Goal: Check status: Check status

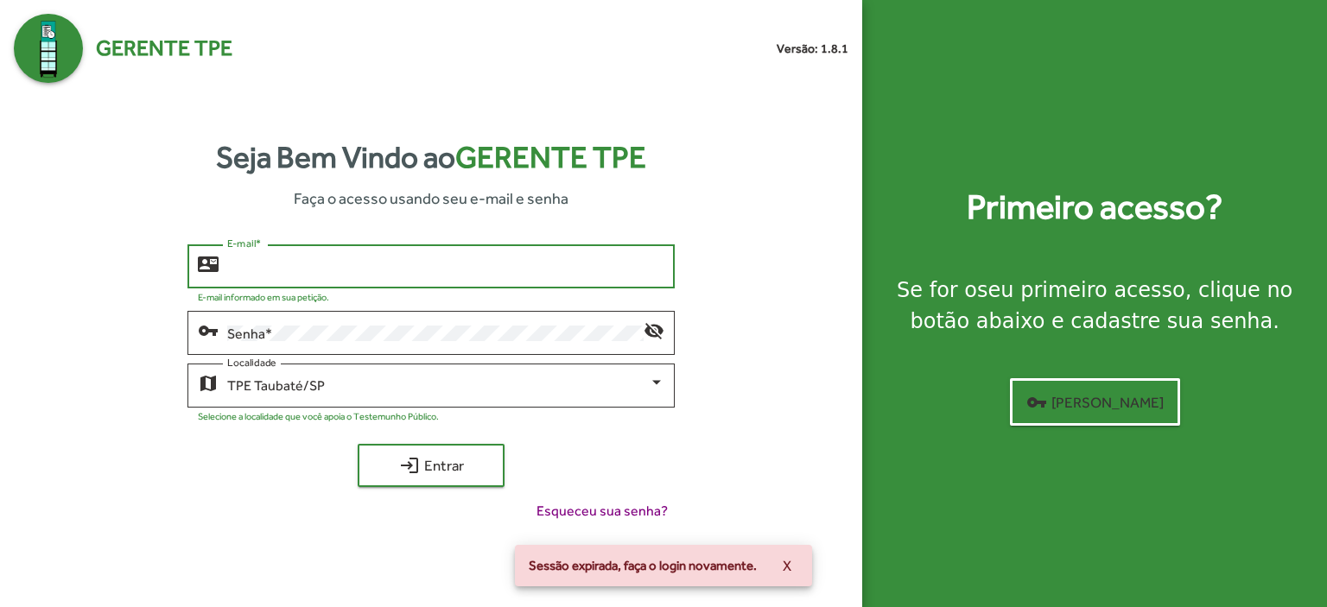
click at [234, 272] on input "E-mail *" at bounding box center [445, 267] width 437 height 16
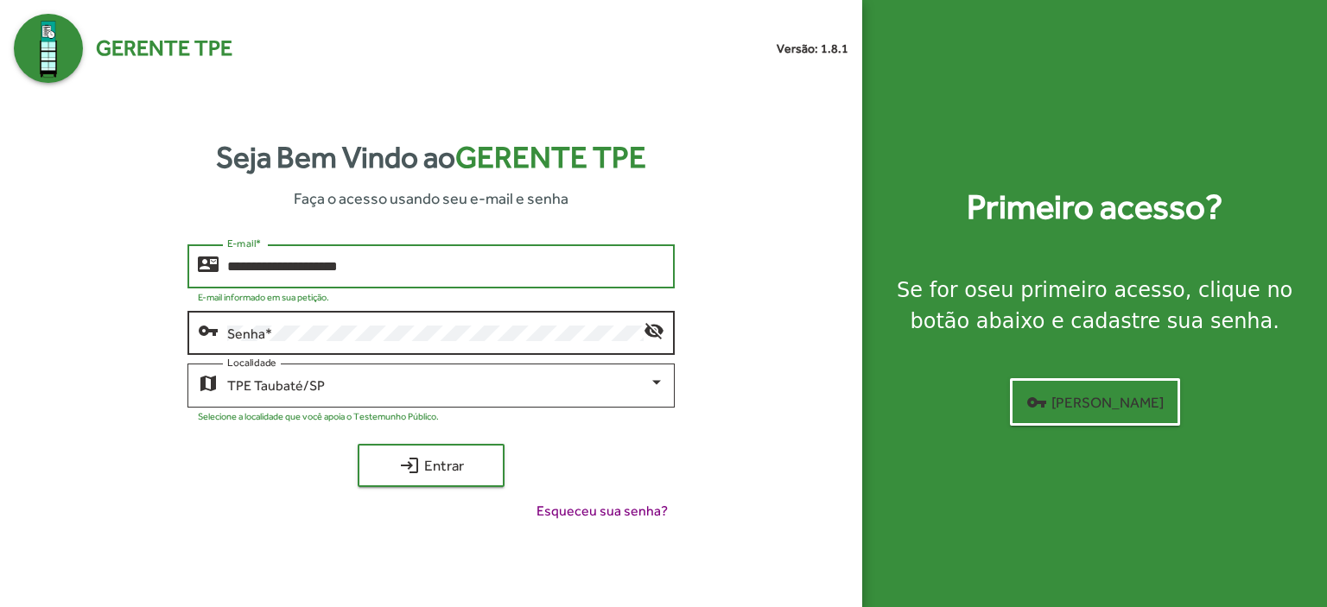
type input "**********"
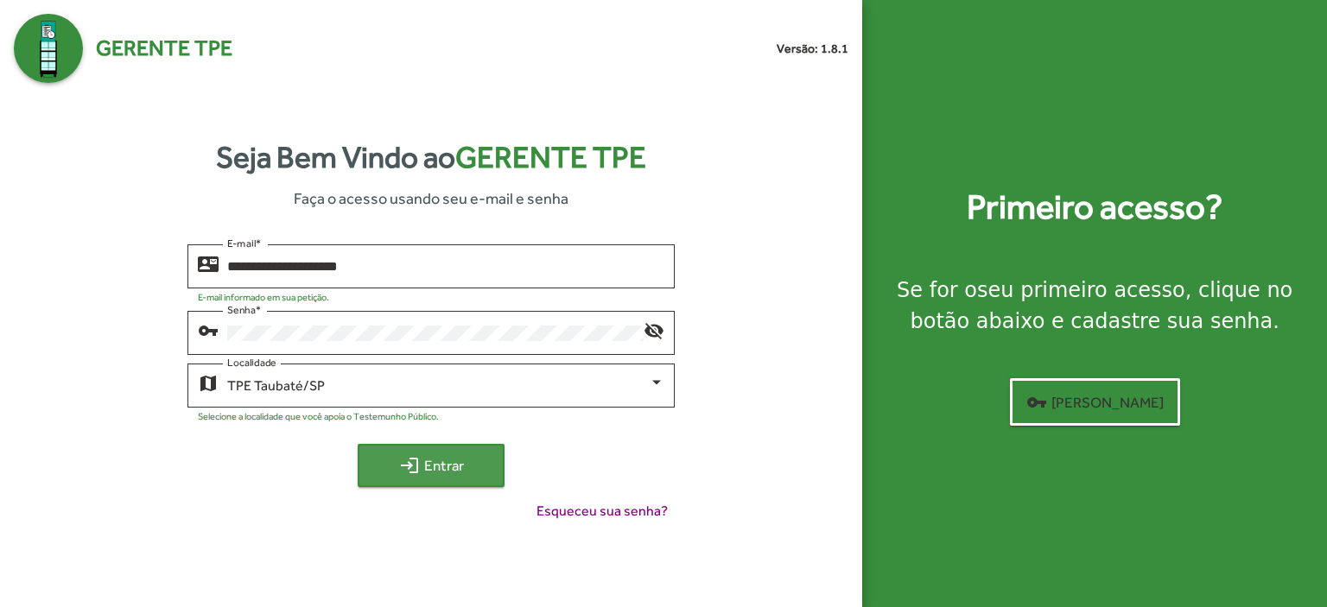
click at [463, 459] on span "login Entrar" at bounding box center [431, 465] width 116 height 31
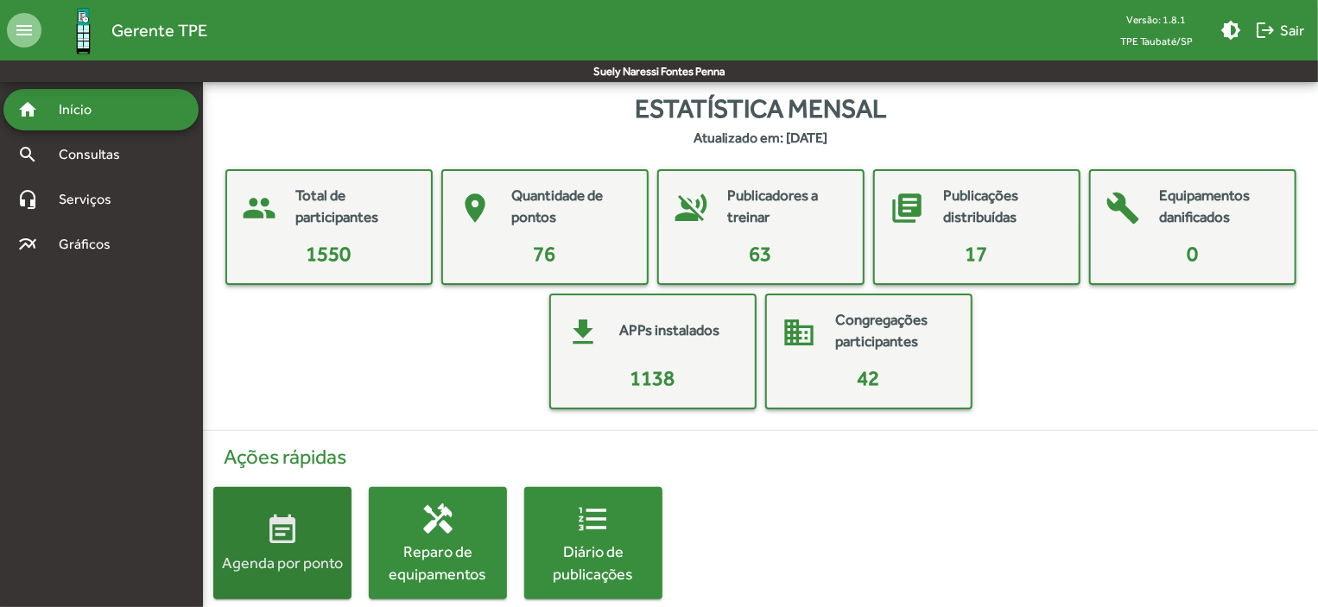
click at [328, 537] on span "event_note Agenda por ponto" at bounding box center [282, 543] width 138 height 60
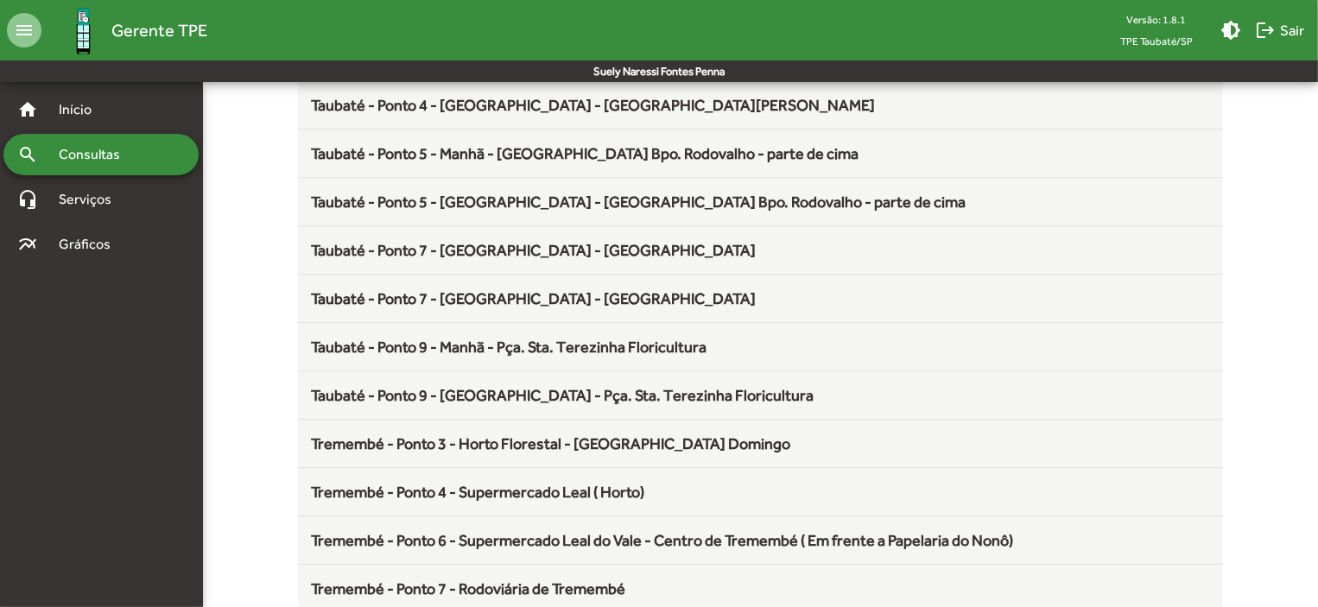
scroll to position [2277, 0]
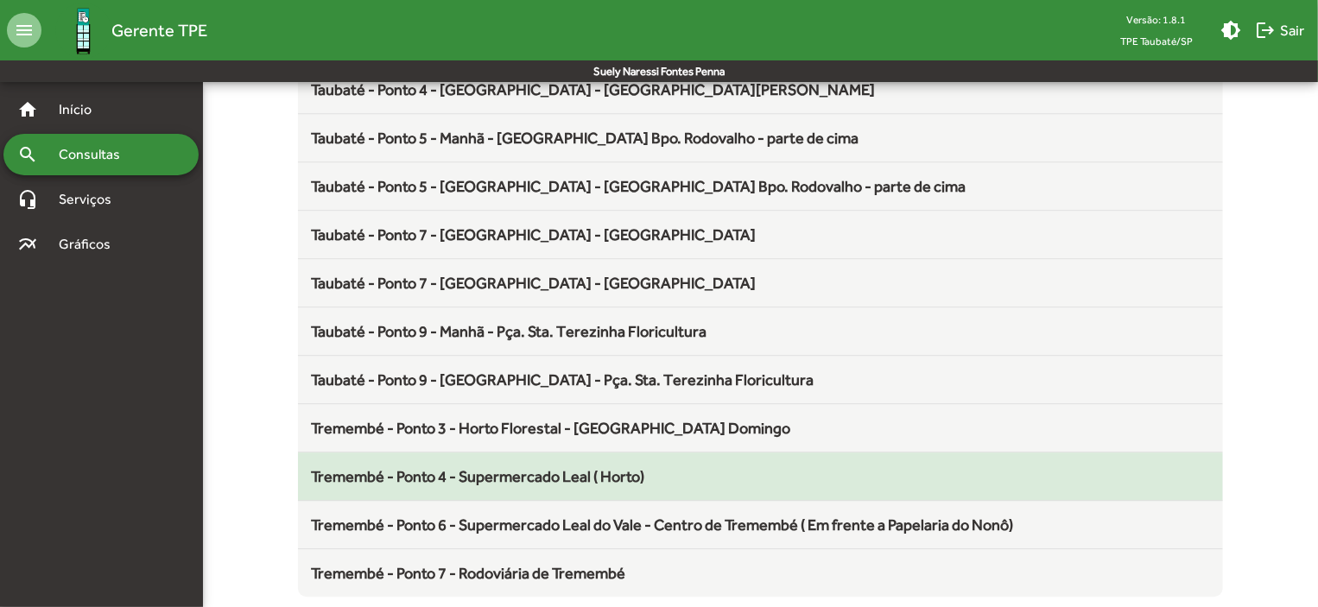
click at [605, 467] on span "Tremembé - Ponto 4 - Supermercado Leal ( Horto)" at bounding box center [478, 476] width 333 height 18
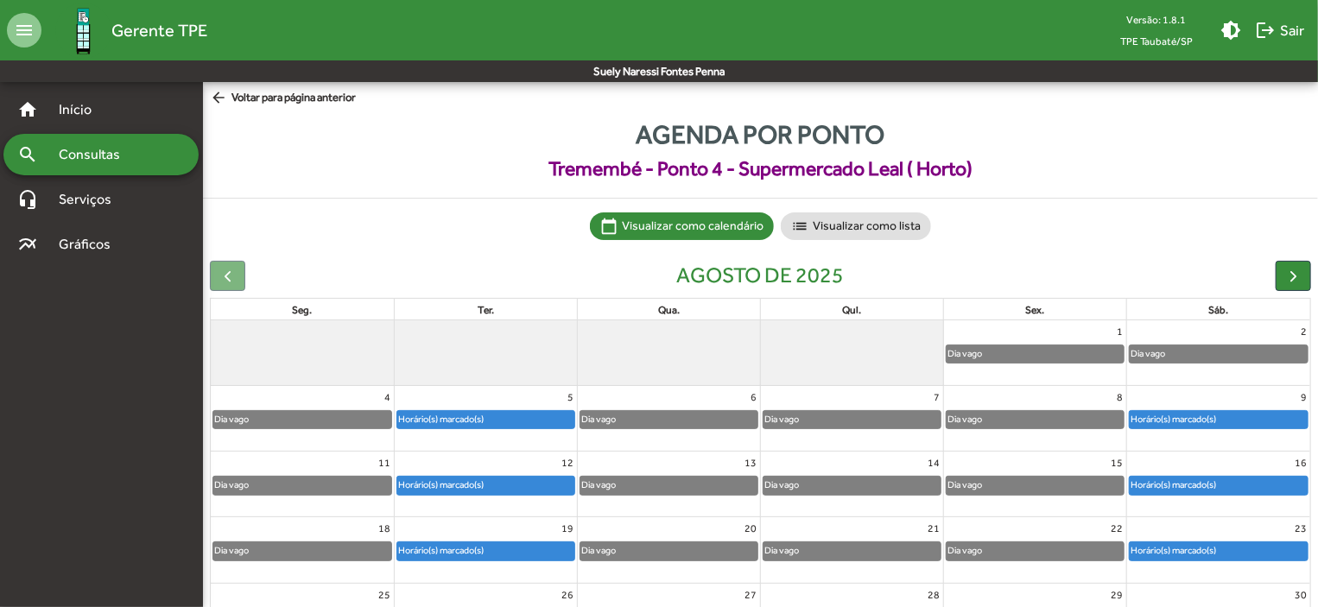
scroll to position [107, 0]
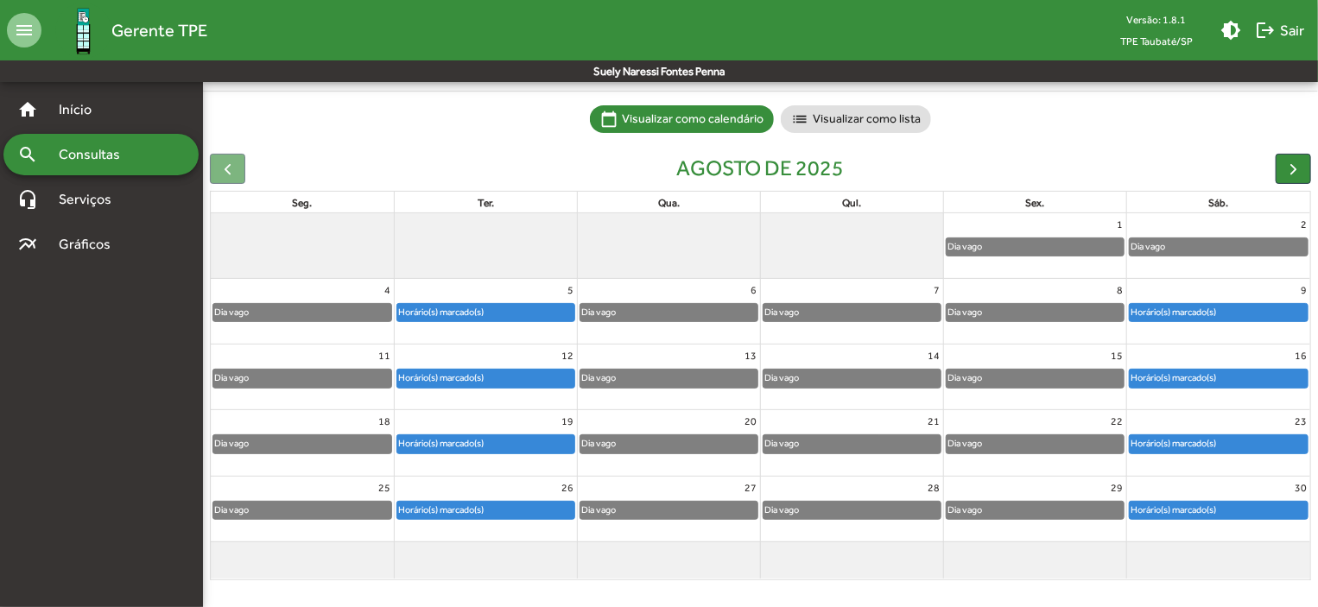
click at [517, 376] on div "Horário(s) marcado(s)" at bounding box center [485, 378] width 177 height 17
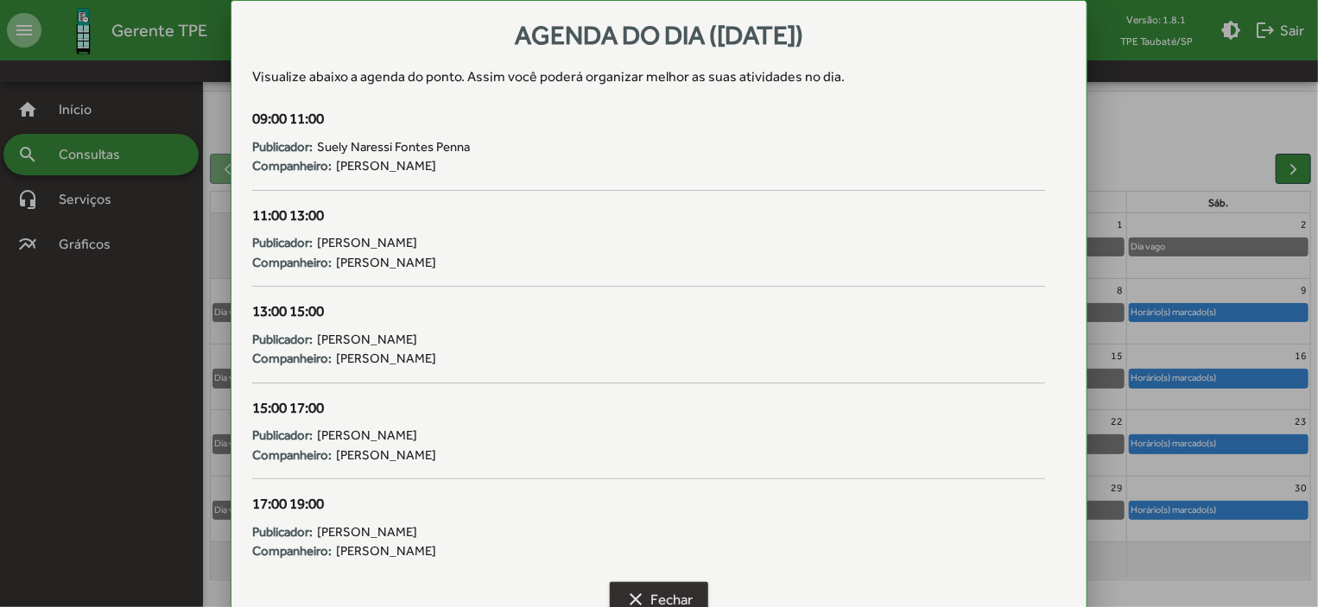
click at [665, 585] on span "clear Fechar" at bounding box center [658, 599] width 67 height 31
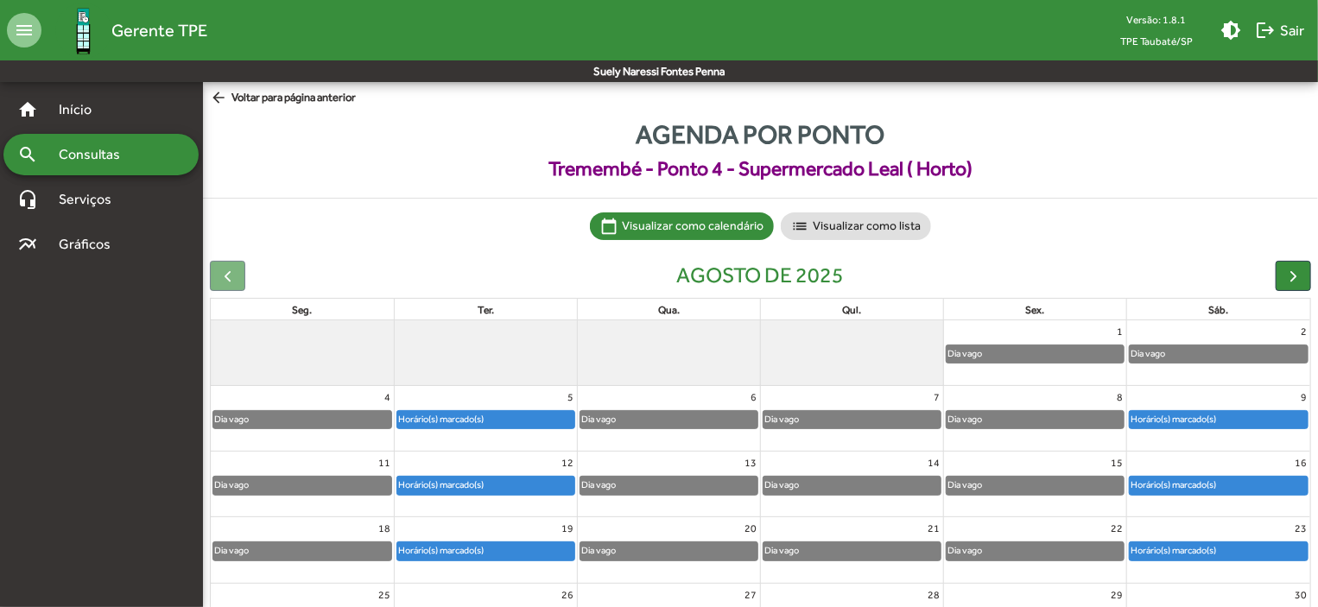
scroll to position [107, 0]
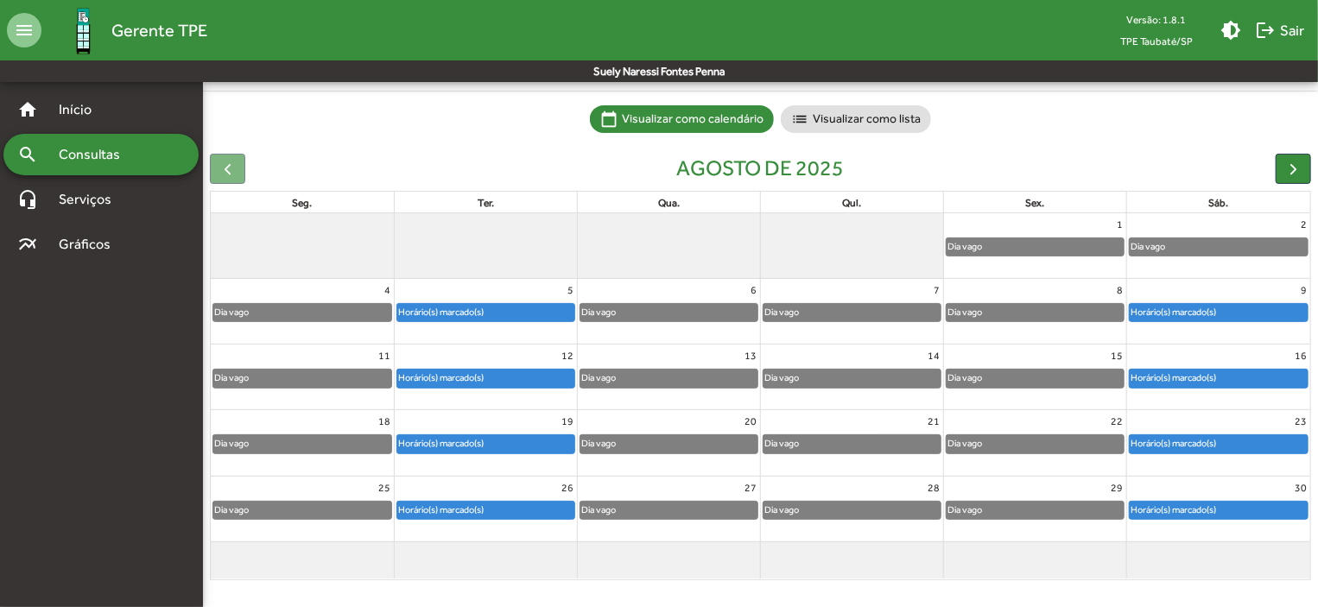
click at [1188, 374] on div "Horário(s) marcado(s)" at bounding box center [1173, 378] width 87 height 16
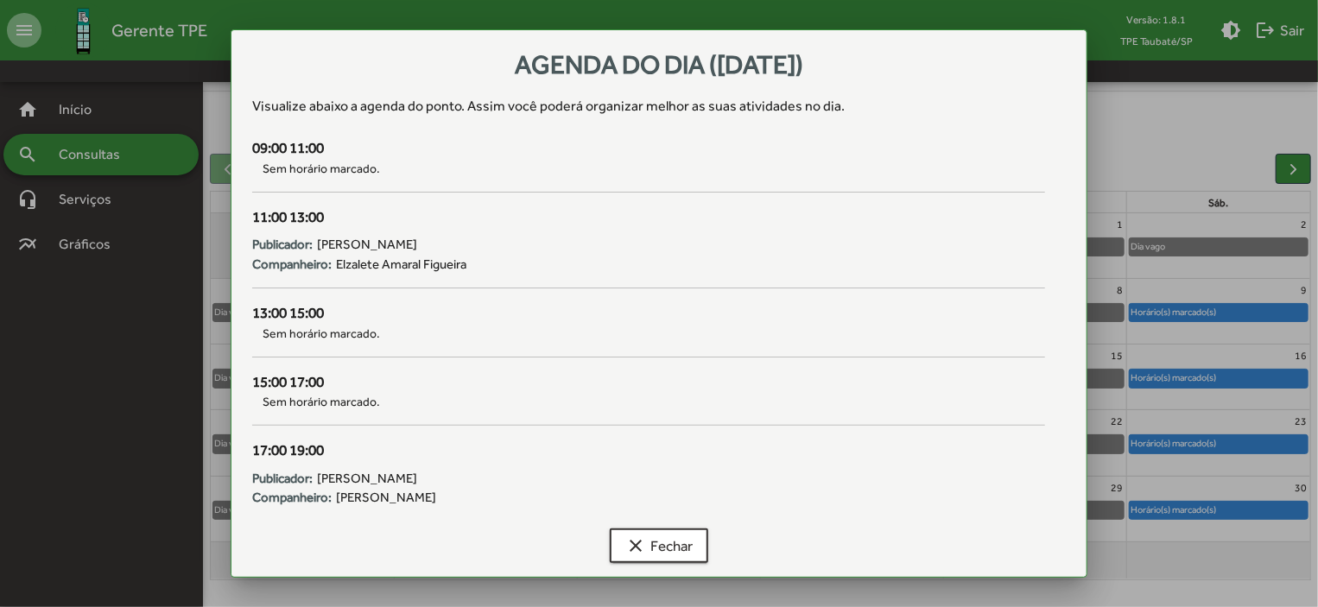
scroll to position [0, 0]
click at [684, 545] on span "clear Fechar" at bounding box center [658, 545] width 67 height 31
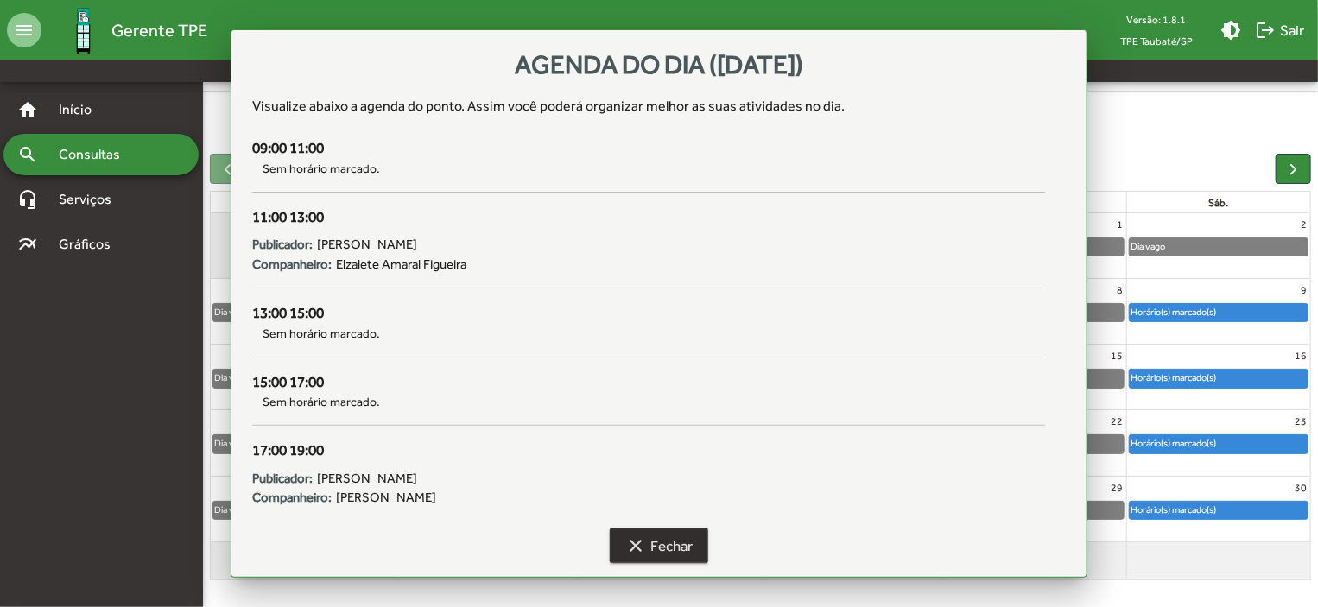
scroll to position [107, 0]
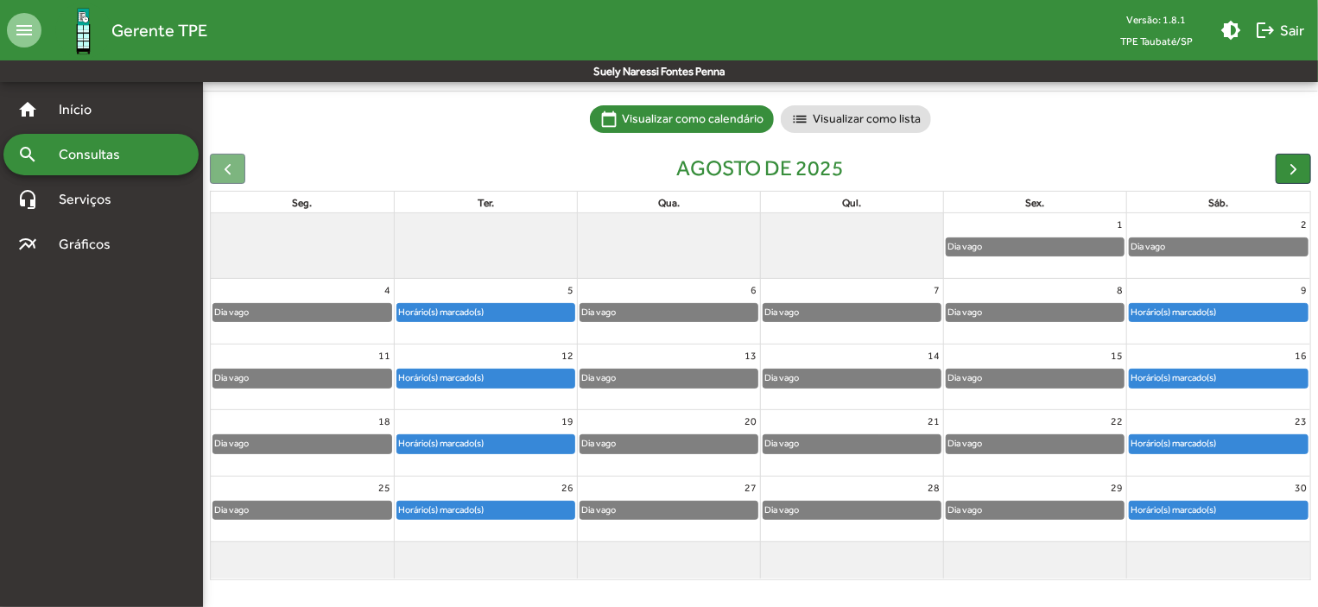
click at [510, 372] on div "Horário(s) marcado(s)" at bounding box center [485, 378] width 177 height 17
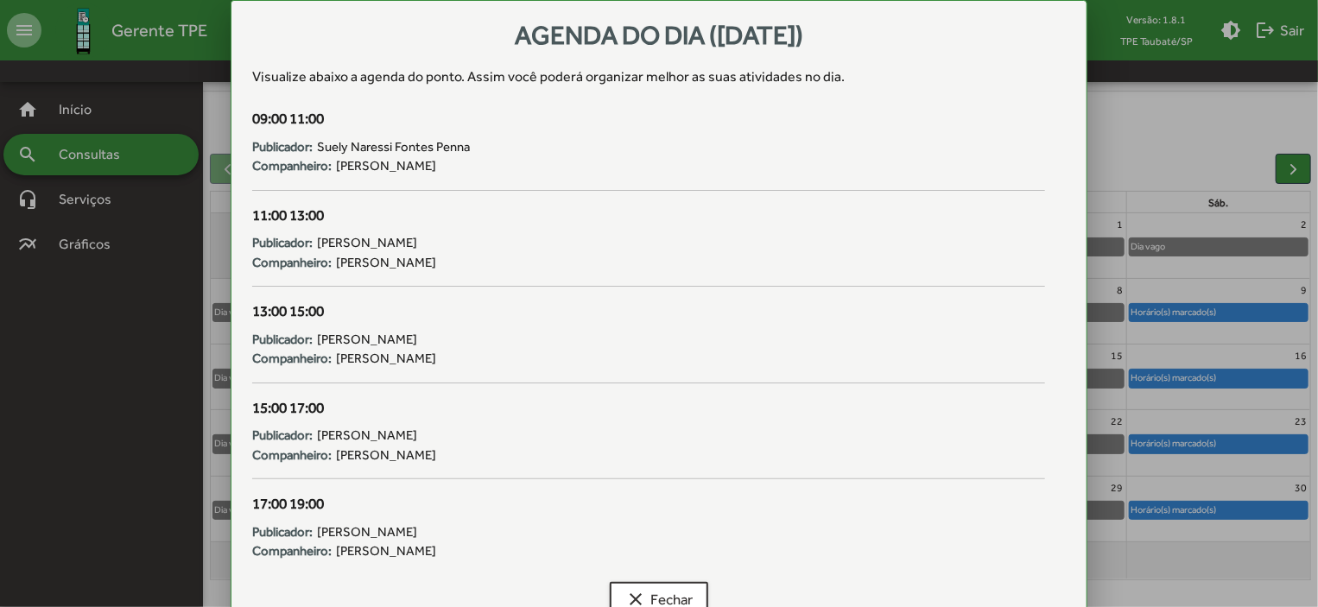
scroll to position [0, 0]
click at [688, 584] on span "clear Fechar" at bounding box center [658, 599] width 67 height 31
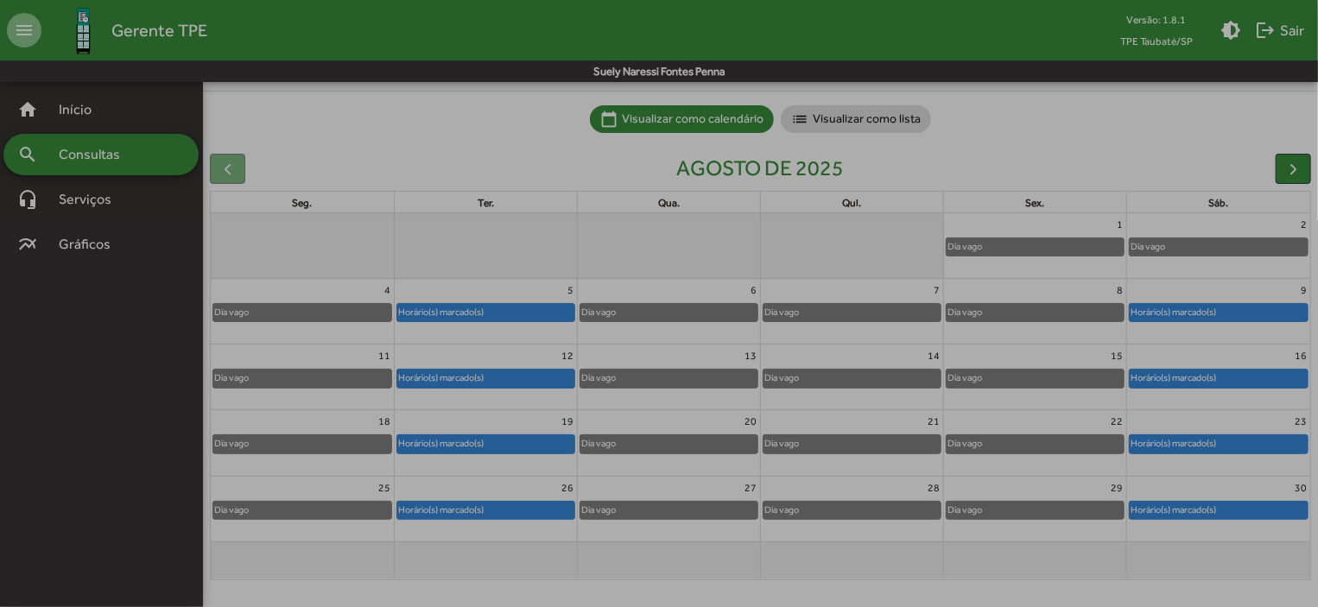
click at [688, 584] on span "clear Fechar" at bounding box center [658, 599] width 67 height 31
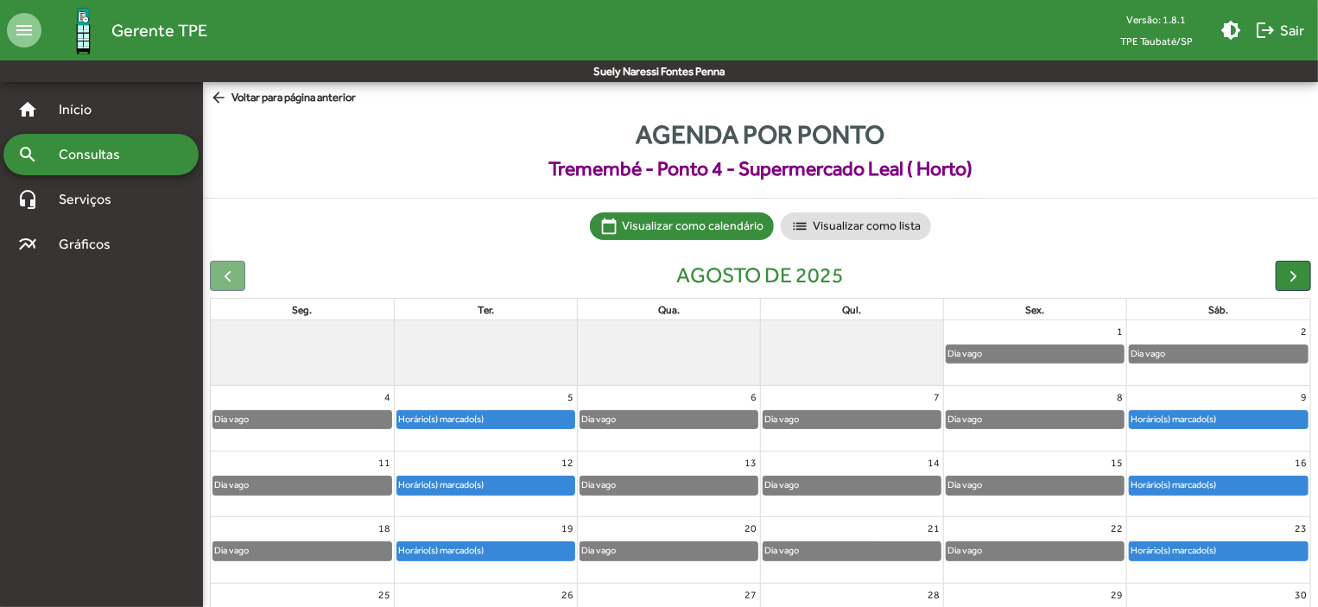
scroll to position [107, 0]
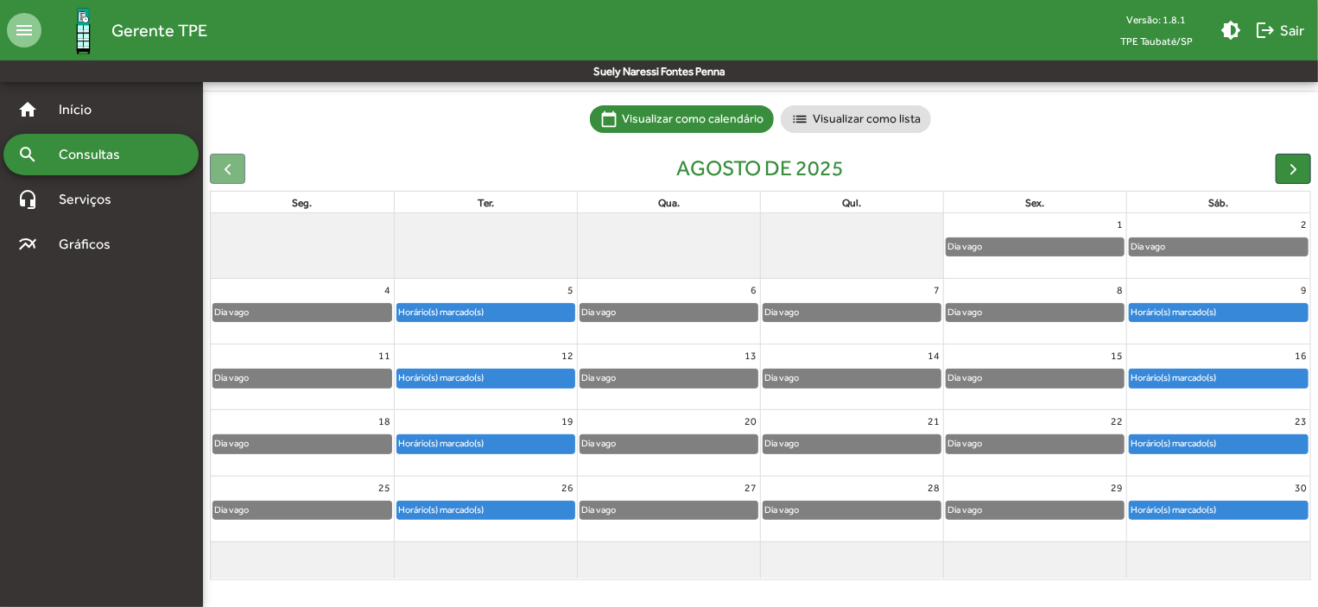
click at [1274, 379] on div "Horário(s) marcado(s)" at bounding box center [1219, 378] width 178 height 17
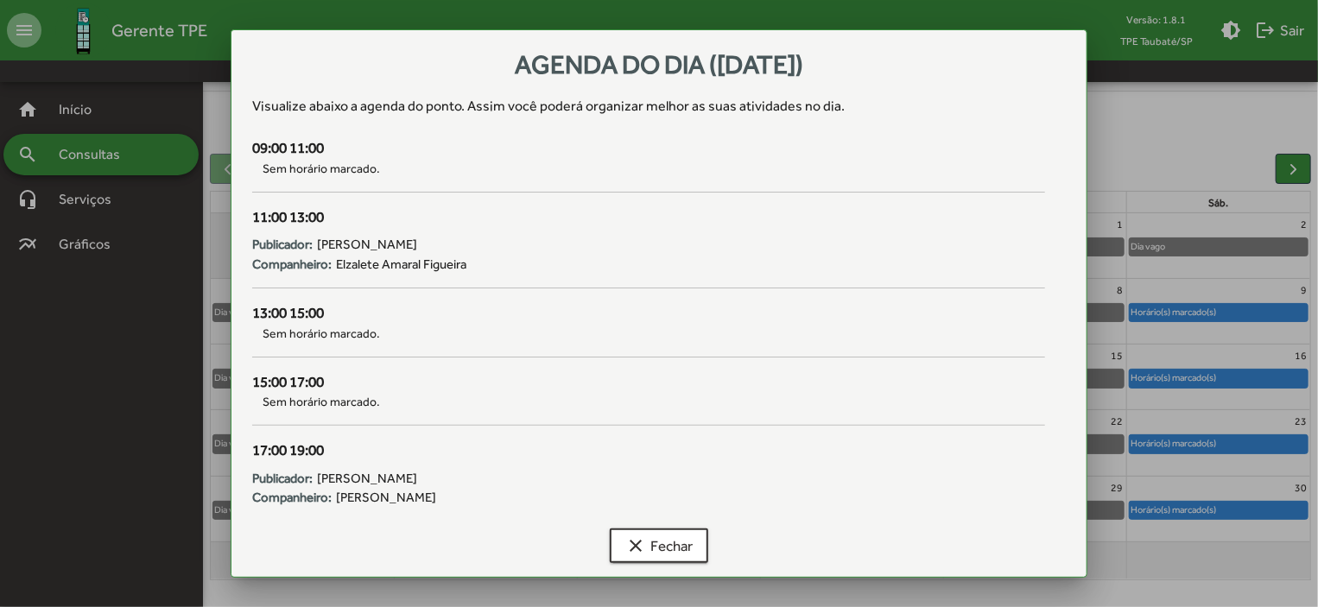
scroll to position [0, 0]
click at [691, 553] on span "clear Fechar" at bounding box center [658, 545] width 67 height 31
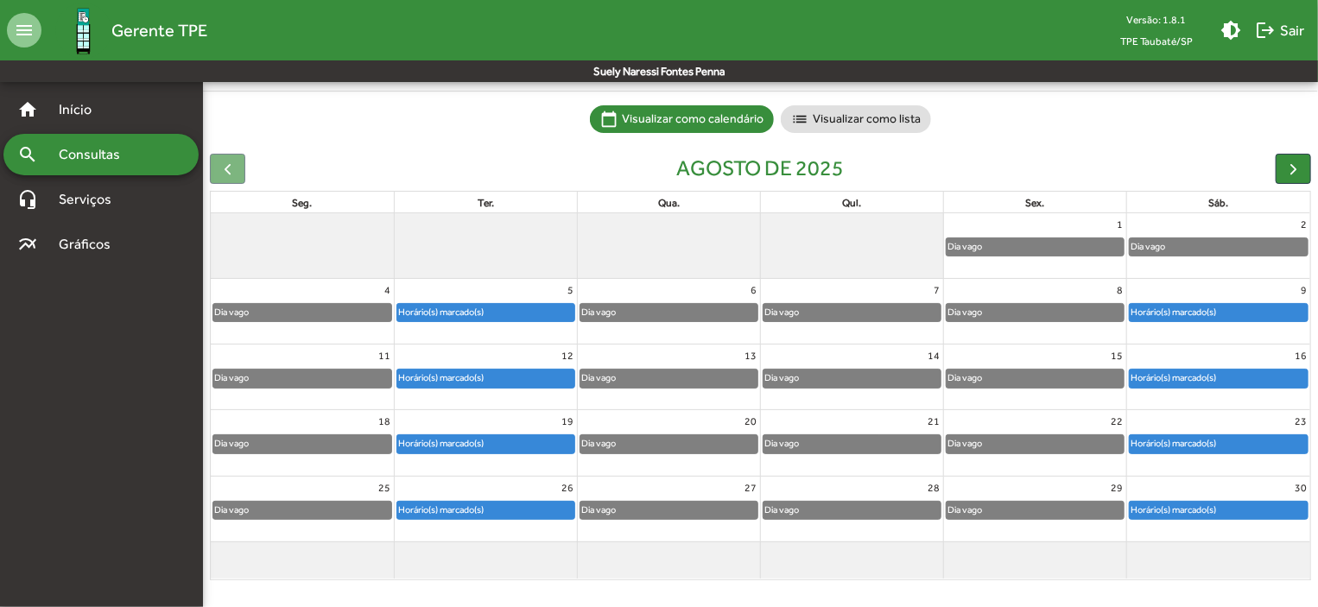
click at [691, 553] on span "clear Fechar" at bounding box center [658, 545] width 67 height 31
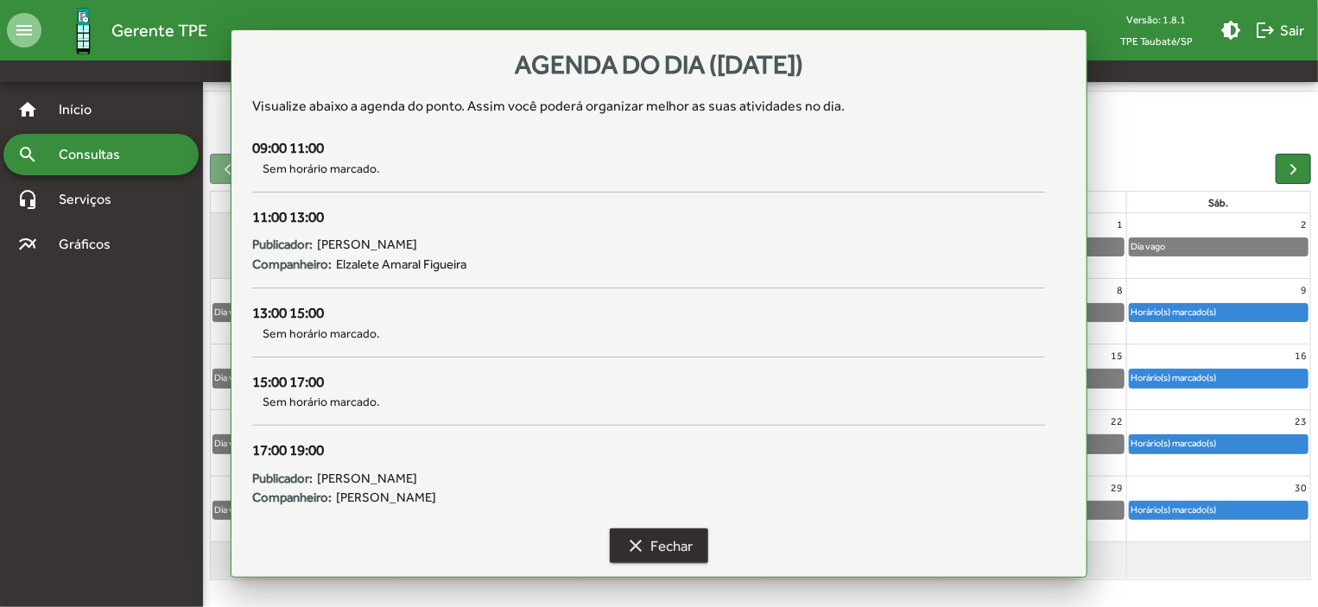
scroll to position [107, 0]
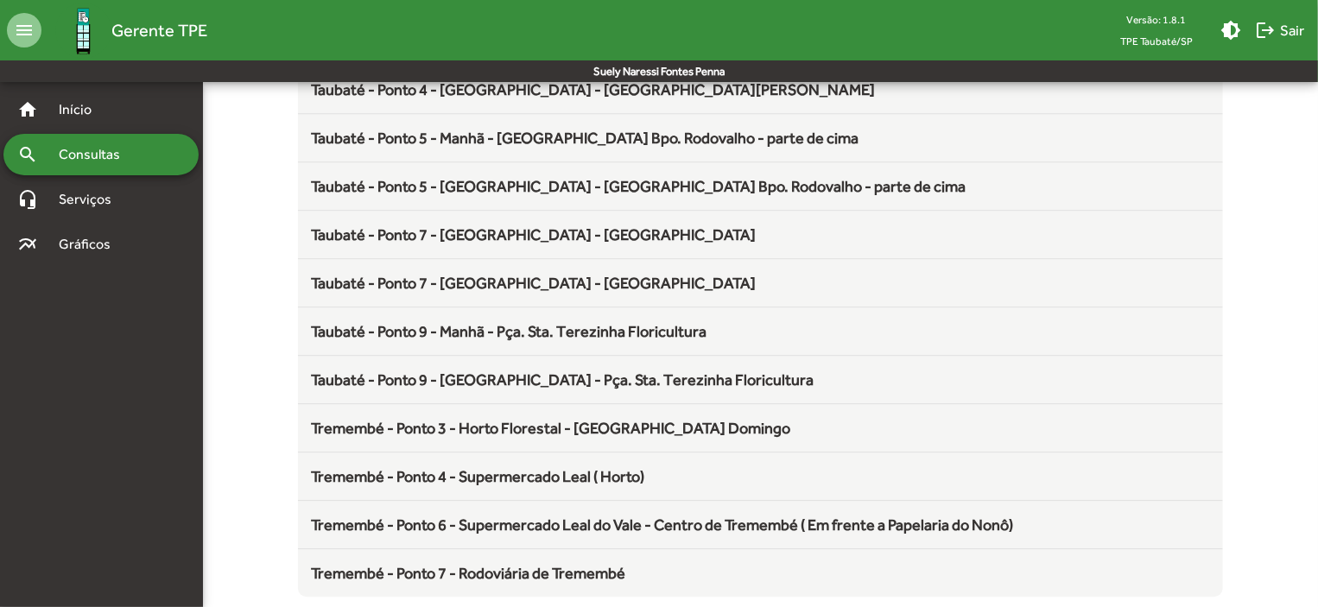
scroll to position [2277, 0]
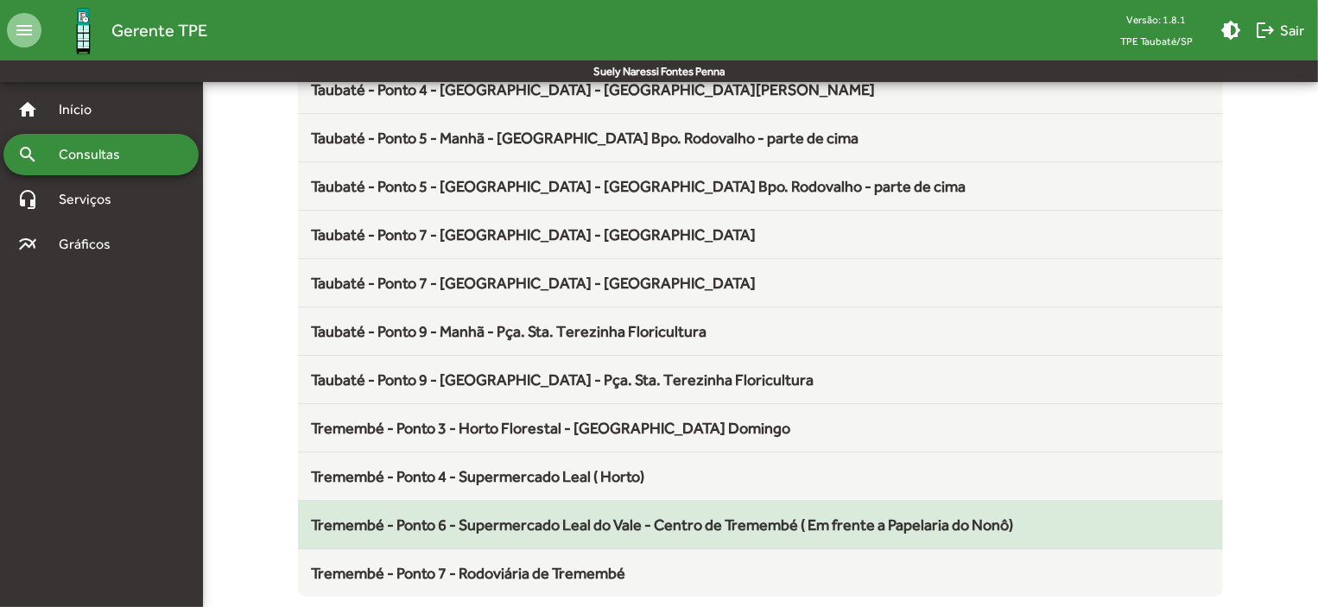
click at [633, 516] on span "Tremembé - Ponto 6 - Supermercado Leal do Vale - Centro de Tremembé ( Em frente…" at bounding box center [663, 525] width 702 height 18
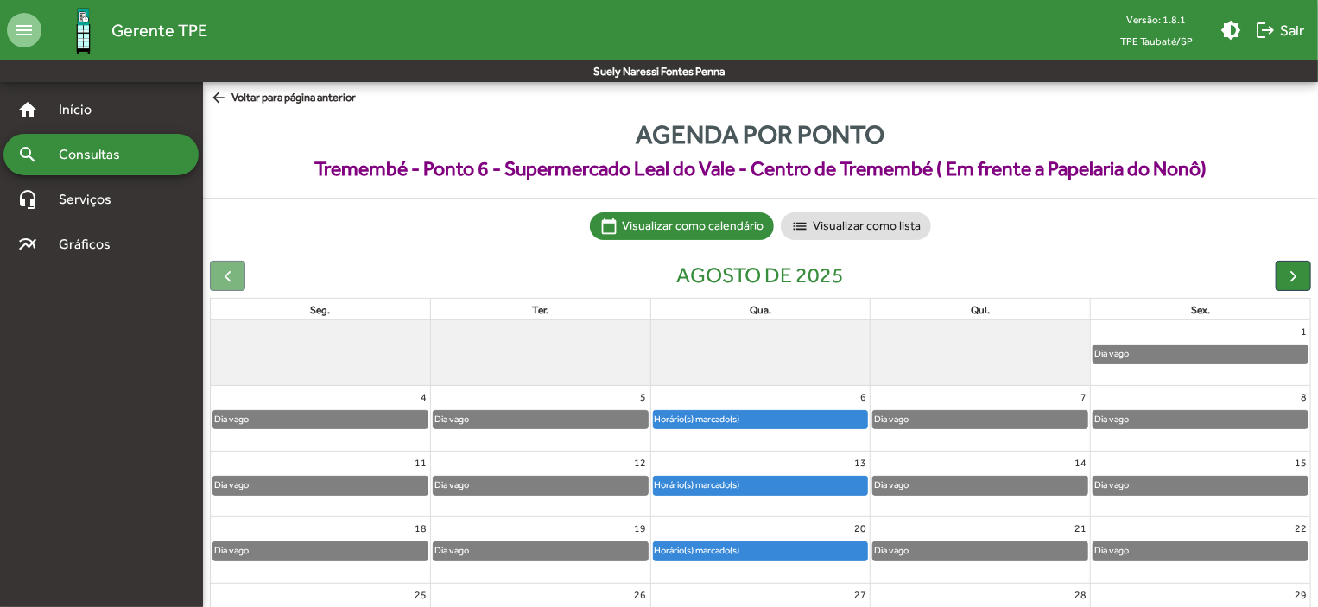
click at [747, 480] on div "Horário(s) marcado(s)" at bounding box center [761, 485] width 214 height 17
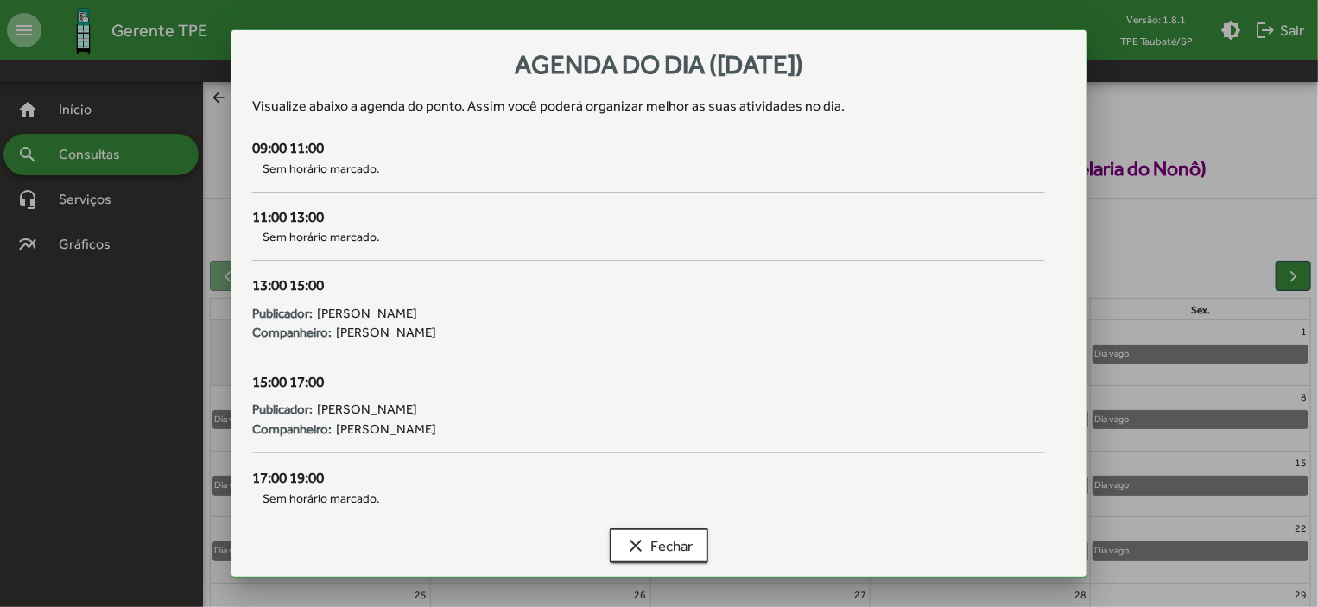
click at [747, 480] on div "Agenda do dia ([DATE]) Visualize abaixo a agenda do ponto . Assim você poderá o…" at bounding box center [659, 314] width 814 height 526
click at [689, 550] on span "clear Fechar" at bounding box center [658, 545] width 67 height 31
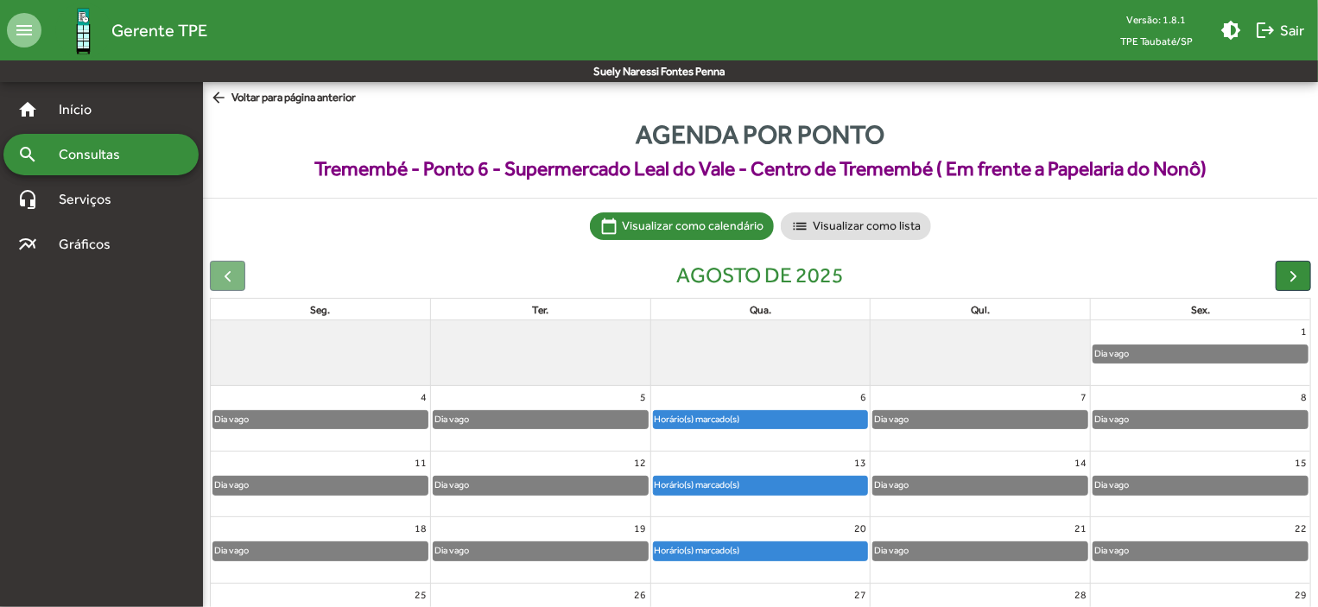
click at [689, 550] on span "clear Fechar" at bounding box center [658, 545] width 67 height 31
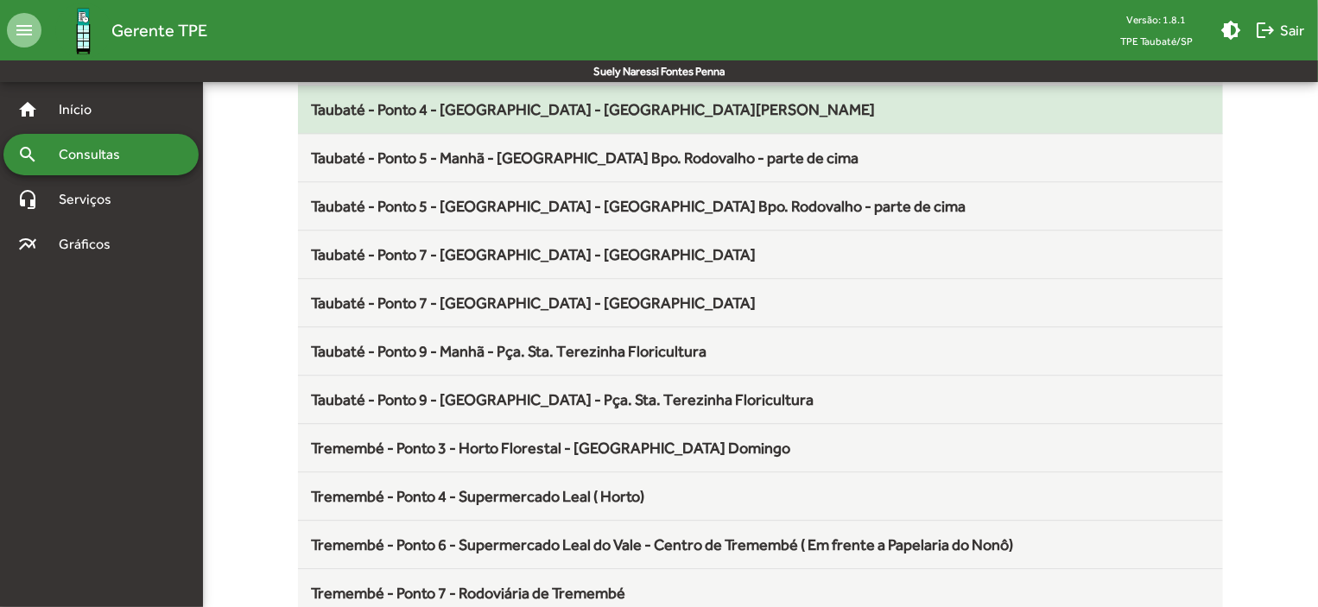
scroll to position [2277, 0]
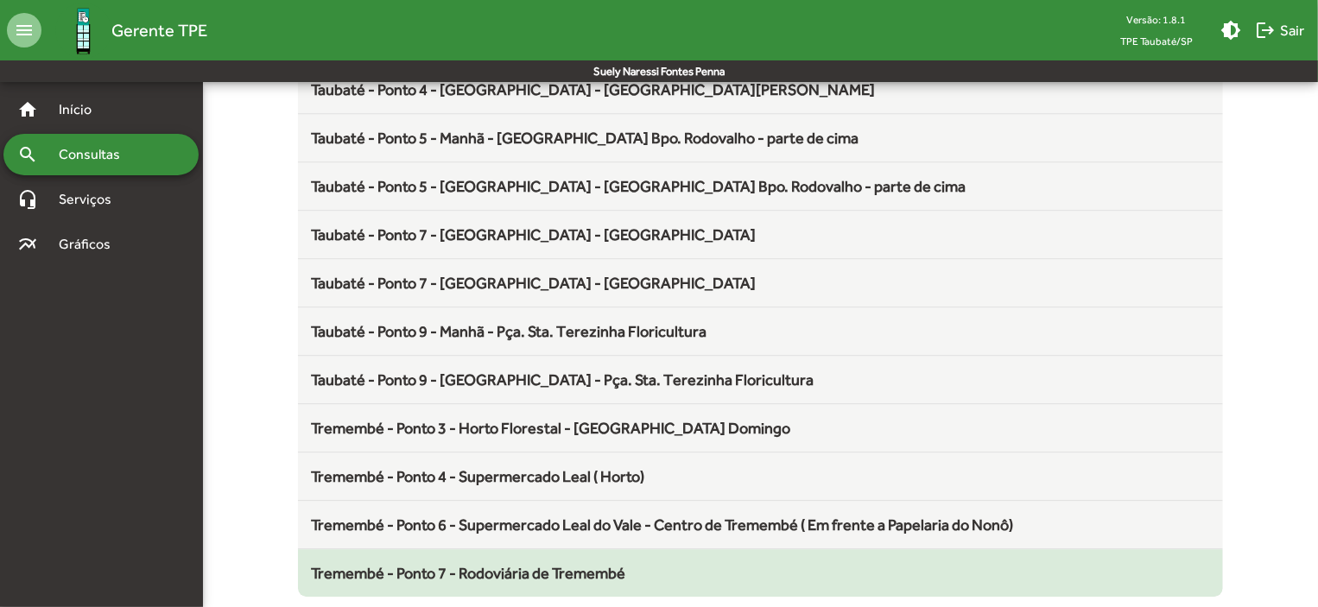
click at [522, 567] on span "Tremembé - Ponto 7 - Rodoviária de Tremembé" at bounding box center [469, 573] width 314 height 18
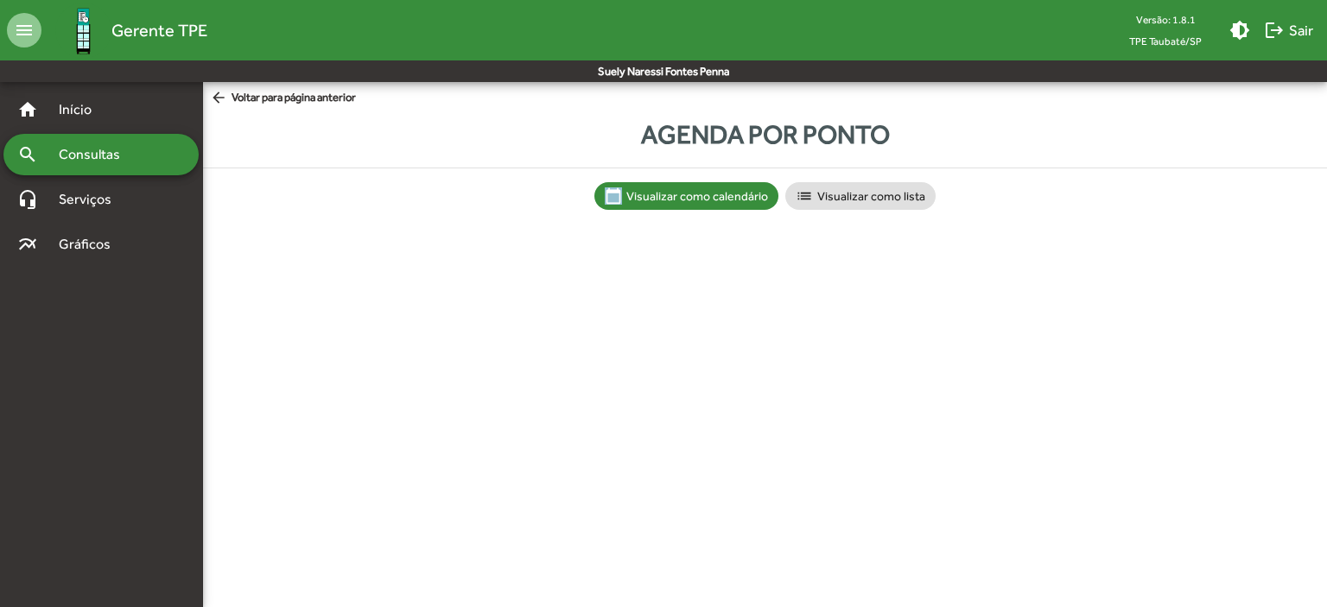
click at [522, 244] on html "menu Gerente TPE Versão: 1.8.1 TPE Taubaté/SP brightness_medium logout Sair Sue…" at bounding box center [663, 122] width 1327 height 244
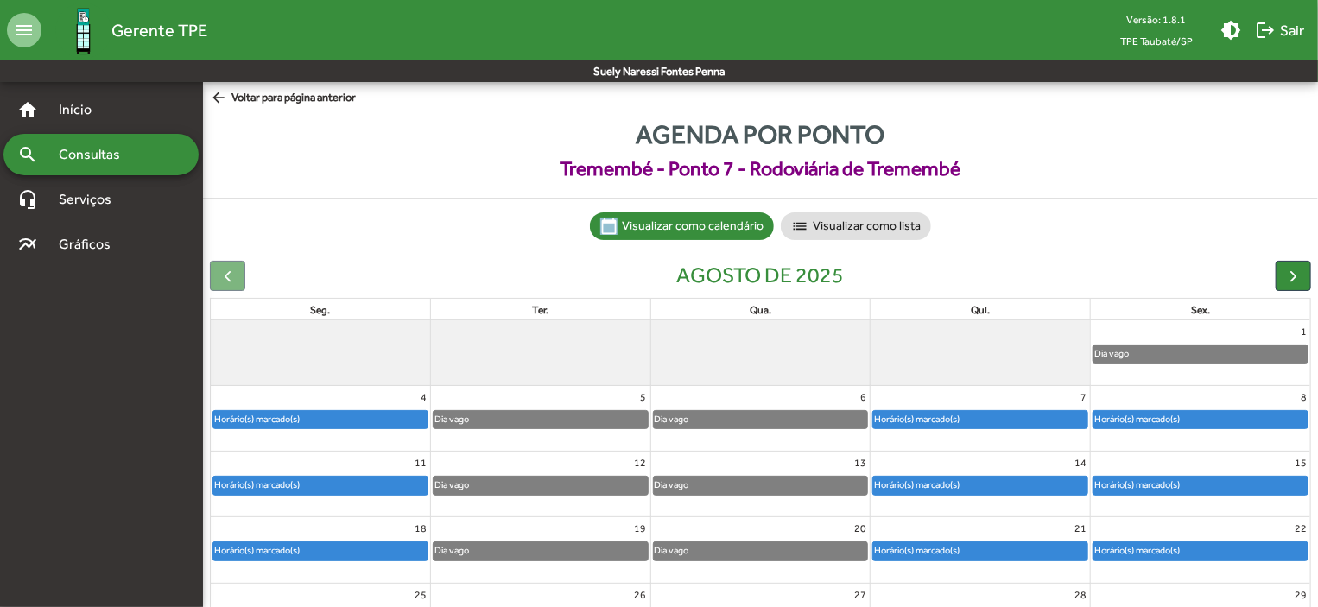
click at [1148, 417] on div "Horário(s) marcado(s)" at bounding box center [1136, 419] width 87 height 16
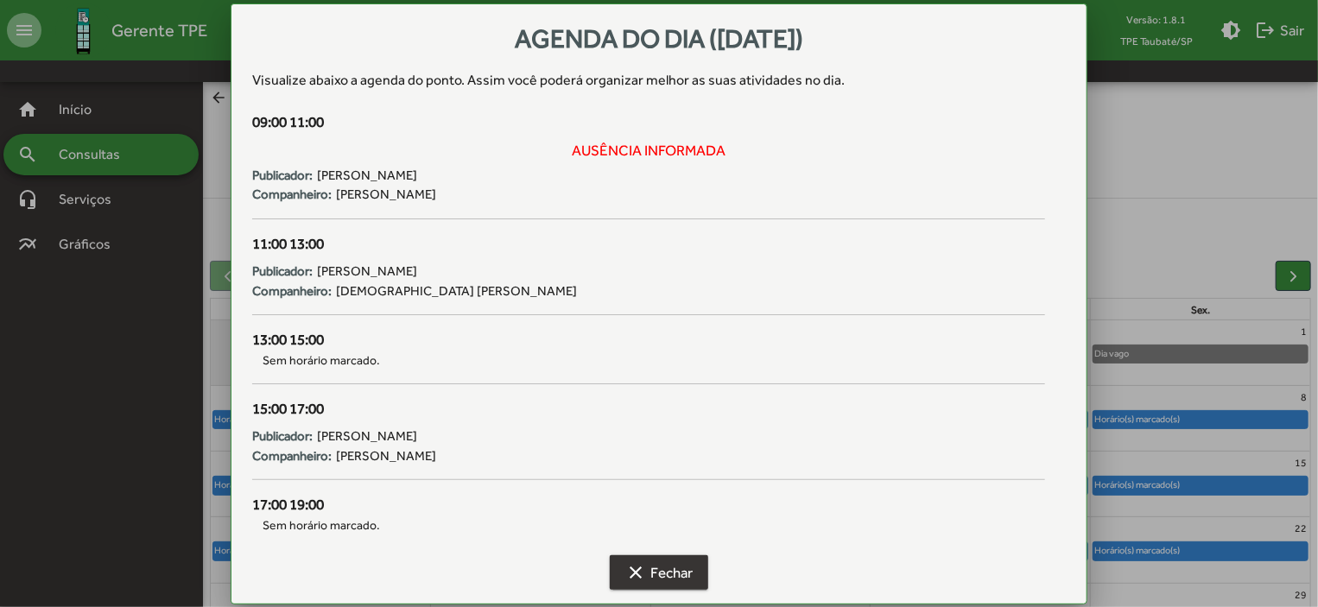
click at [675, 580] on span "clear Fechar" at bounding box center [658, 572] width 67 height 31
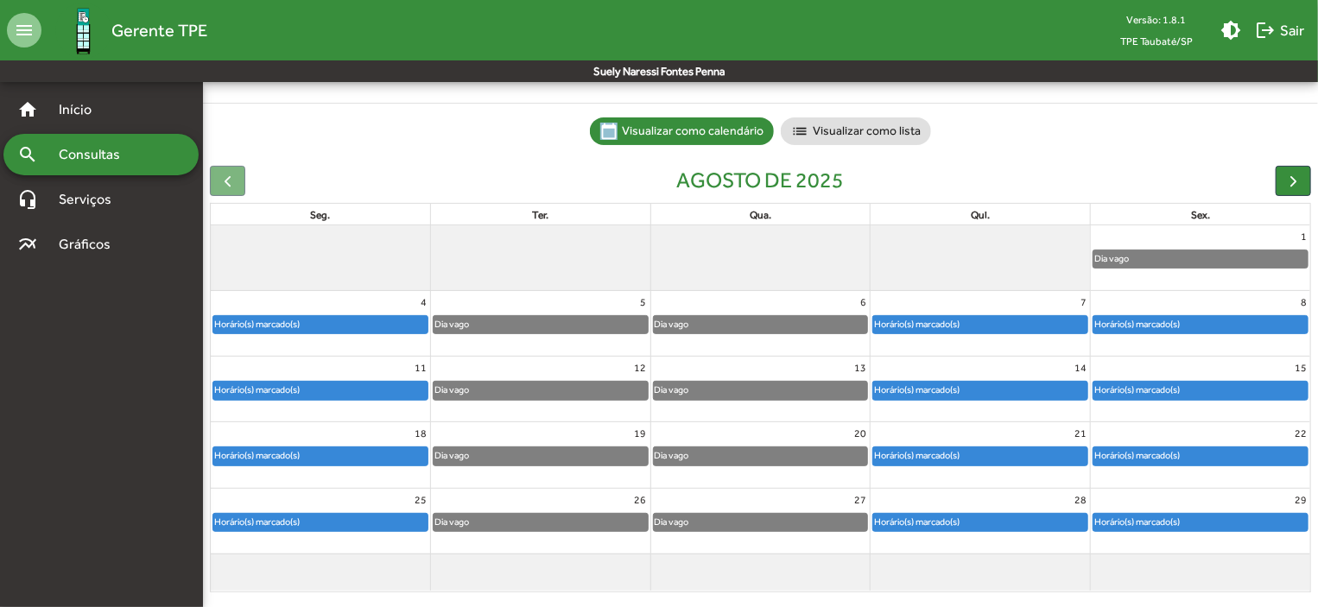
scroll to position [107, 0]
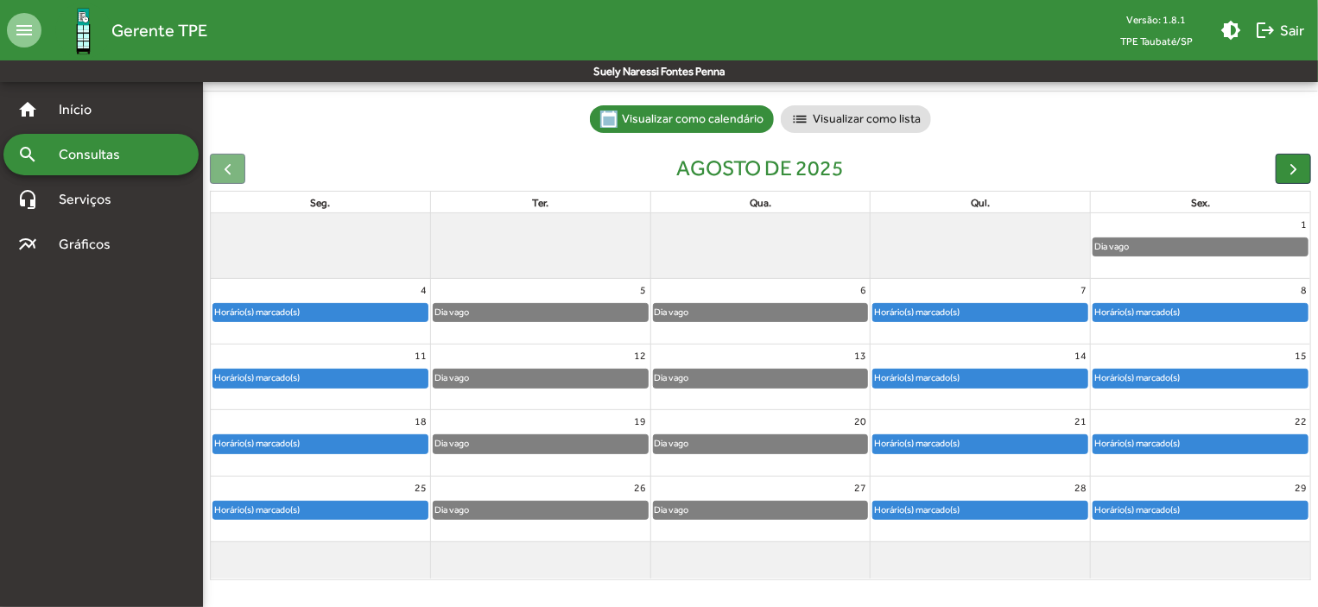
click at [360, 372] on div "Horário(s) marcado(s)" at bounding box center [320, 378] width 214 height 17
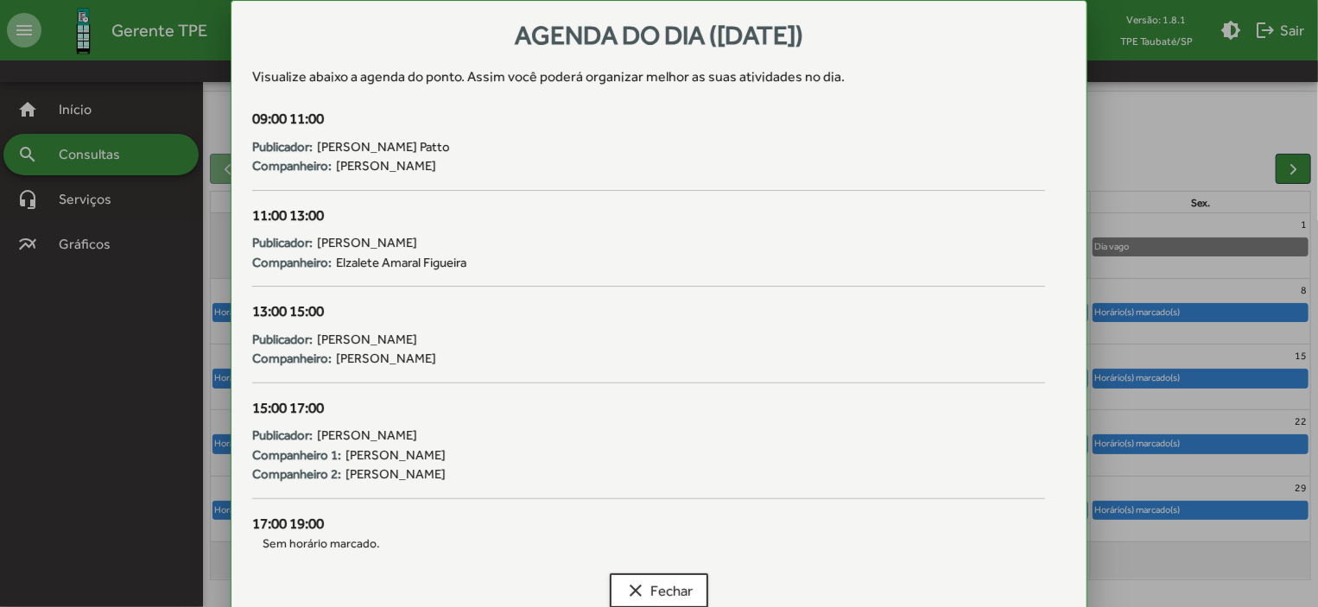
scroll to position [0, 0]
click at [677, 583] on span "clear Fechar" at bounding box center [658, 590] width 67 height 31
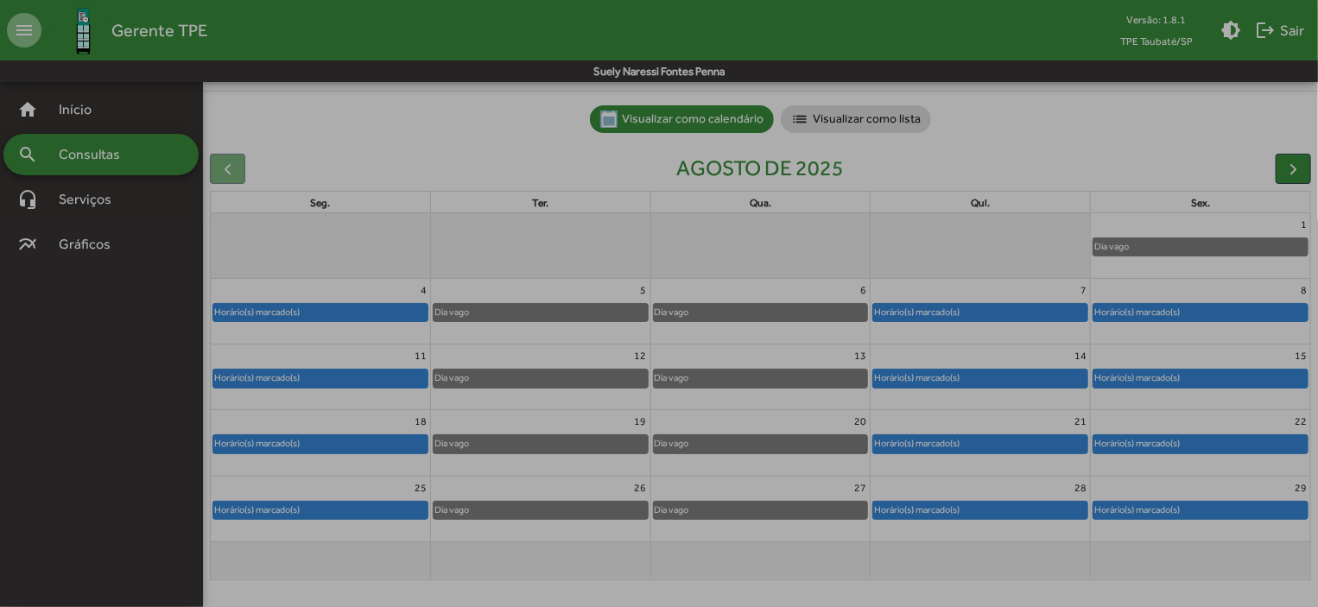
click at [677, 583] on span "clear Fechar" at bounding box center [658, 590] width 67 height 31
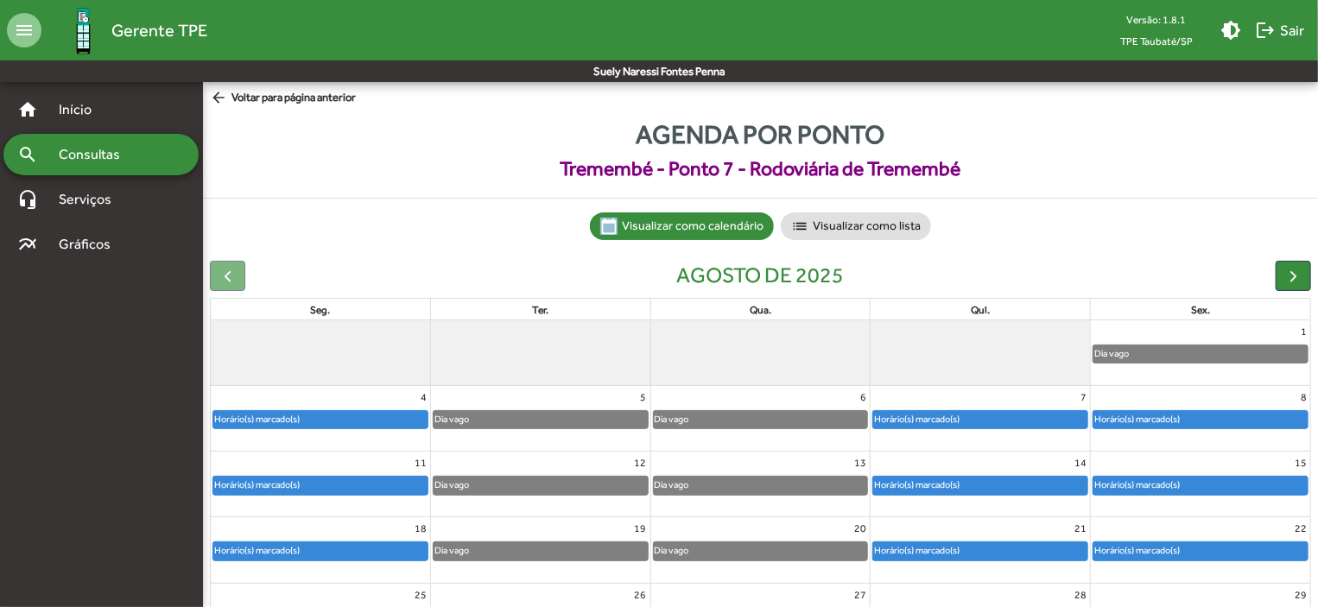
scroll to position [107, 0]
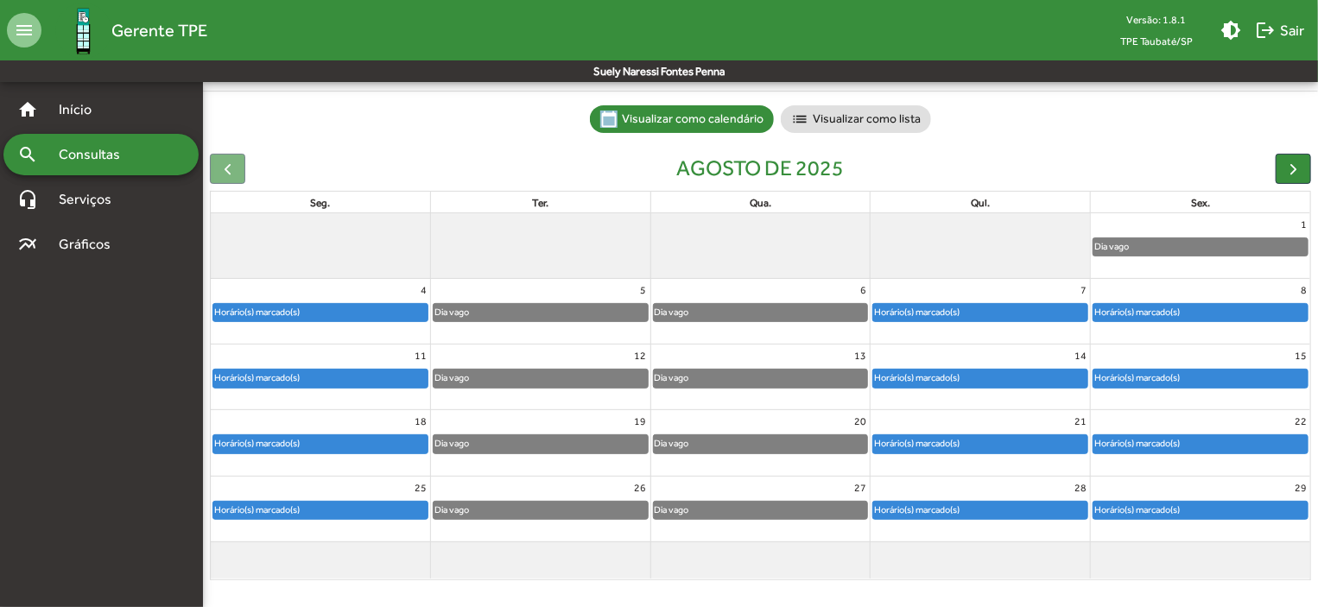
click at [898, 376] on div "Horário(s) marcado(s)" at bounding box center [916, 378] width 87 height 16
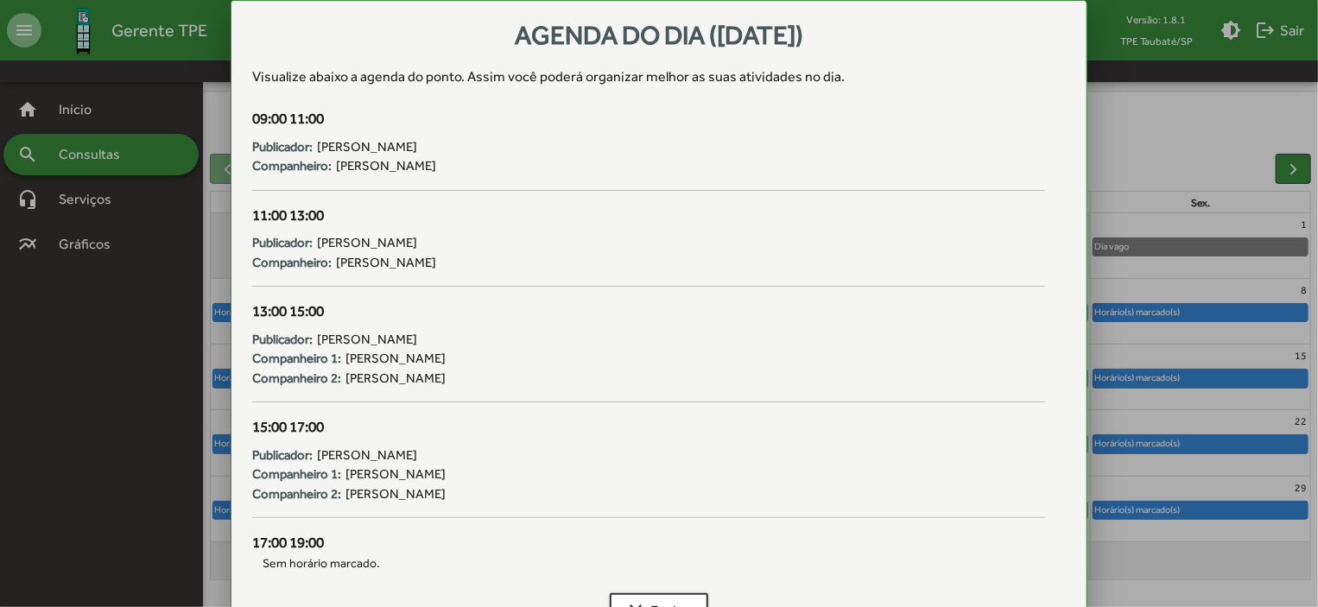
scroll to position [0, 0]
click at [872, 469] on div "Companheiro 1: [PERSON_NAME]" at bounding box center [648, 475] width 793 height 20
click at [1166, 262] on div at bounding box center [659, 303] width 1318 height 607
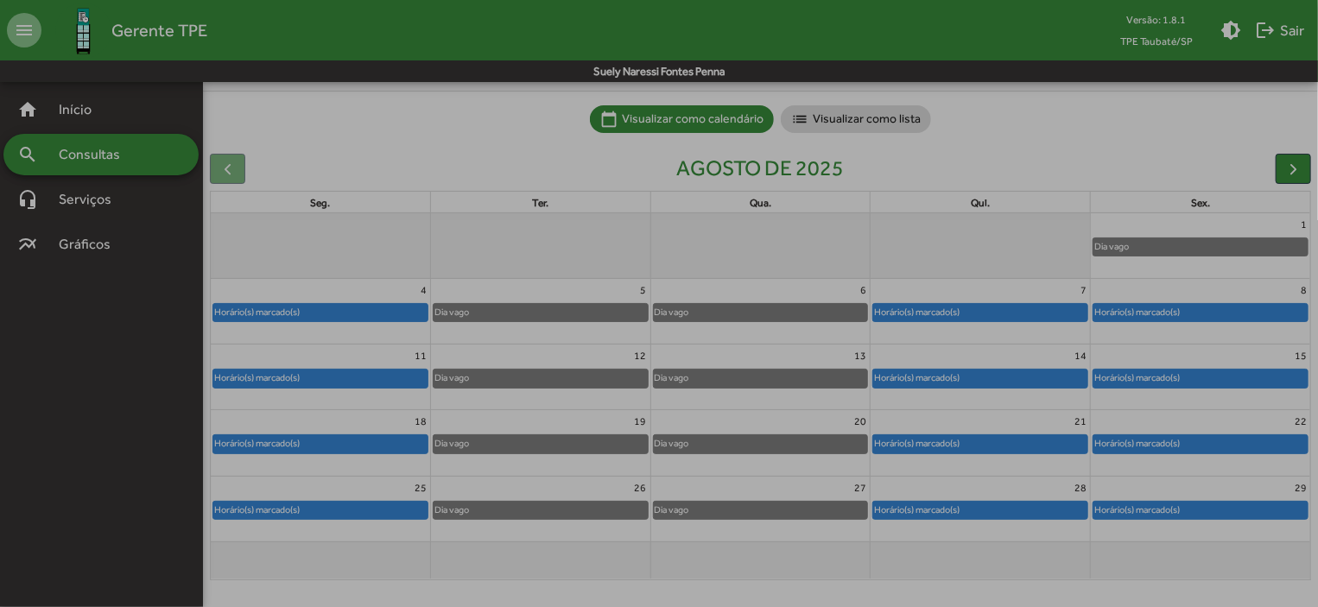
click at [1166, 262] on div "Dia vago" at bounding box center [1200, 251] width 219 height 28
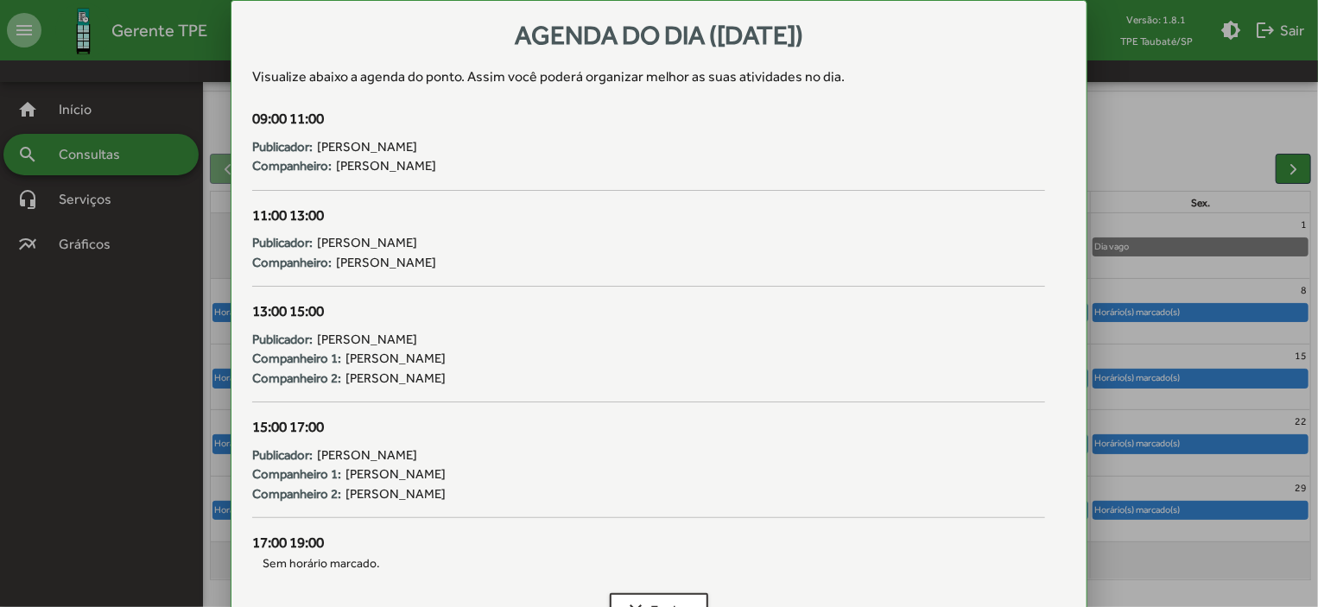
scroll to position [107, 0]
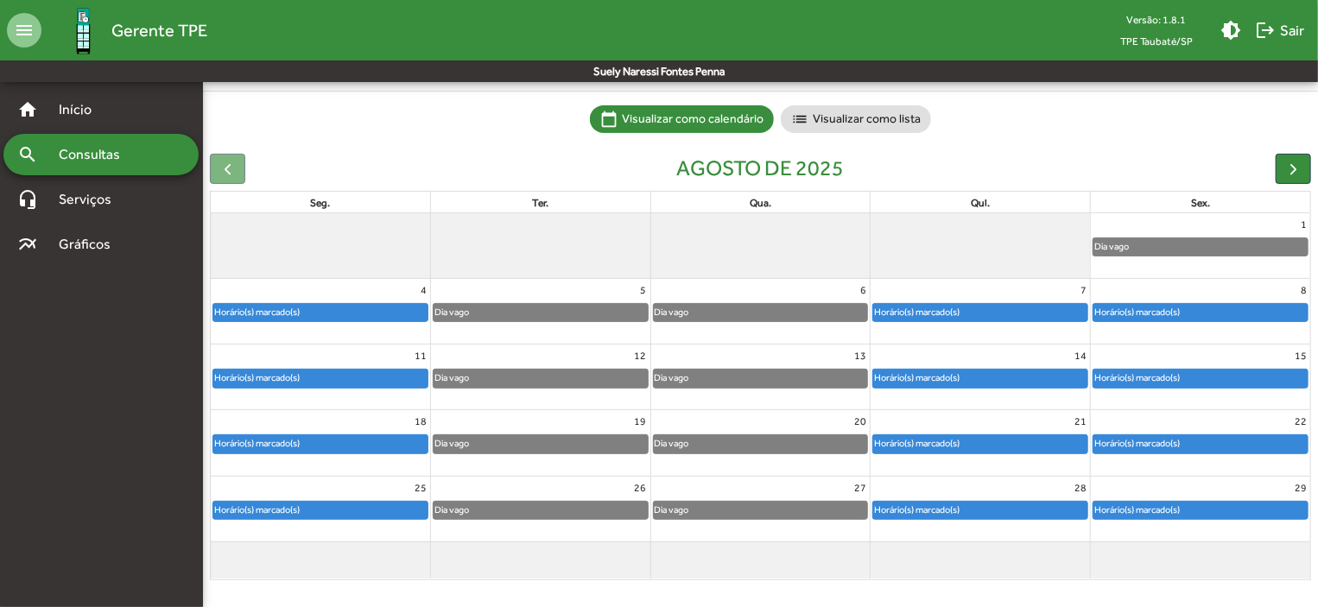
click at [1226, 379] on div "Horário(s) marcado(s)" at bounding box center [1200, 378] width 214 height 17
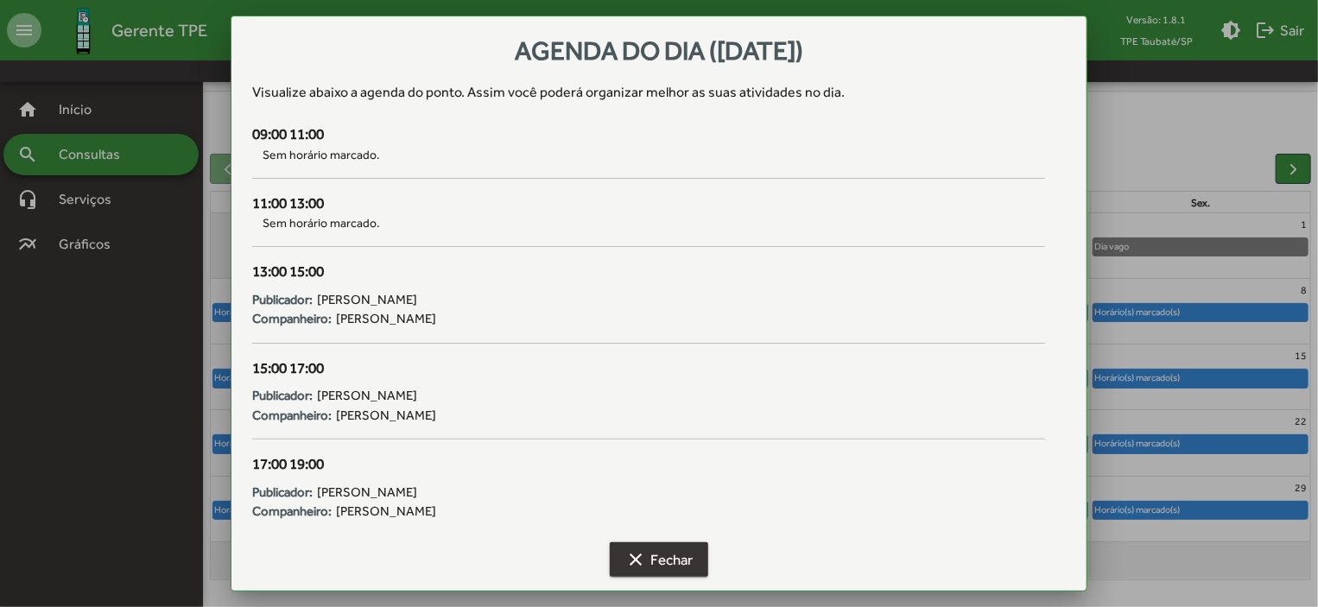
click at [664, 561] on span "clear Fechar" at bounding box center [658, 559] width 67 height 31
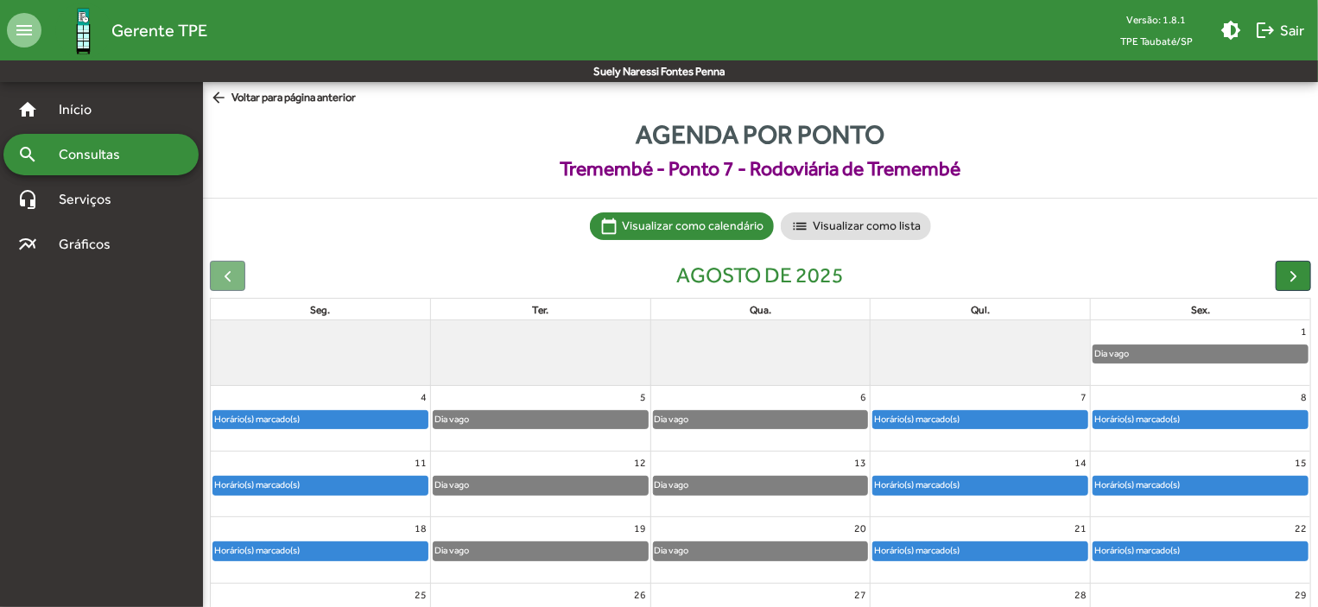
scroll to position [107, 0]
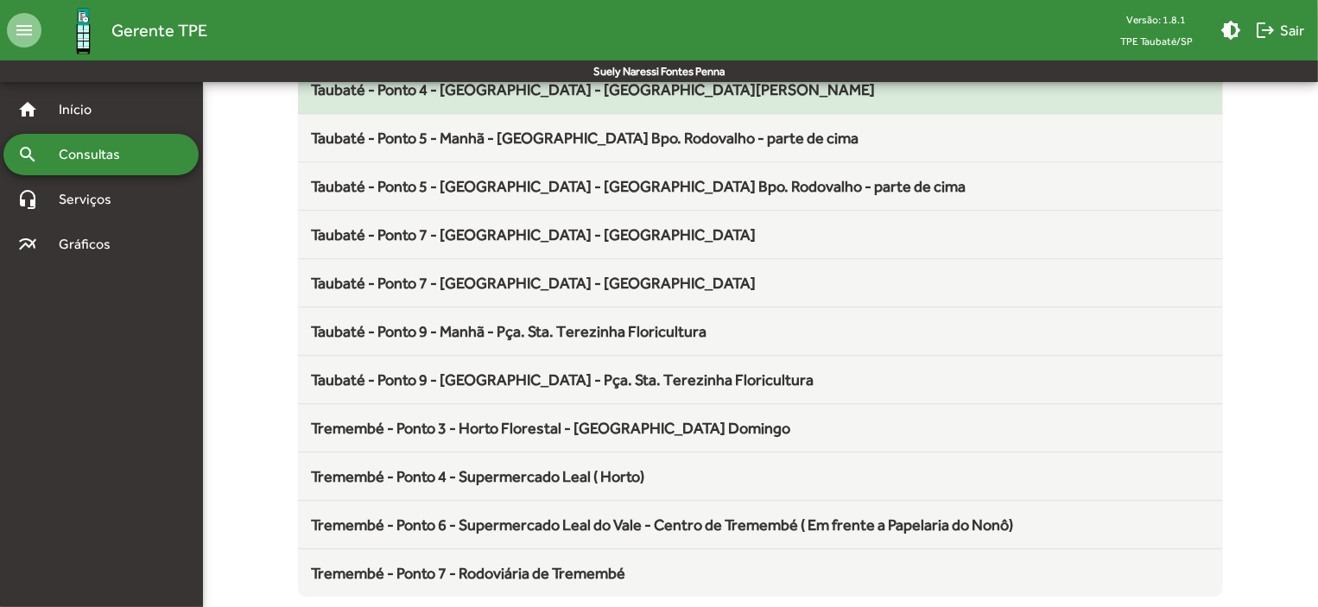
scroll to position [2277, 0]
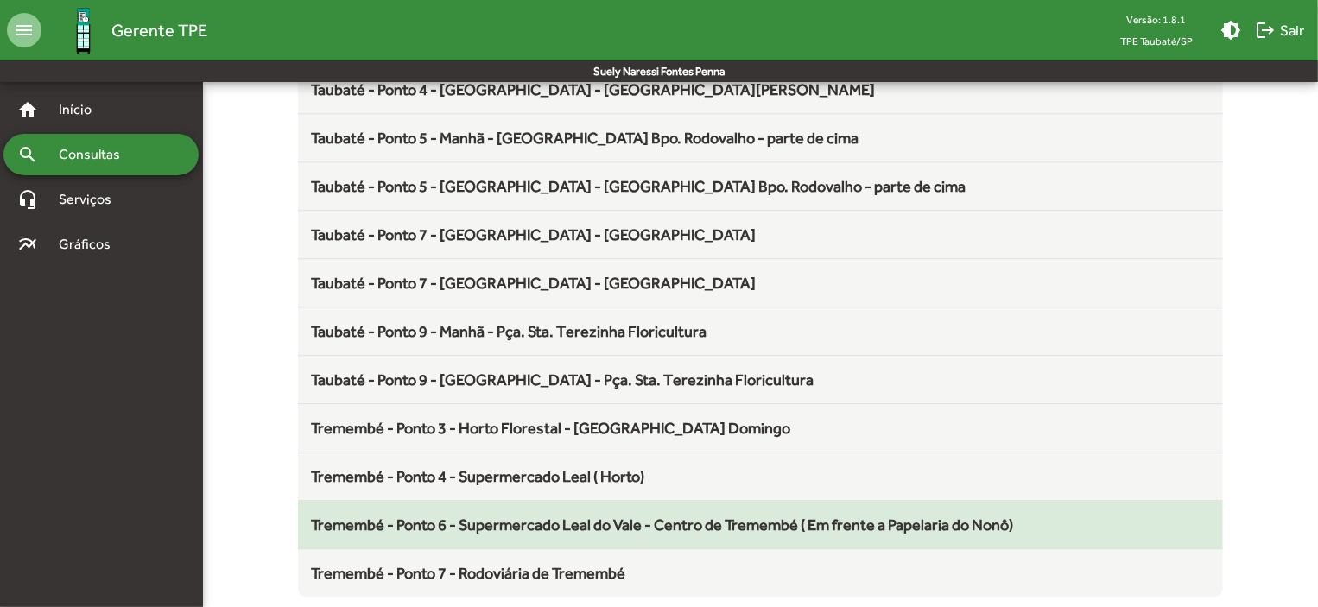
click at [887, 516] on span "Tremembé - Ponto 6 - Supermercado Leal do Vale - Centro de Tremembé ( Em frente…" at bounding box center [663, 525] width 702 height 18
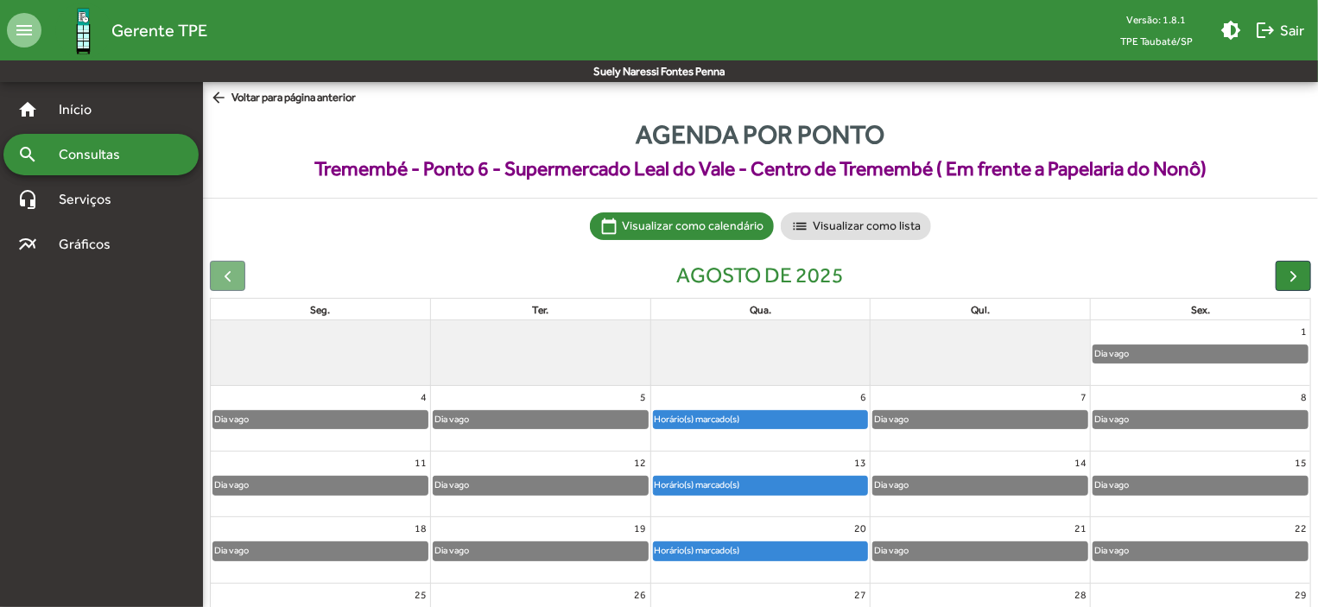
click at [800, 487] on div "Horário(s) marcado(s)" at bounding box center [761, 485] width 214 height 17
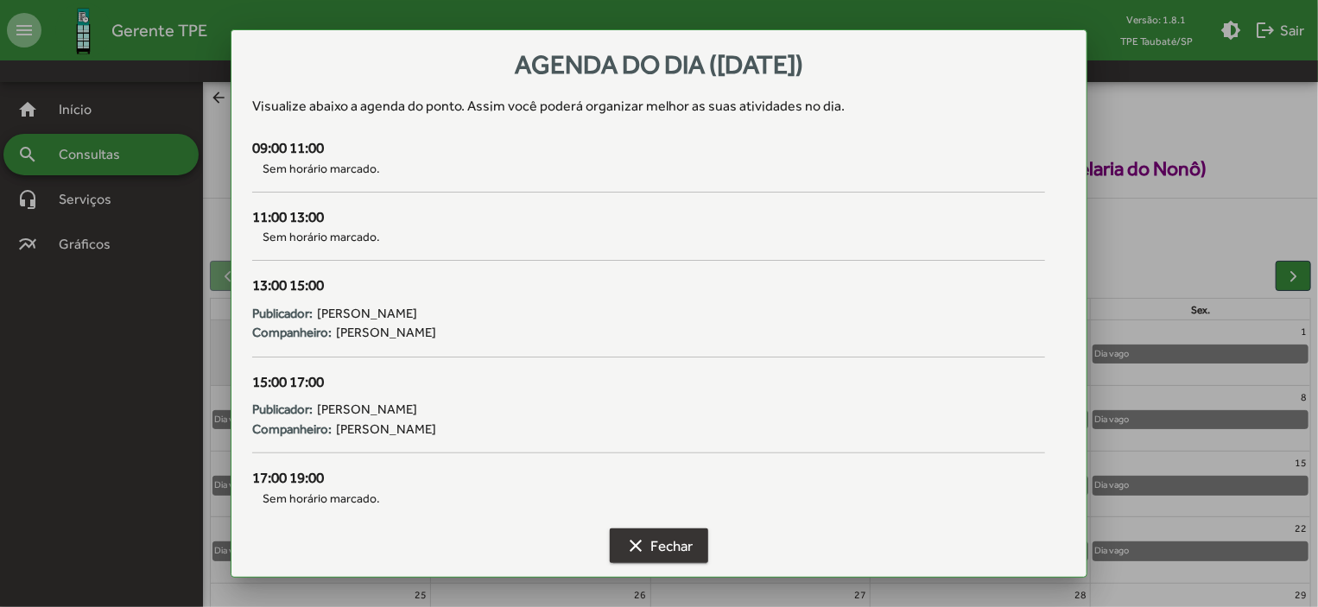
click at [692, 547] on span "clear Fechar" at bounding box center [658, 545] width 67 height 31
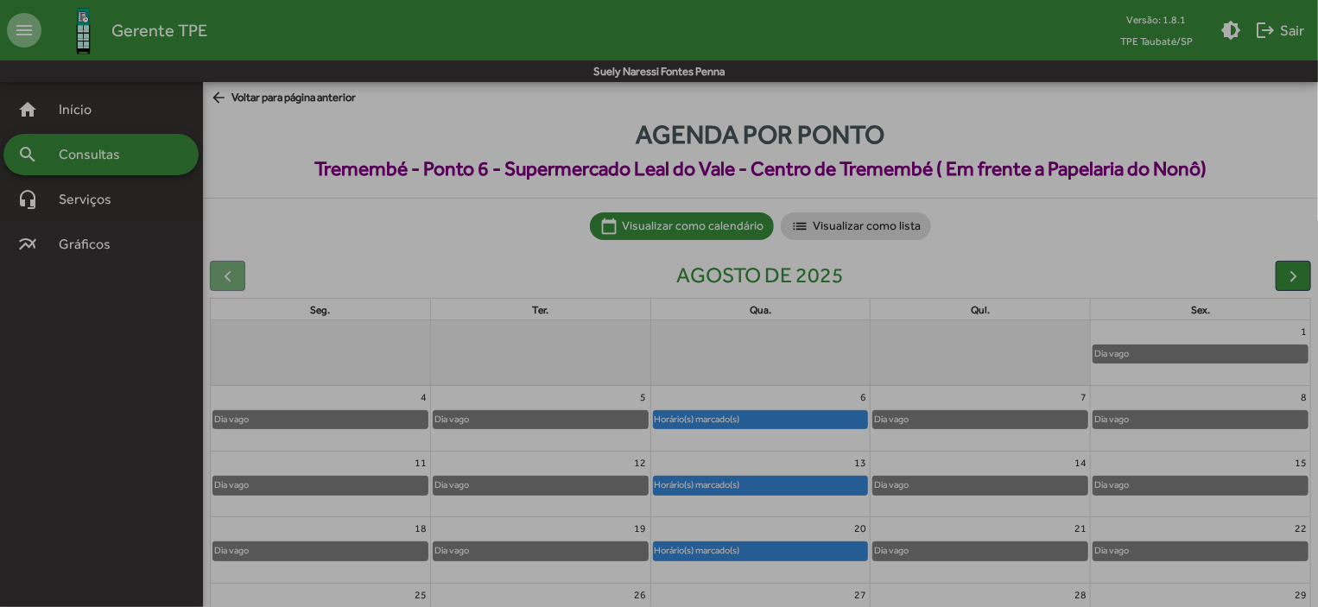
click at [692, 547] on span "clear Fechar" at bounding box center [658, 545] width 67 height 31
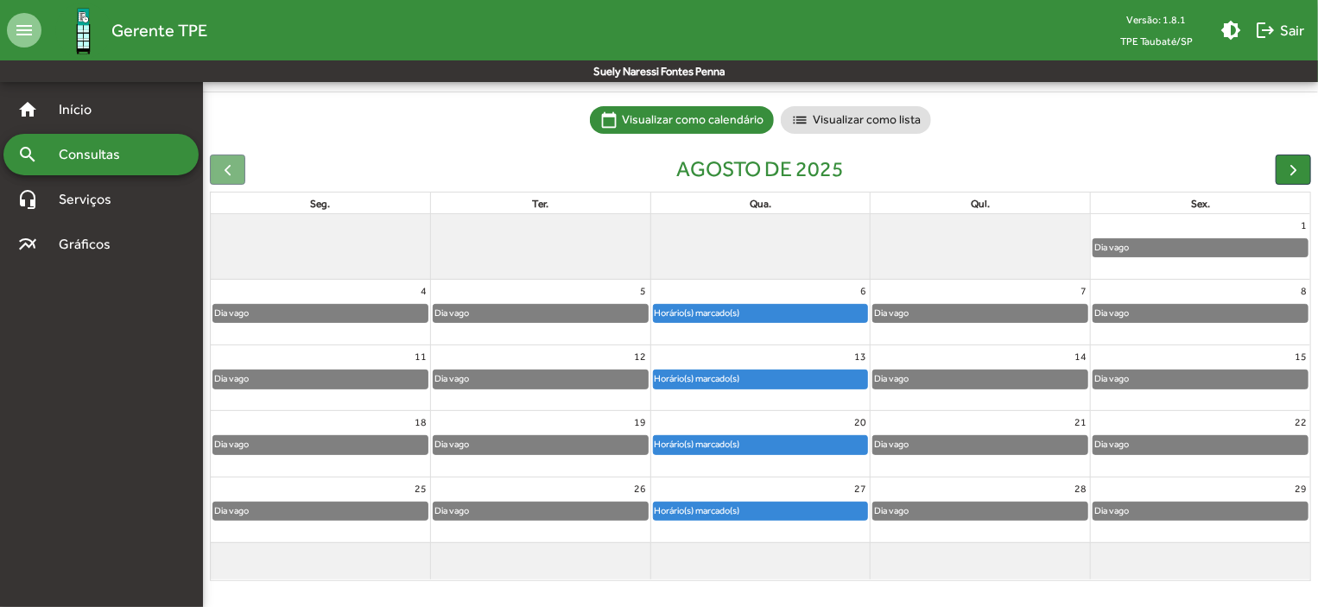
scroll to position [107, 0]
click at [780, 445] on div "Horário(s) marcado(s)" at bounding box center [761, 443] width 214 height 17
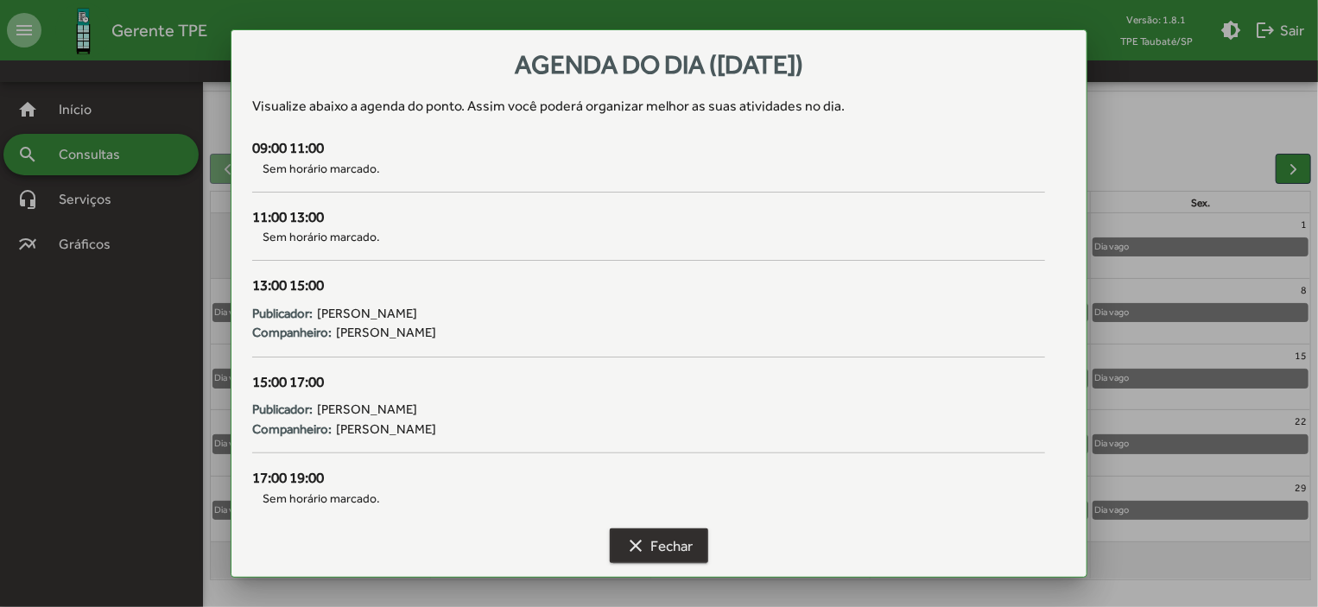
click at [684, 542] on span "clear Fechar" at bounding box center [658, 545] width 67 height 31
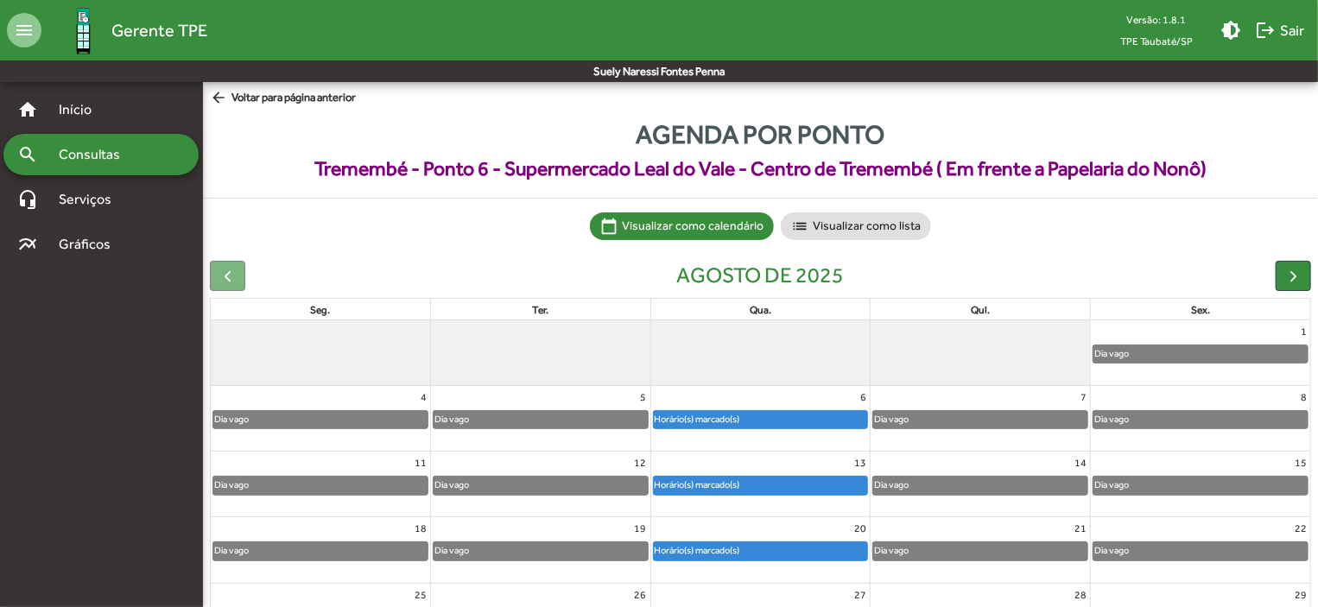
scroll to position [107, 0]
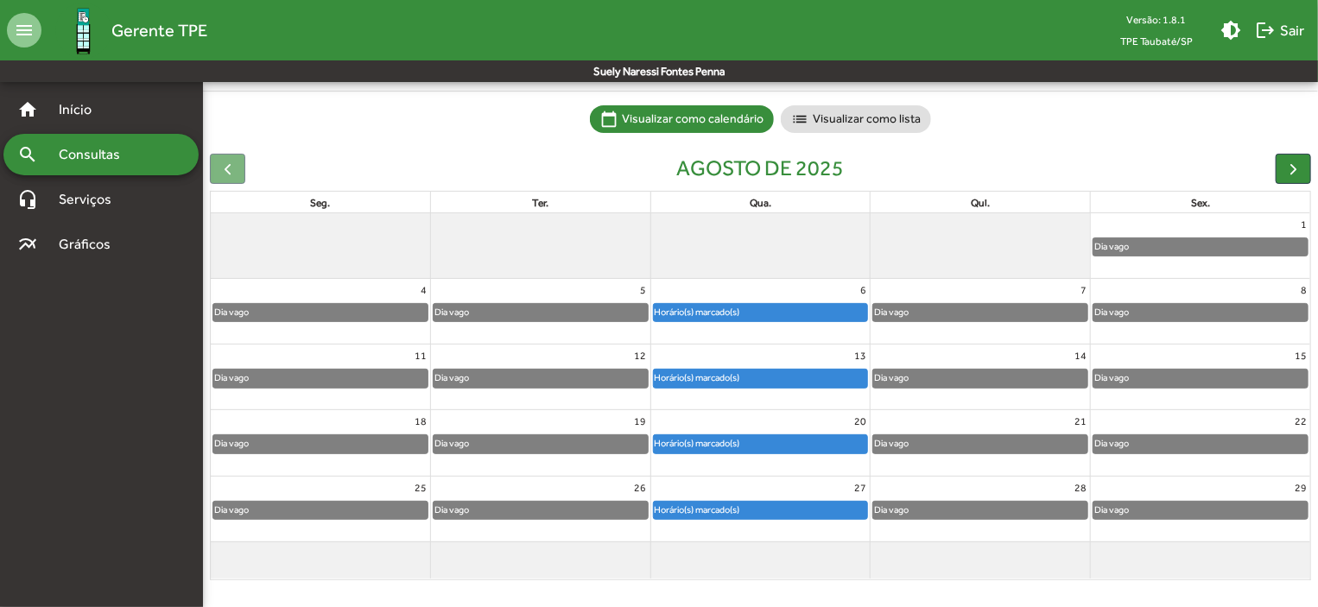
click at [773, 507] on div "Horário(s) marcado(s)" at bounding box center [761, 510] width 214 height 17
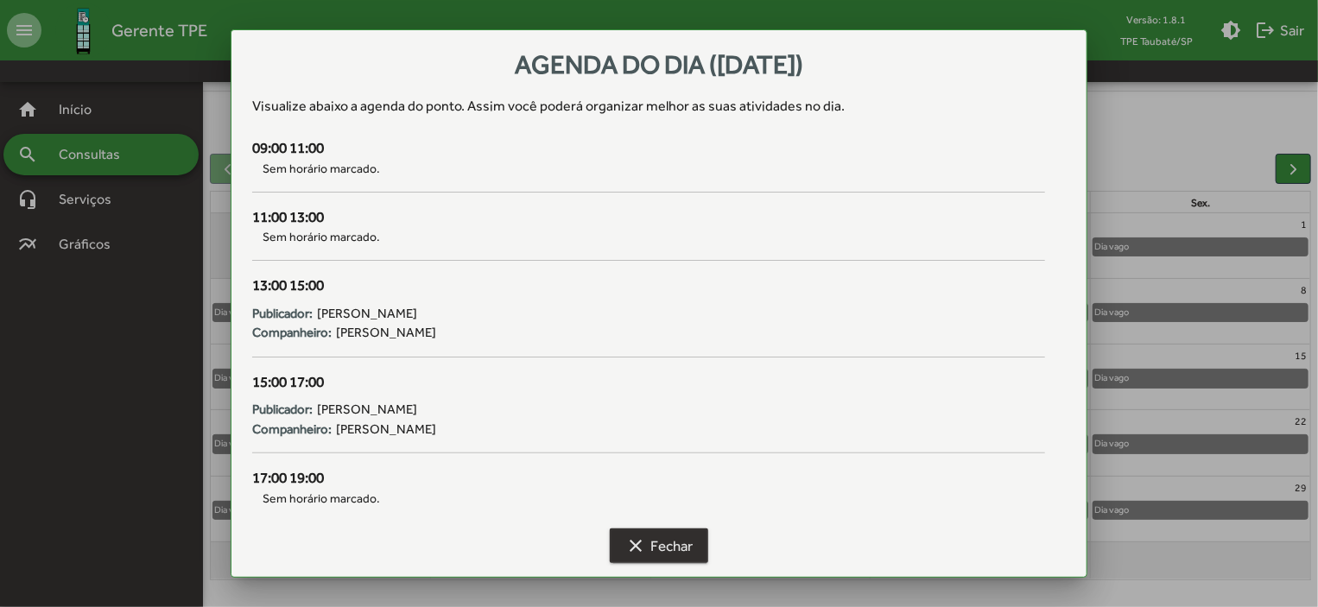
click at [674, 543] on span "clear Fechar" at bounding box center [658, 545] width 67 height 31
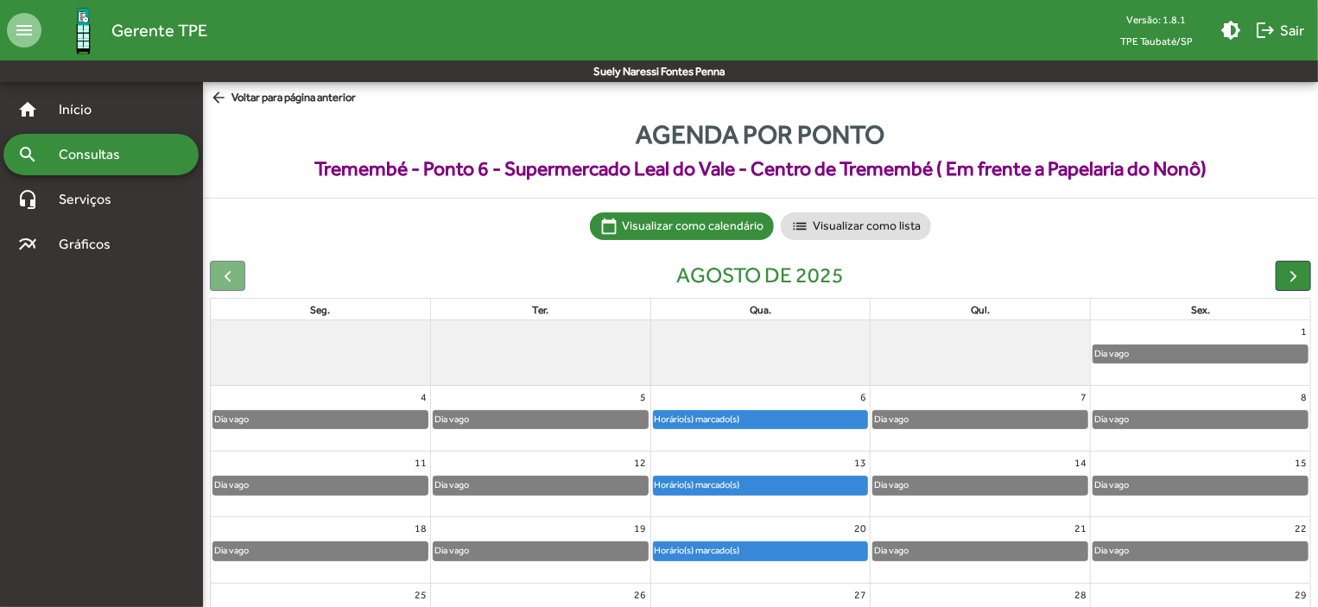
scroll to position [107, 0]
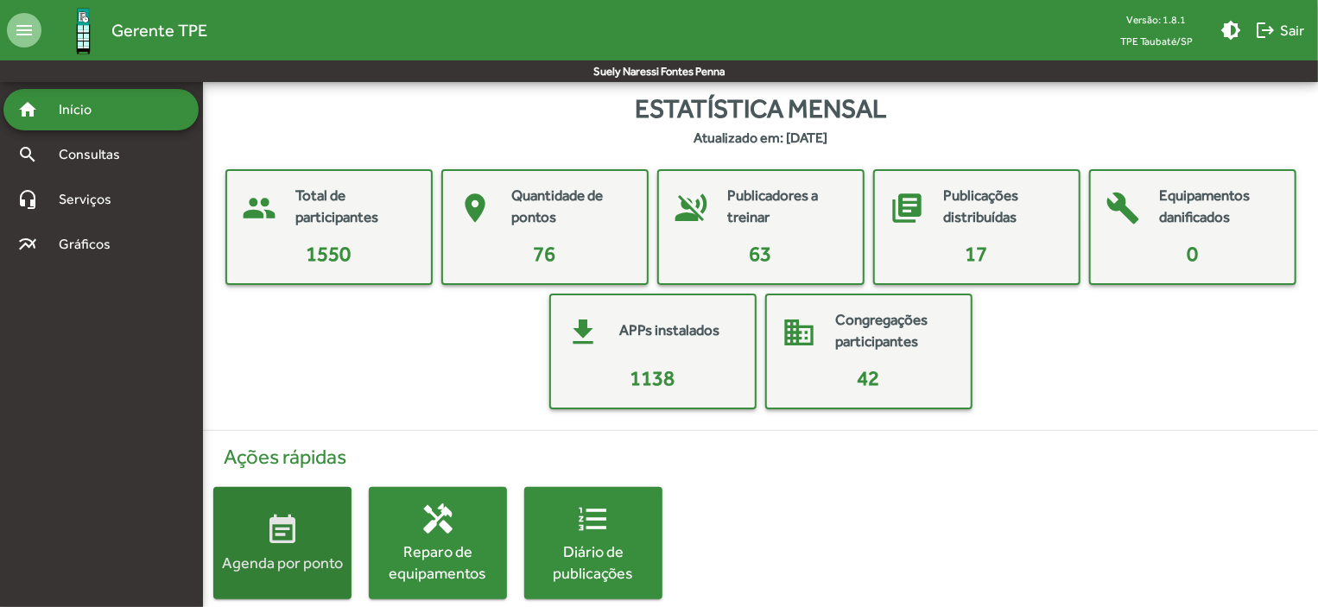
click at [332, 535] on span "event_note Agenda por ponto" at bounding box center [282, 543] width 138 height 60
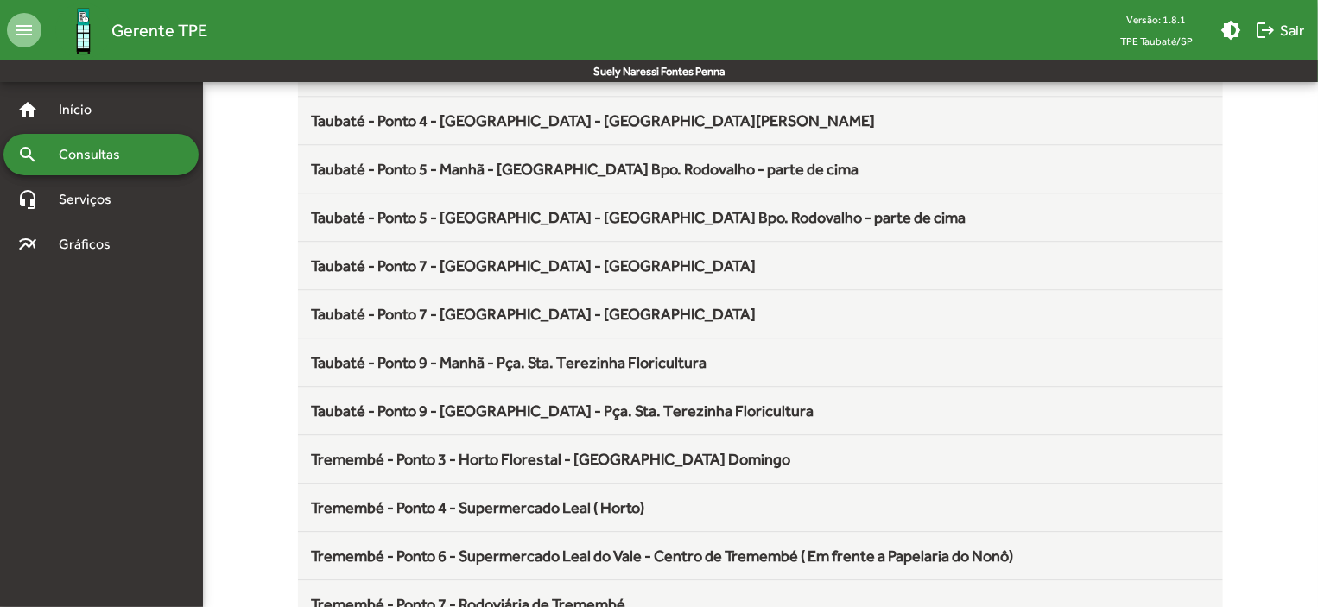
scroll to position [2277, 0]
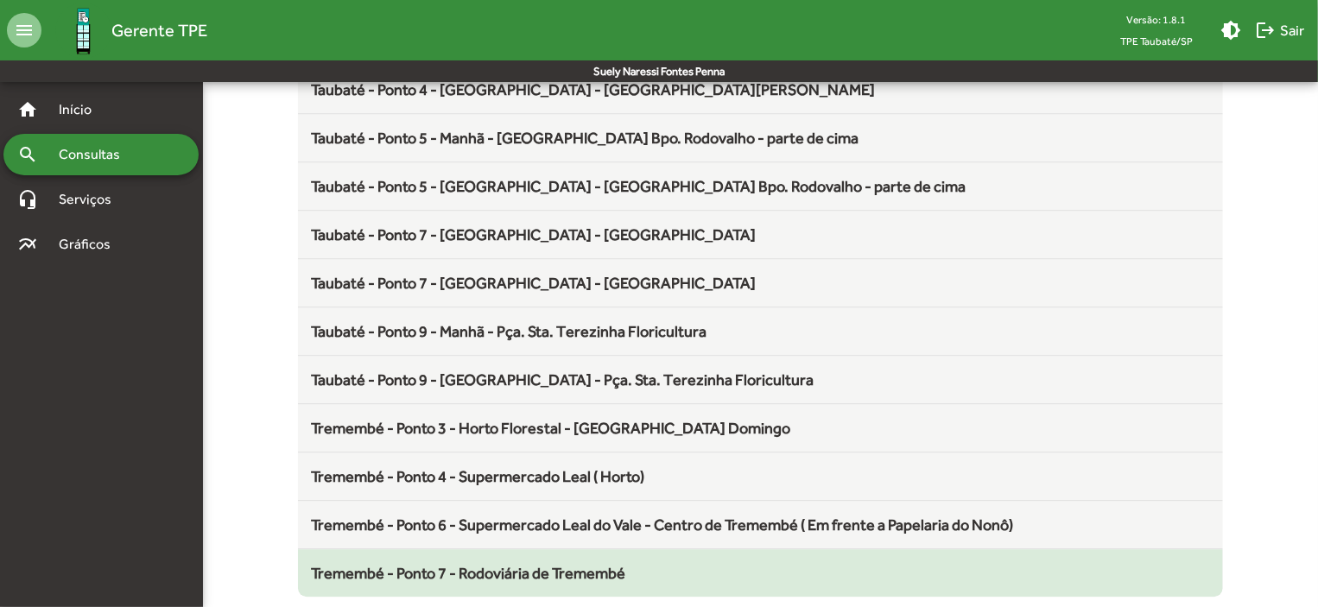
click at [570, 567] on span "Tremembé - Ponto 7 - Rodoviária de Tremembé" at bounding box center [469, 573] width 314 height 18
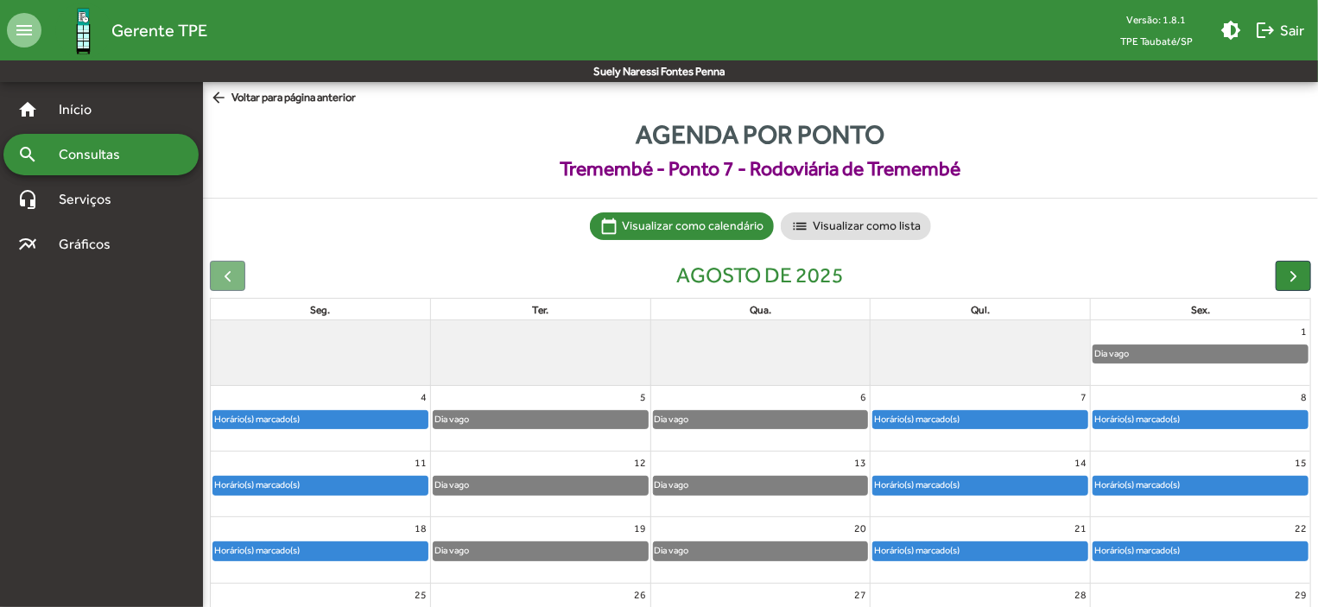
click at [1038, 480] on div "Horário(s) marcado(s)" at bounding box center [980, 485] width 214 height 17
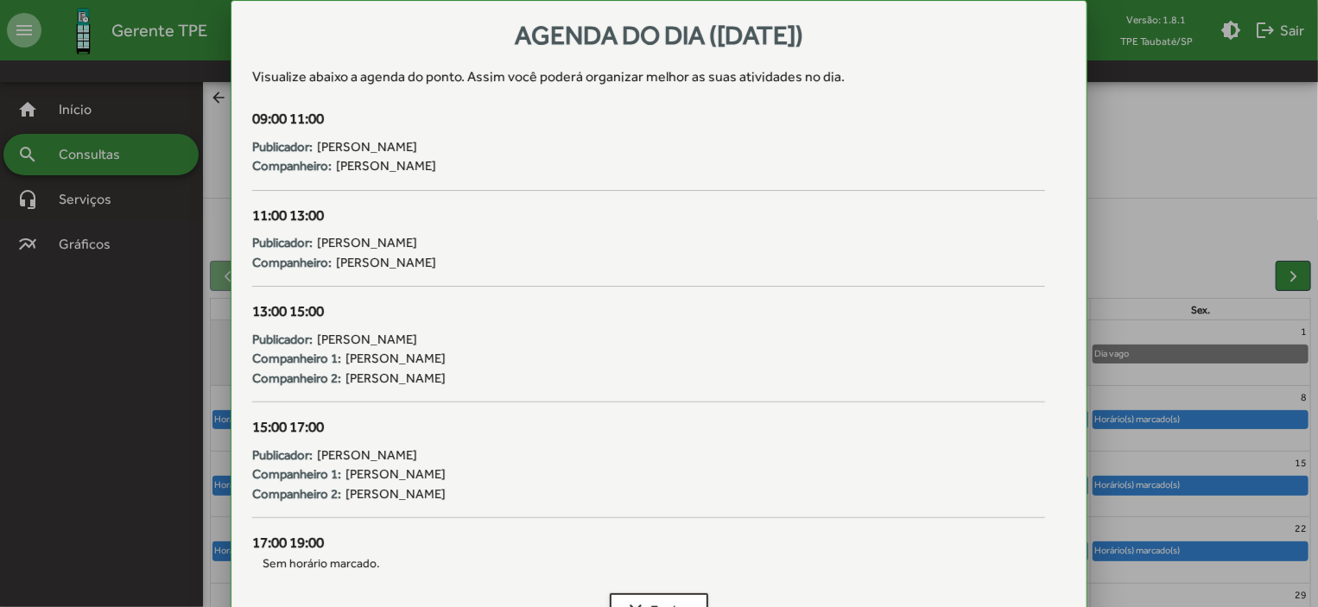
click at [1038, 480] on div "Agenda do dia ([DATE]) Visualize abaixo a agenda do ponto . Assim você poderá o…" at bounding box center [659, 303] width 857 height 607
click at [634, 600] on mat-icon "clear" at bounding box center [635, 610] width 21 height 21
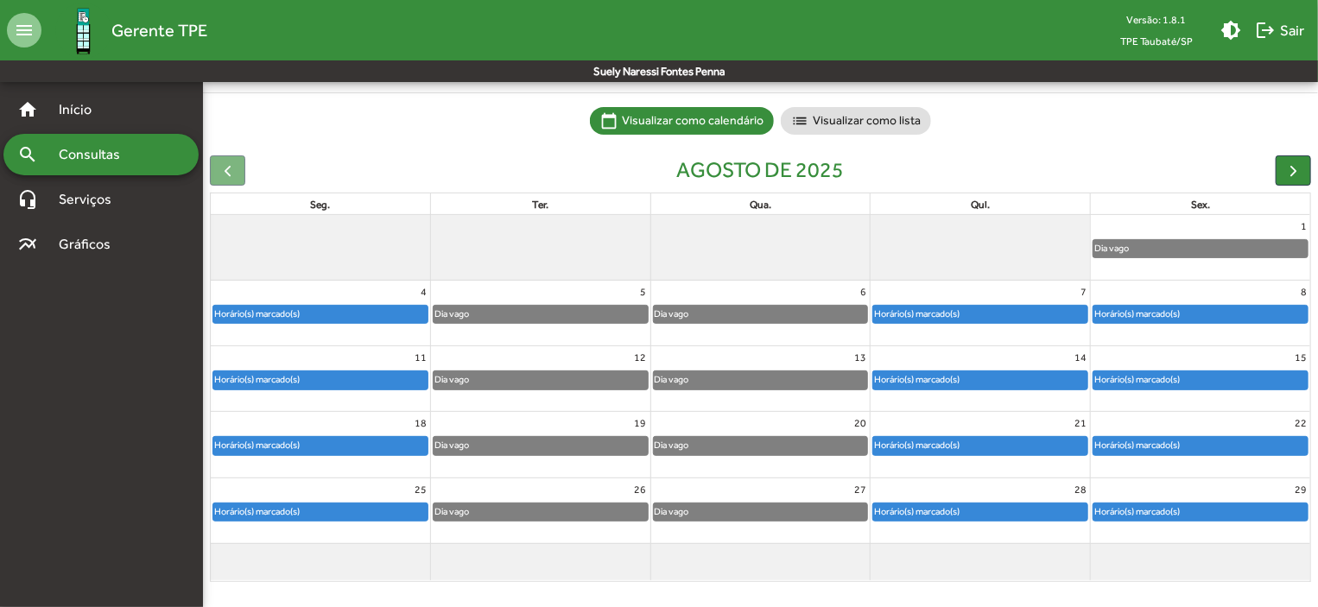
scroll to position [107, 0]
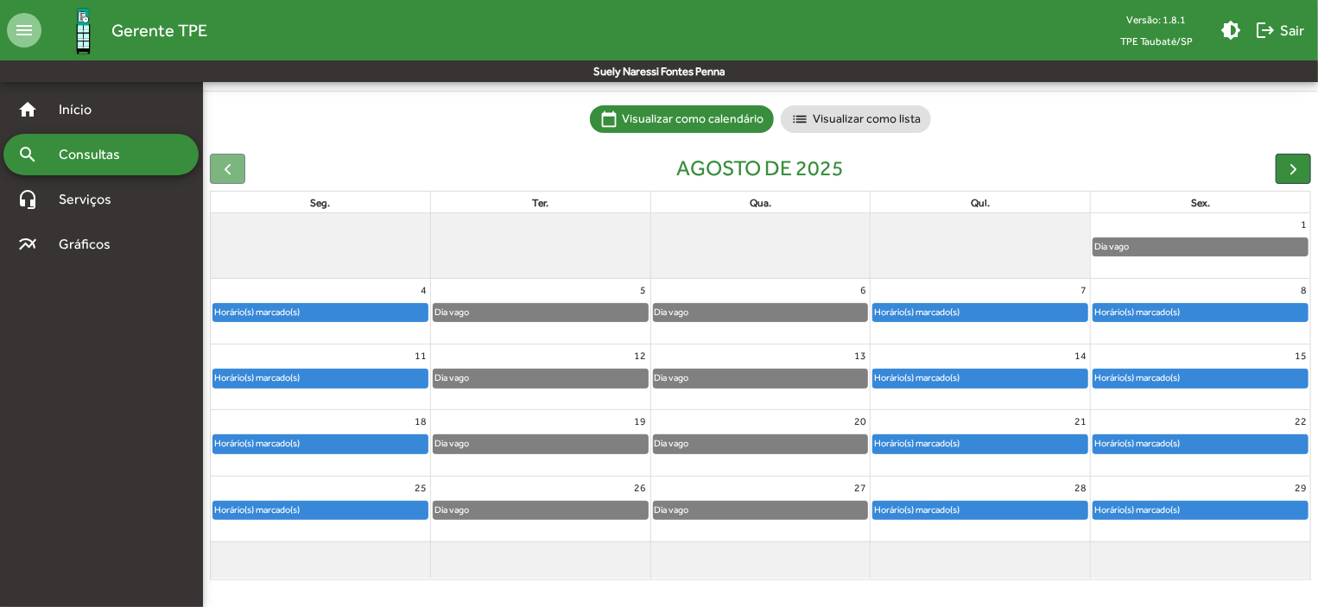
click at [937, 441] on div "Horário(s) marcado(s)" at bounding box center [916, 443] width 87 height 16
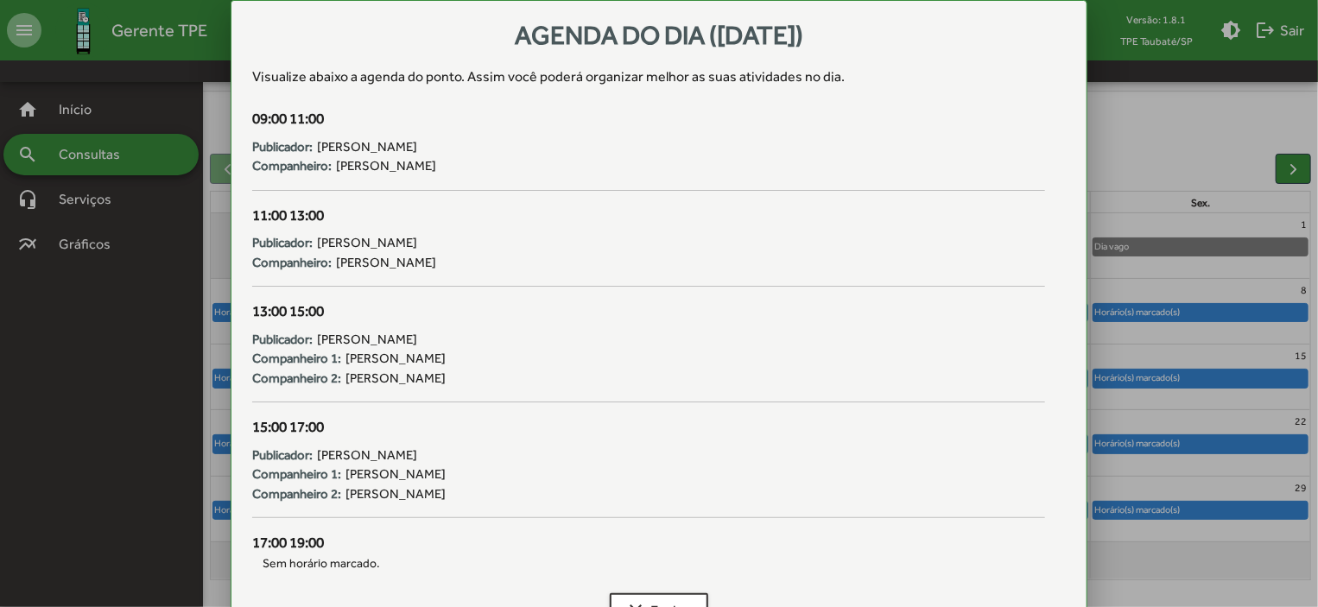
scroll to position [0, 0]
click at [937, 441] on div "Publicador: [PERSON_NAME] 1: [PERSON_NAME] 2: [PERSON_NAME]" at bounding box center [648, 472] width 793 height 66
click at [691, 601] on span "clear Fechar" at bounding box center [658, 610] width 67 height 31
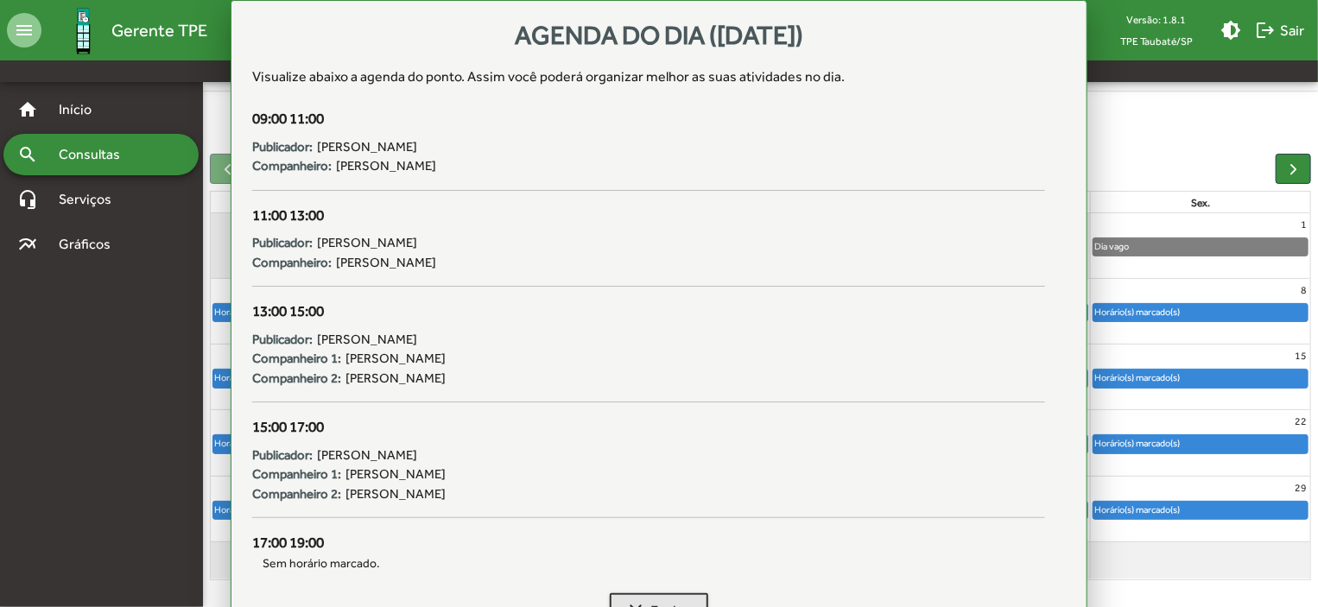
scroll to position [107, 0]
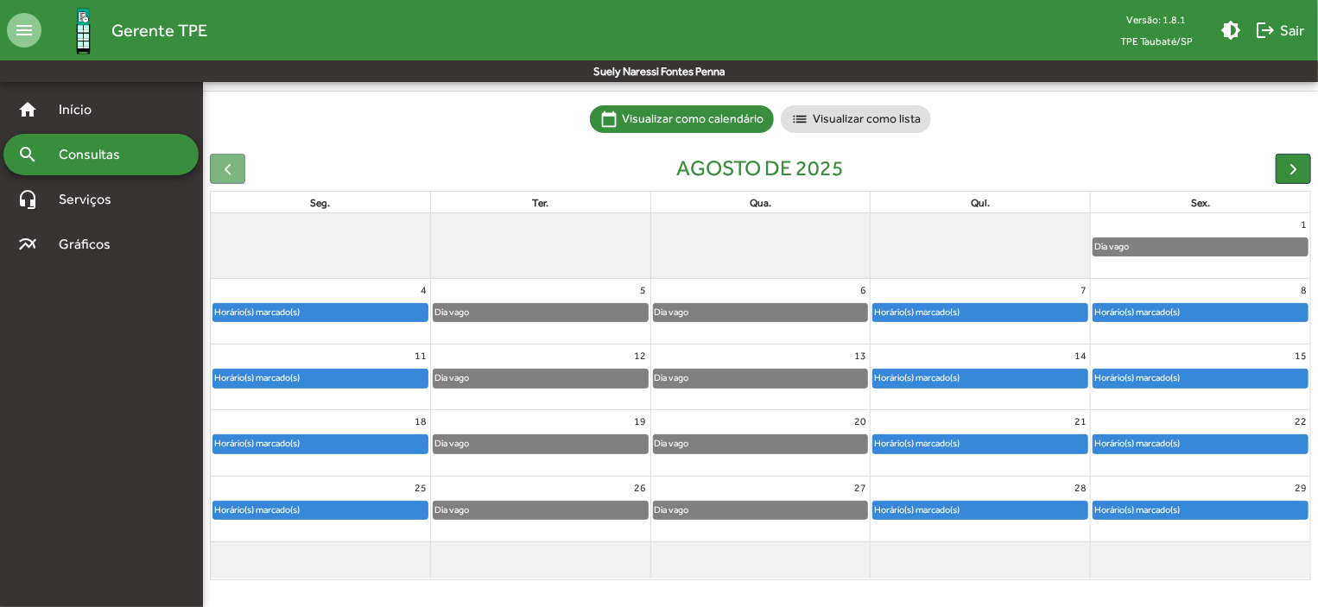
click at [1032, 512] on div "Horário(s) marcado(s)" at bounding box center [980, 510] width 214 height 17
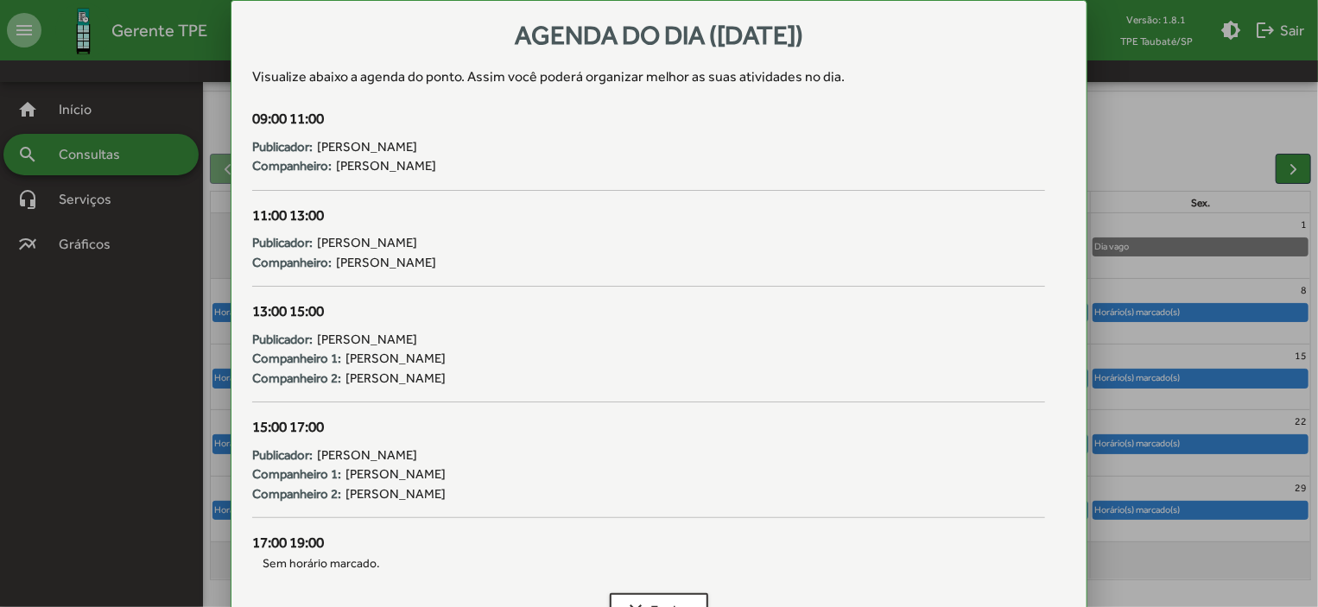
click at [778, 548] on div "17:00 19:00" at bounding box center [648, 543] width 793 height 22
click at [1164, 563] on div at bounding box center [659, 303] width 1318 height 607
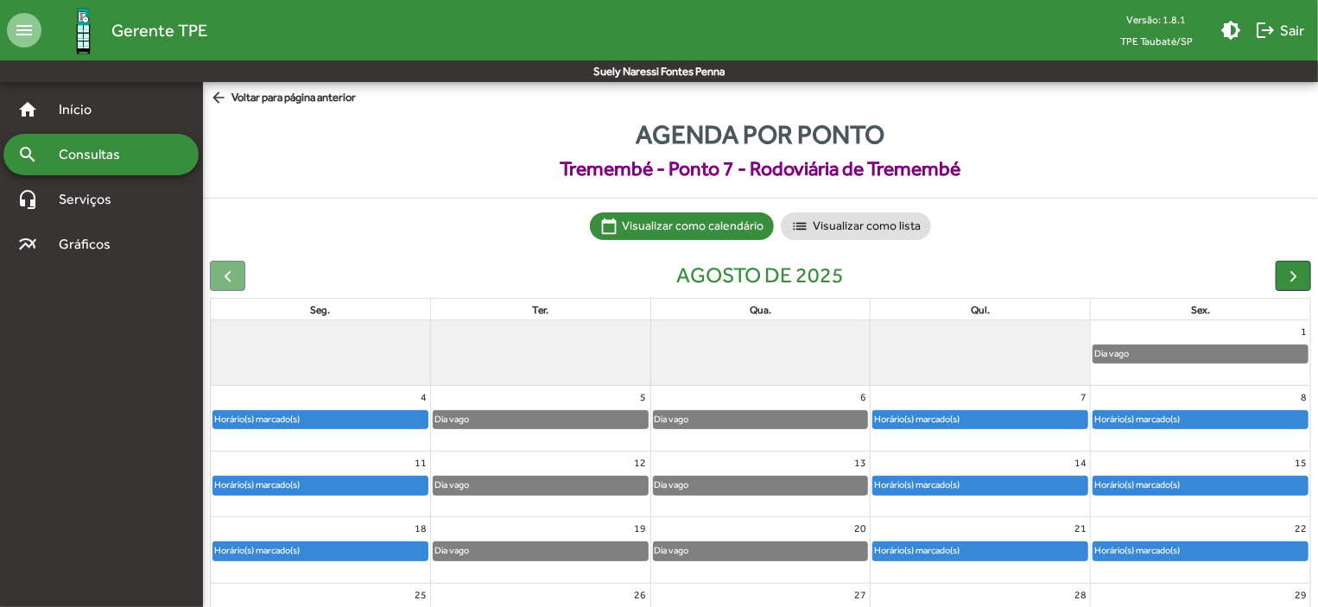
scroll to position [107, 0]
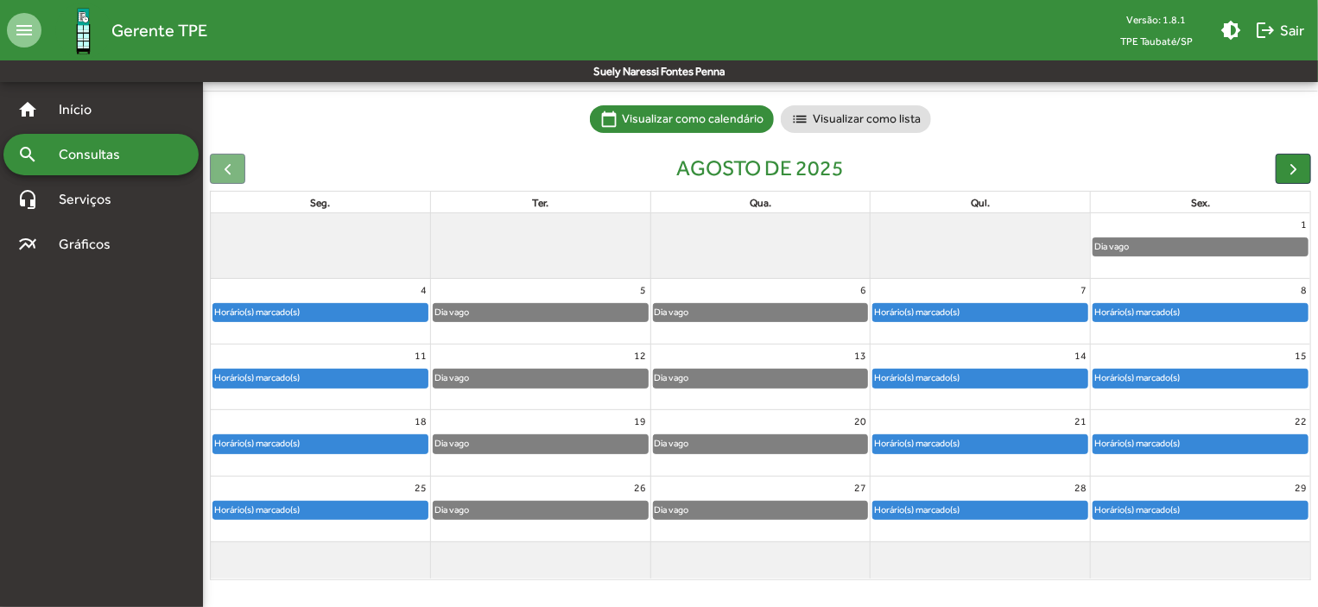
click at [1210, 376] on div "Horário(s) marcado(s)" at bounding box center [1200, 378] width 214 height 17
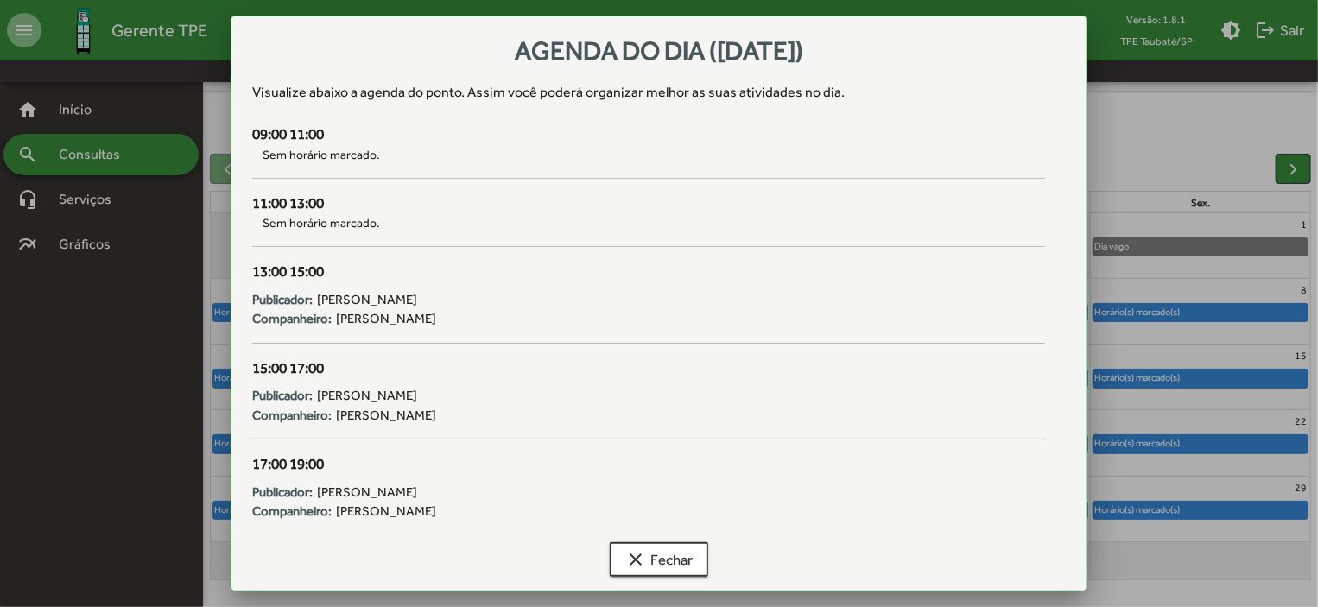
scroll to position [0, 0]
click at [1210, 374] on div at bounding box center [659, 303] width 1318 height 607
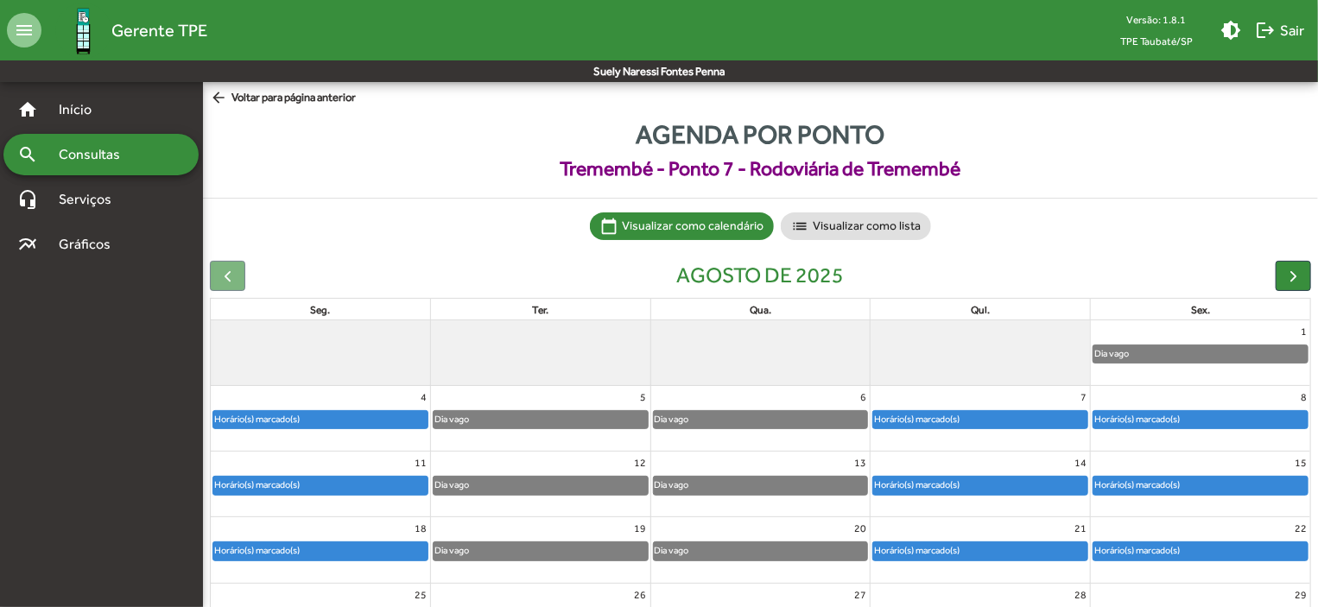
scroll to position [107, 0]
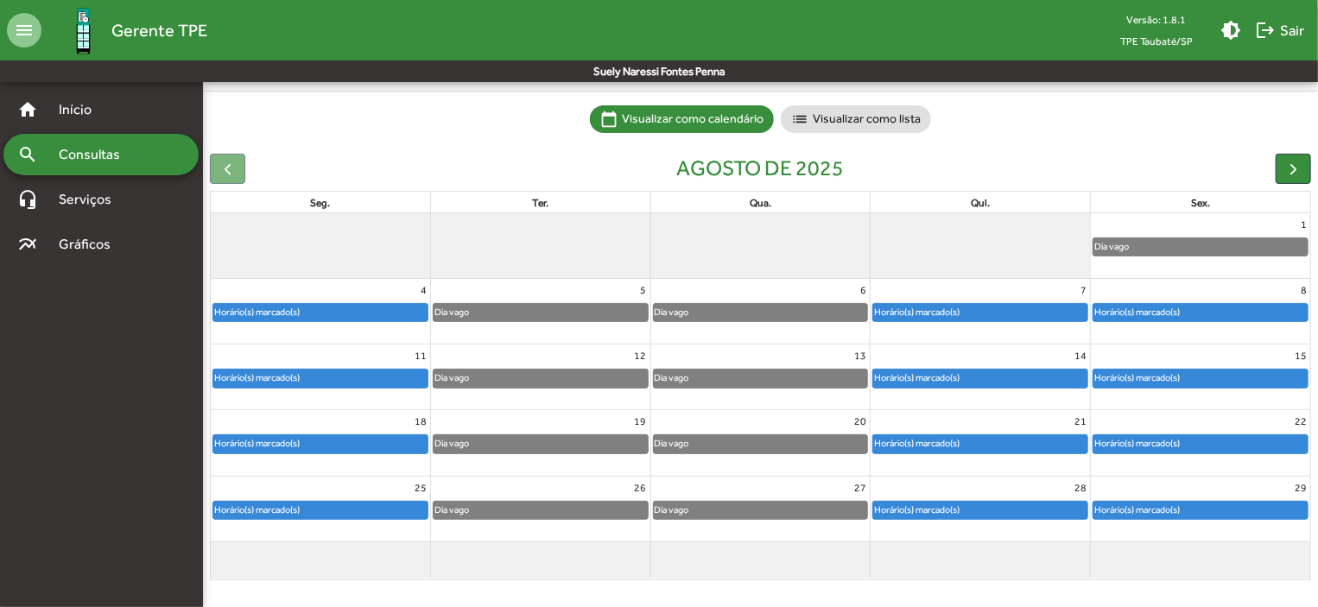
click at [1210, 374] on div "Horário(s) marcado(s)" at bounding box center [1200, 378] width 214 height 17
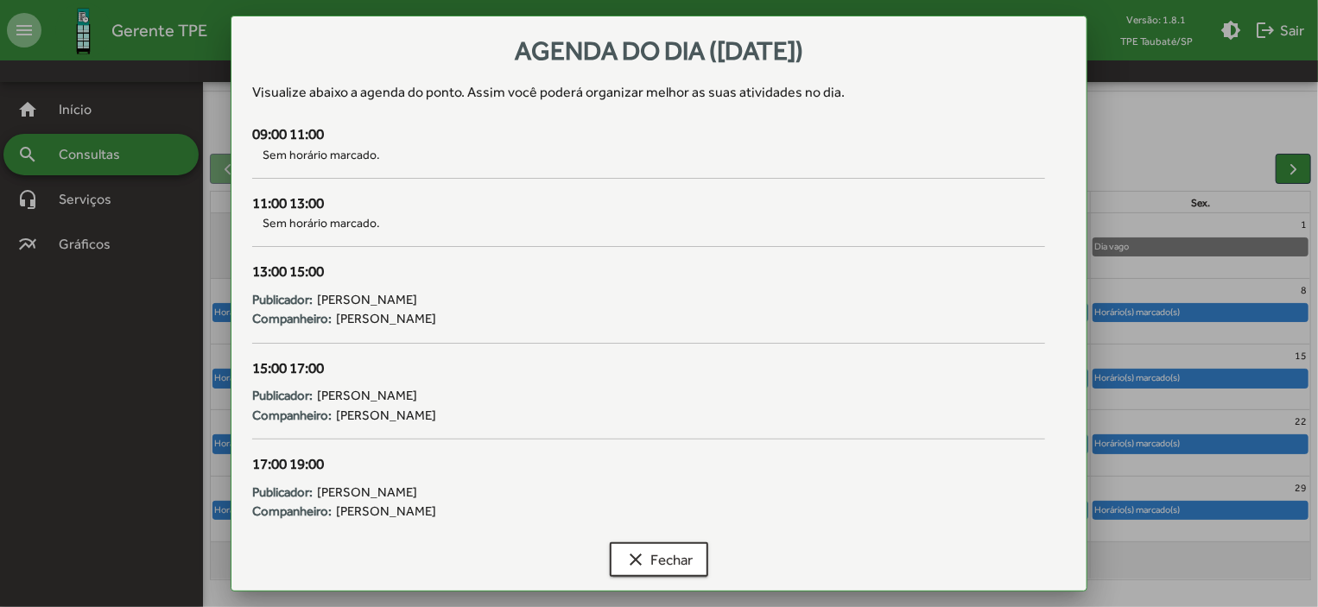
scroll to position [0, 0]
click at [674, 561] on span "clear Fechar" at bounding box center [658, 559] width 67 height 31
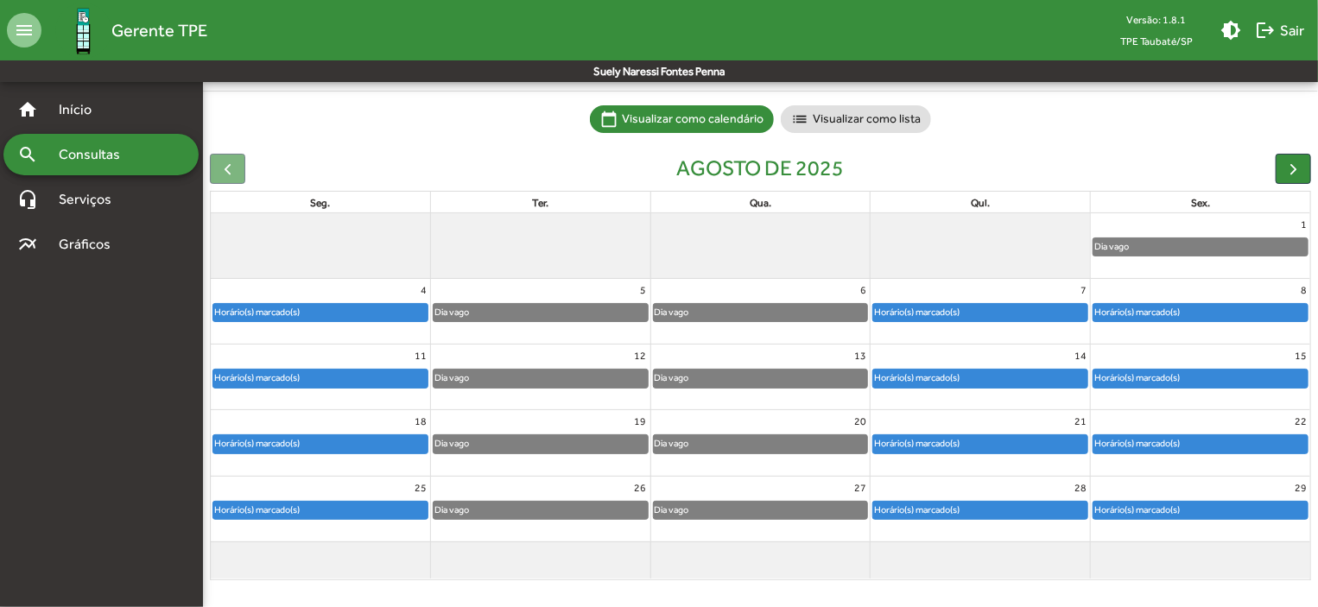
click at [674, 561] on span "clear Fechar" at bounding box center [658, 559] width 67 height 31
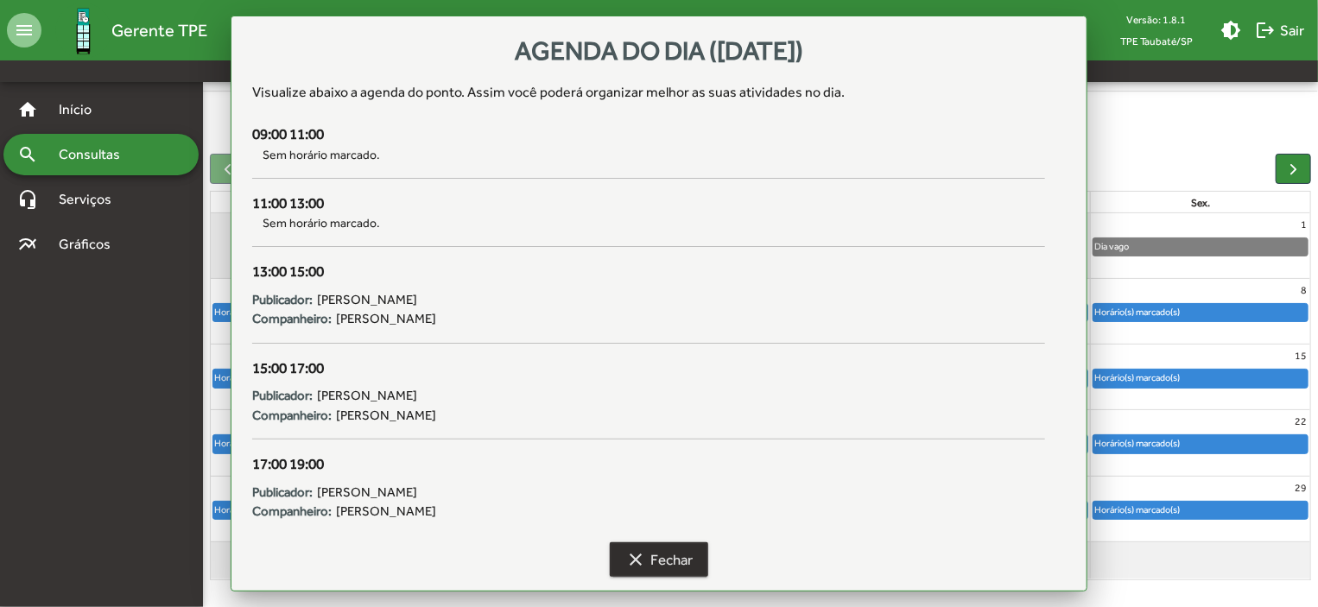
scroll to position [107, 0]
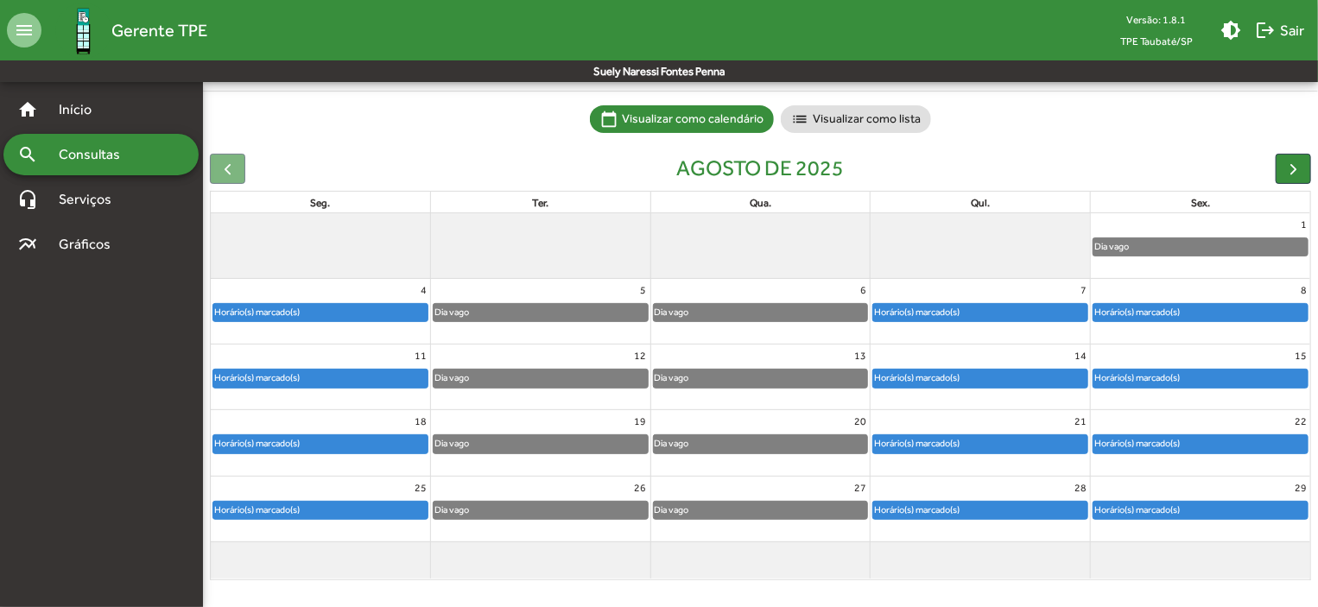
click at [1200, 441] on div "Horário(s) marcado(s)" at bounding box center [1200, 443] width 214 height 17
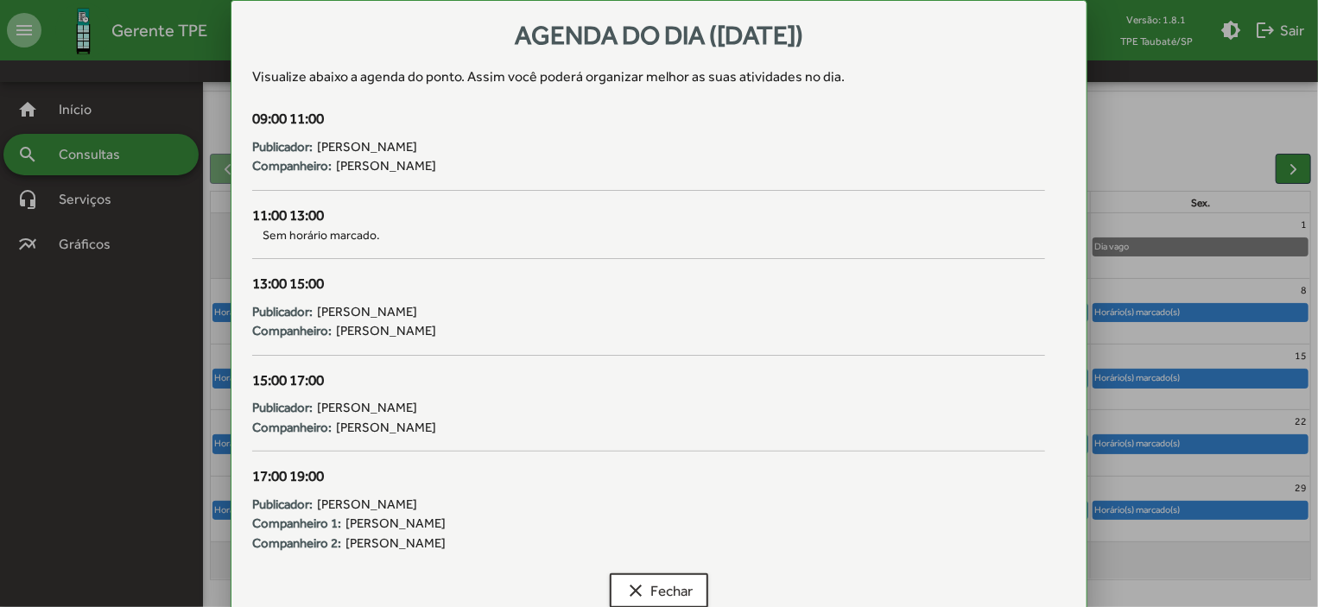
scroll to position [0, 0]
click at [650, 586] on span "clear Fechar" at bounding box center [658, 590] width 67 height 31
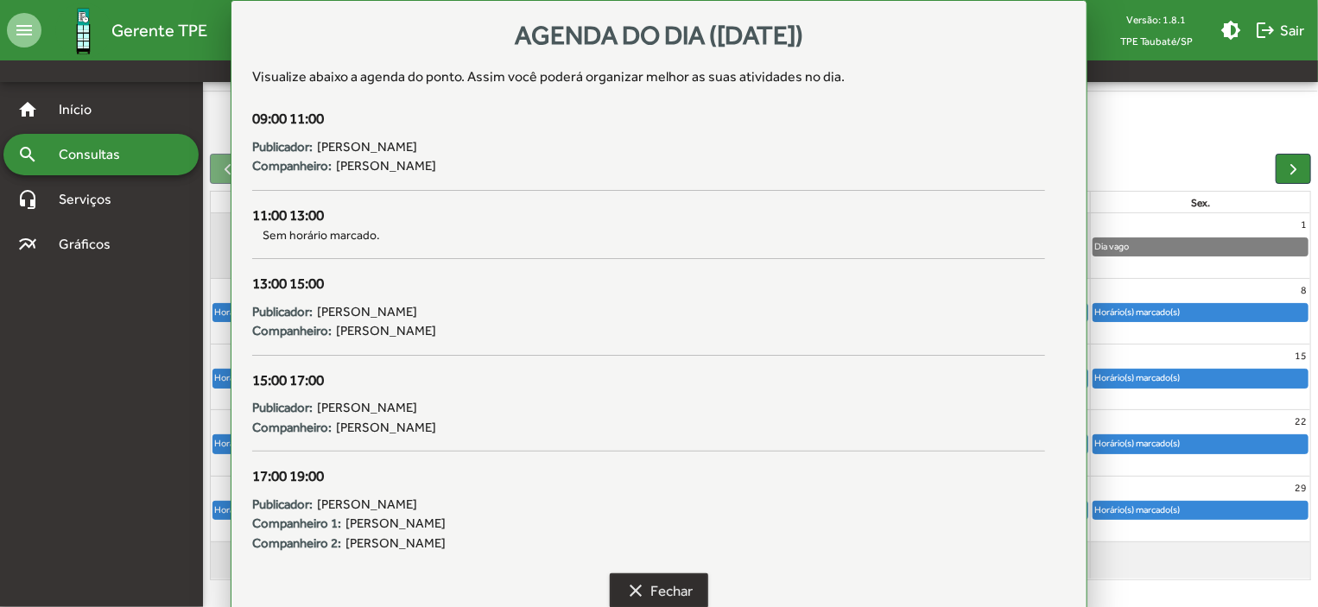
scroll to position [107, 0]
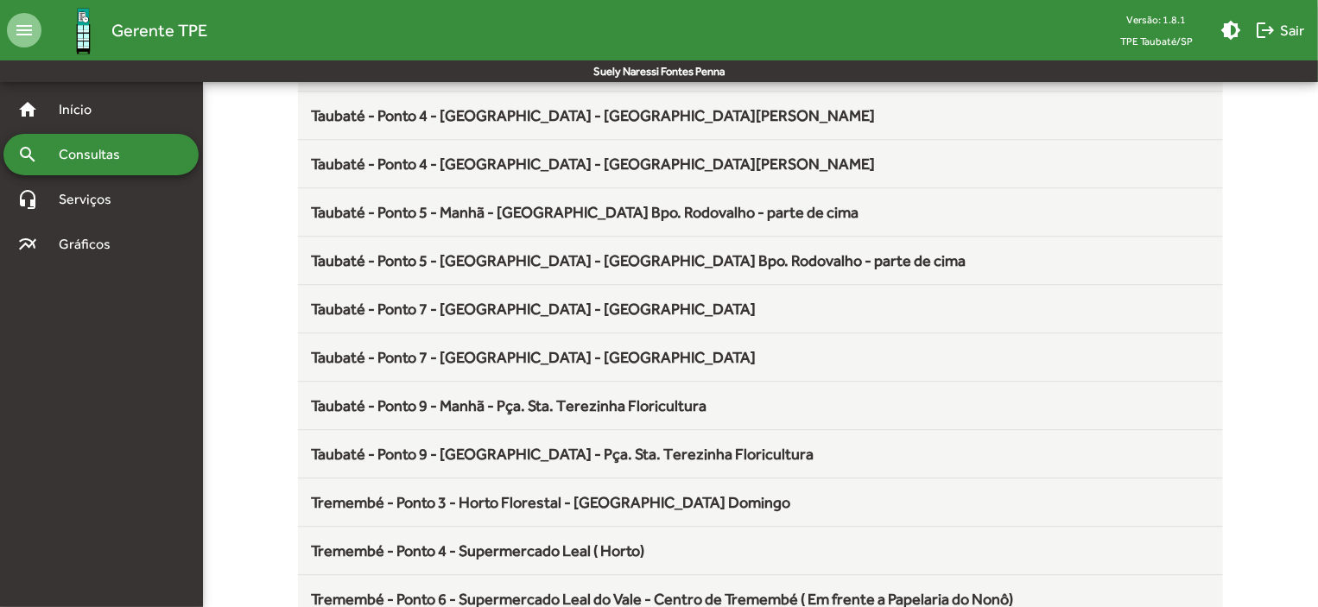
scroll to position [2277, 0]
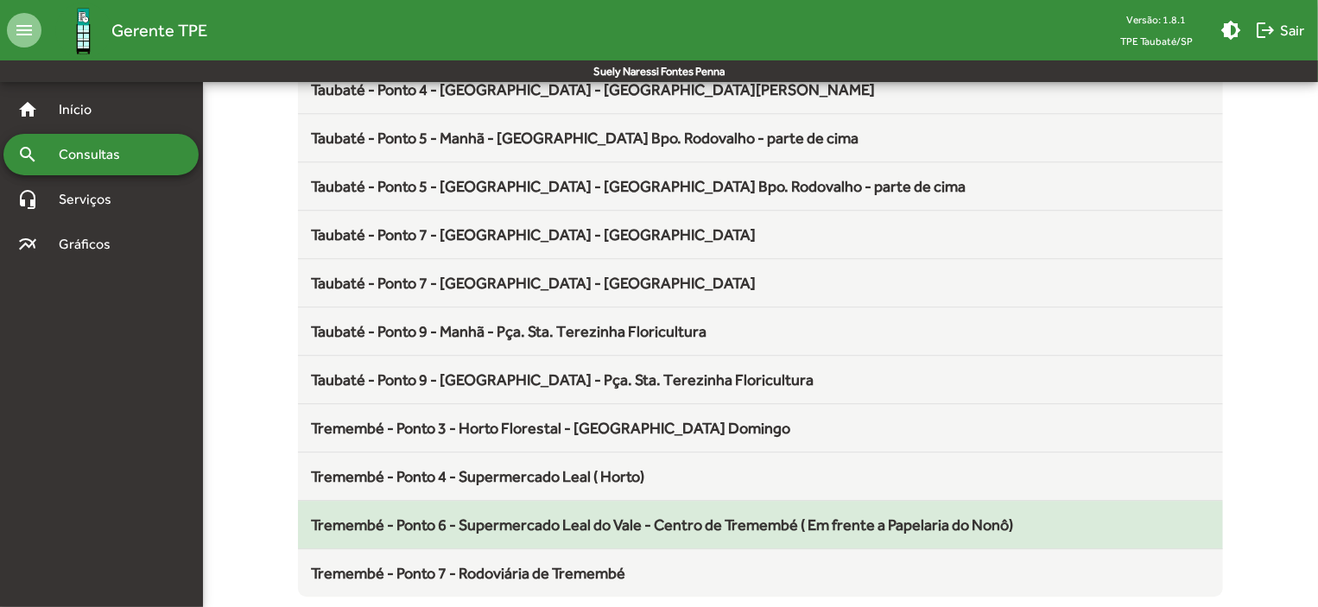
click at [639, 516] on span "Tremembé - Ponto 6 - Supermercado Leal do Vale - Centro de Tremembé ( Em frente…" at bounding box center [663, 525] width 702 height 18
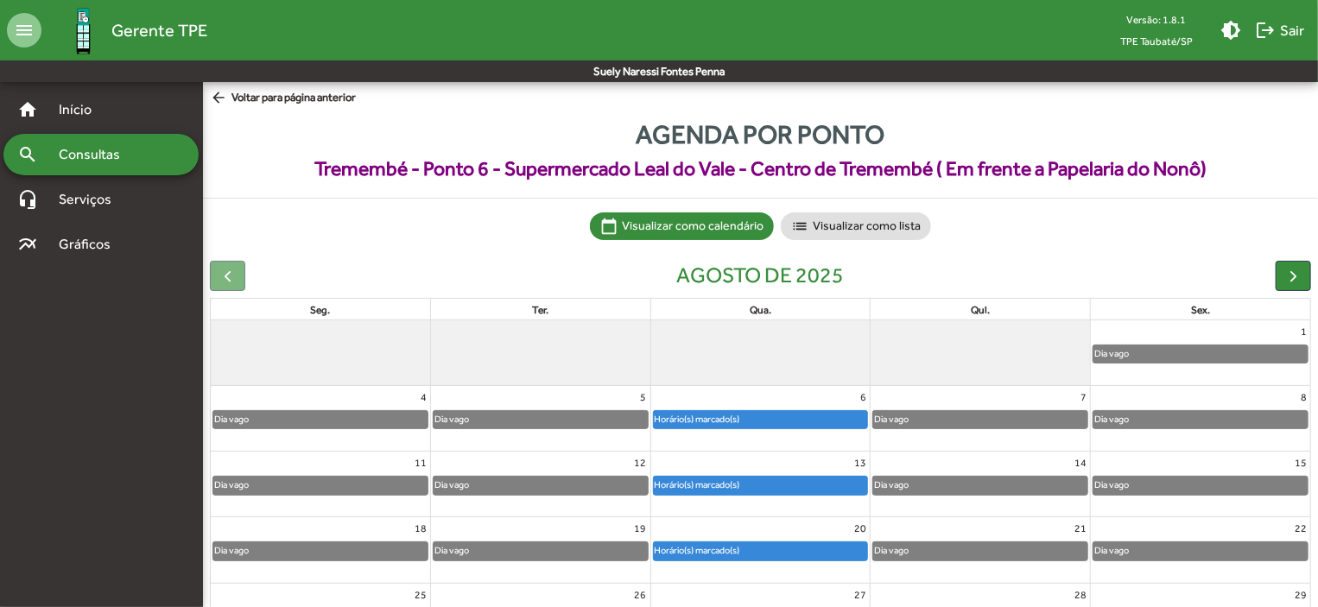
click at [774, 486] on div "Horário(s) marcado(s)" at bounding box center [761, 485] width 214 height 17
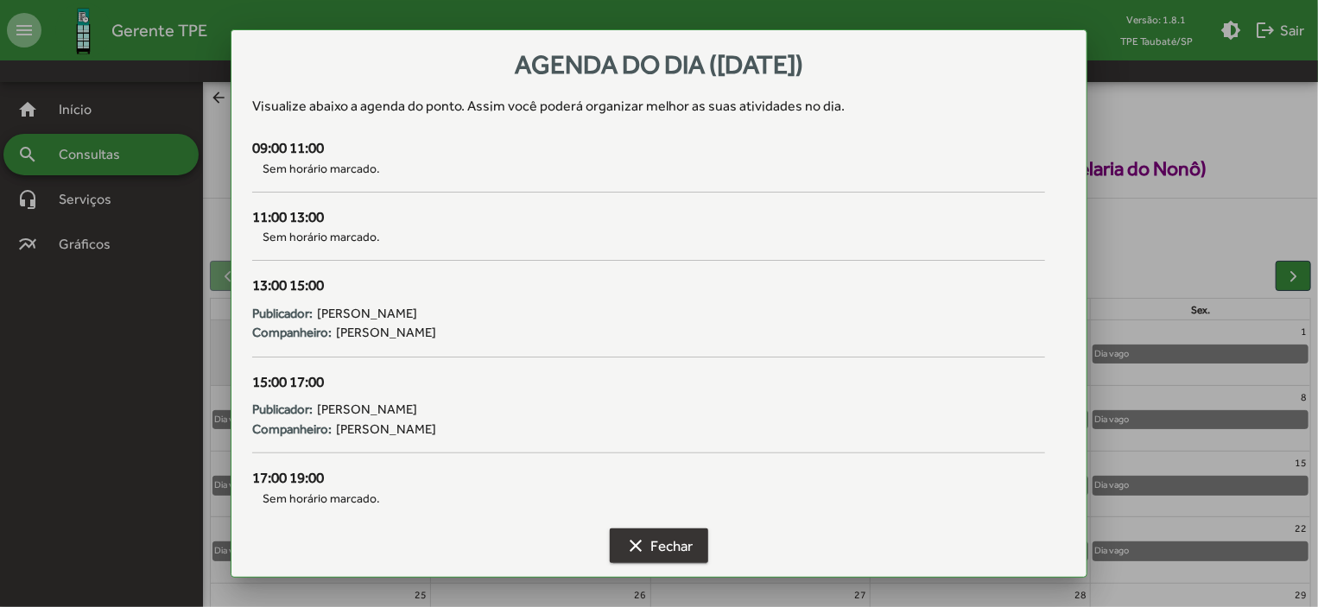
click at [682, 537] on span "clear Fechar" at bounding box center [658, 545] width 67 height 31
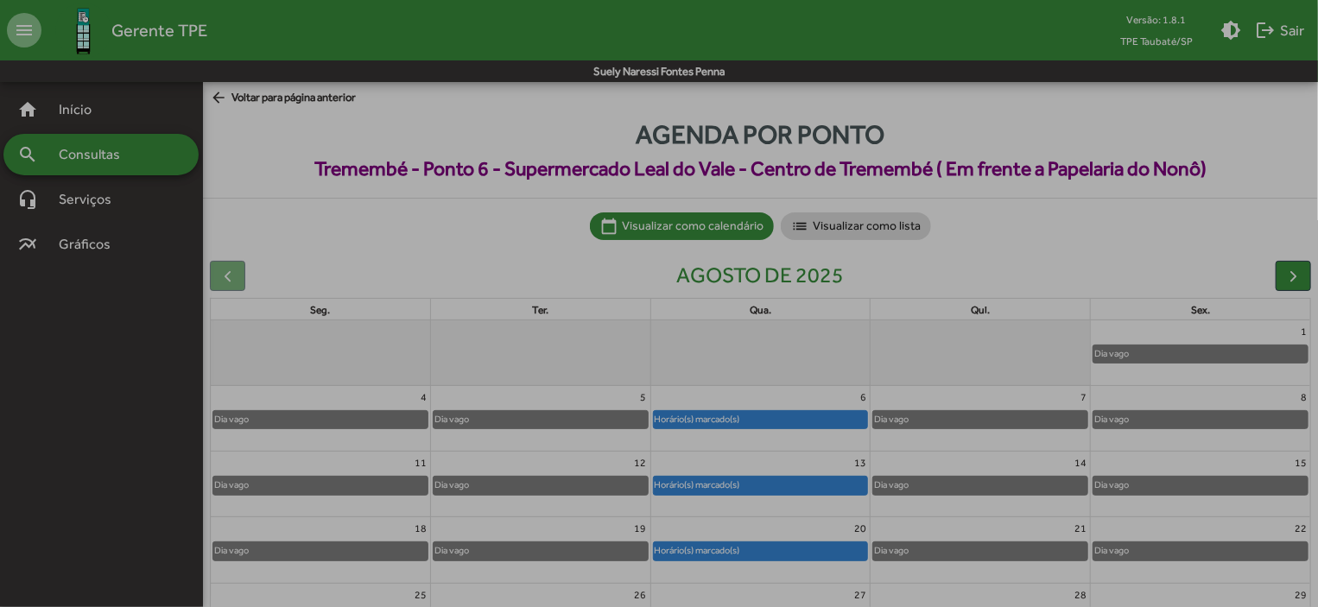
click at [682, 537] on span "clear Fechar" at bounding box center [658, 545] width 67 height 31
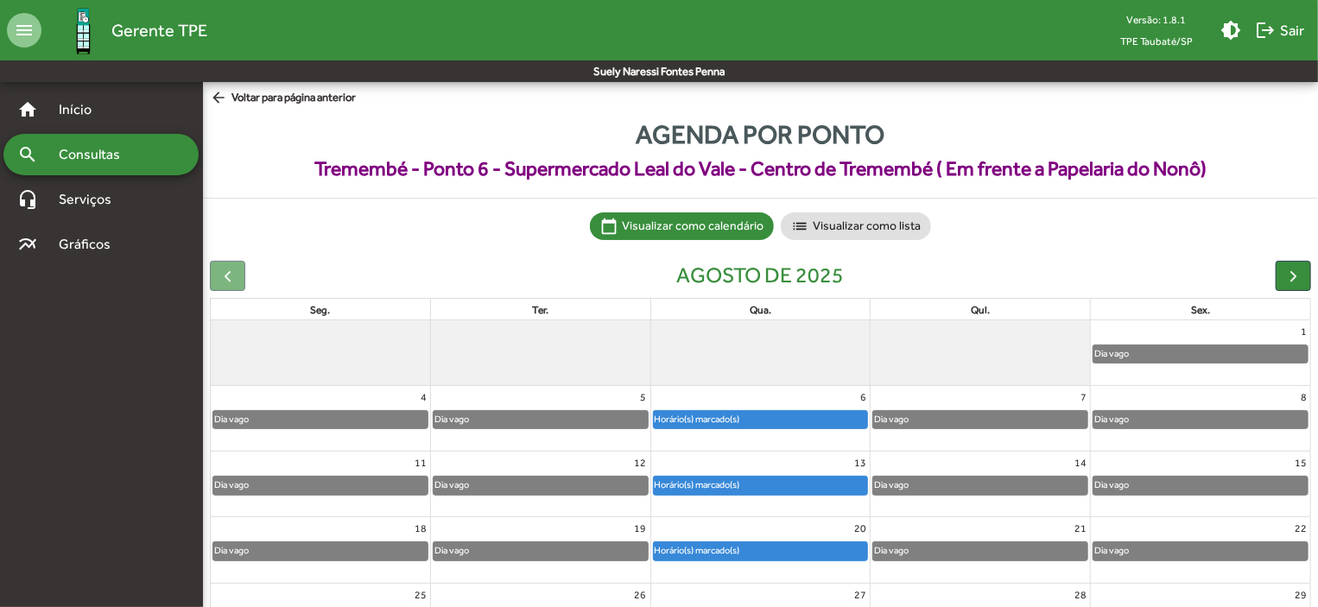
click at [511, 209] on div "Agenda por ponto Tremembé - Ponto 6 - Supermercado Leal do Vale - Centro de Tre…" at bounding box center [760, 405] width 1115 height 580
click at [808, 483] on div "Horário(s) marcado(s)" at bounding box center [761, 485] width 214 height 17
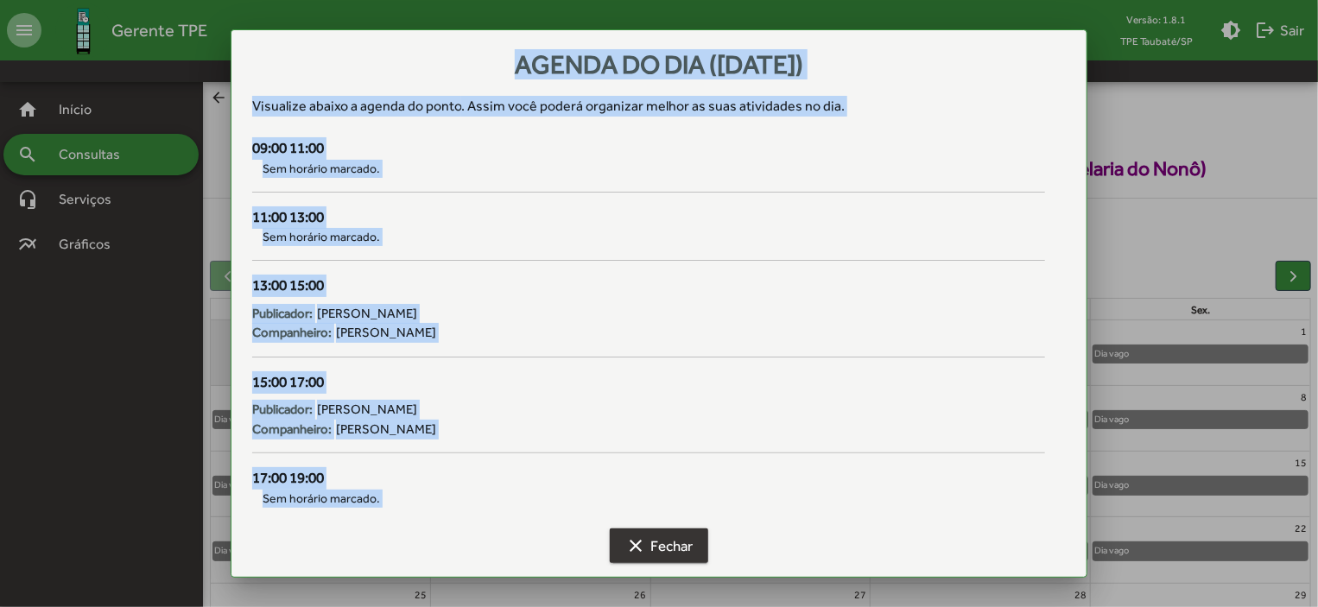
click at [699, 542] on button "clear Fechar" at bounding box center [659, 546] width 98 height 35
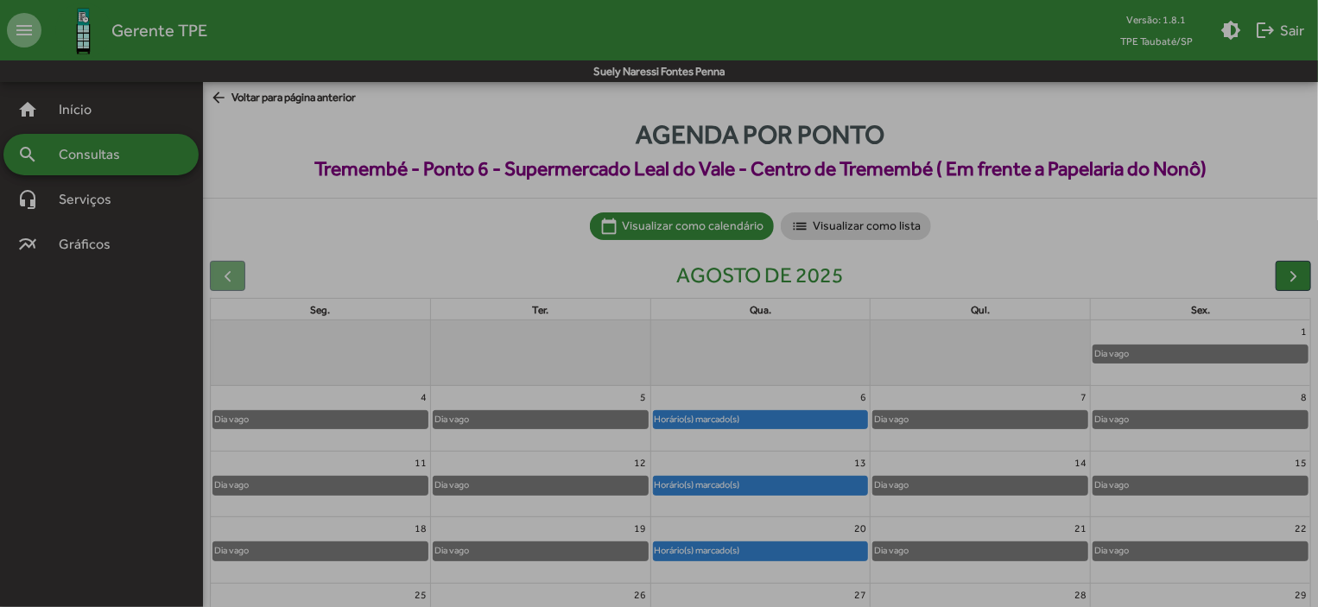
click at [699, 542] on button "clear Fechar" at bounding box center [659, 546] width 98 height 35
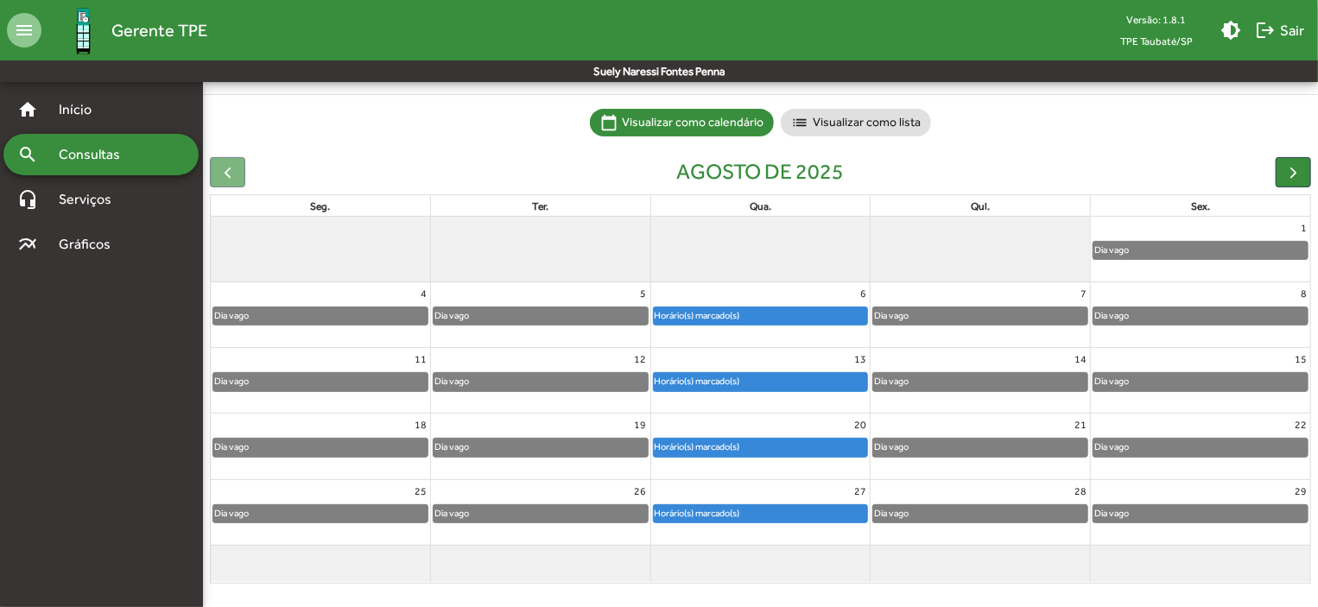
scroll to position [107, 0]
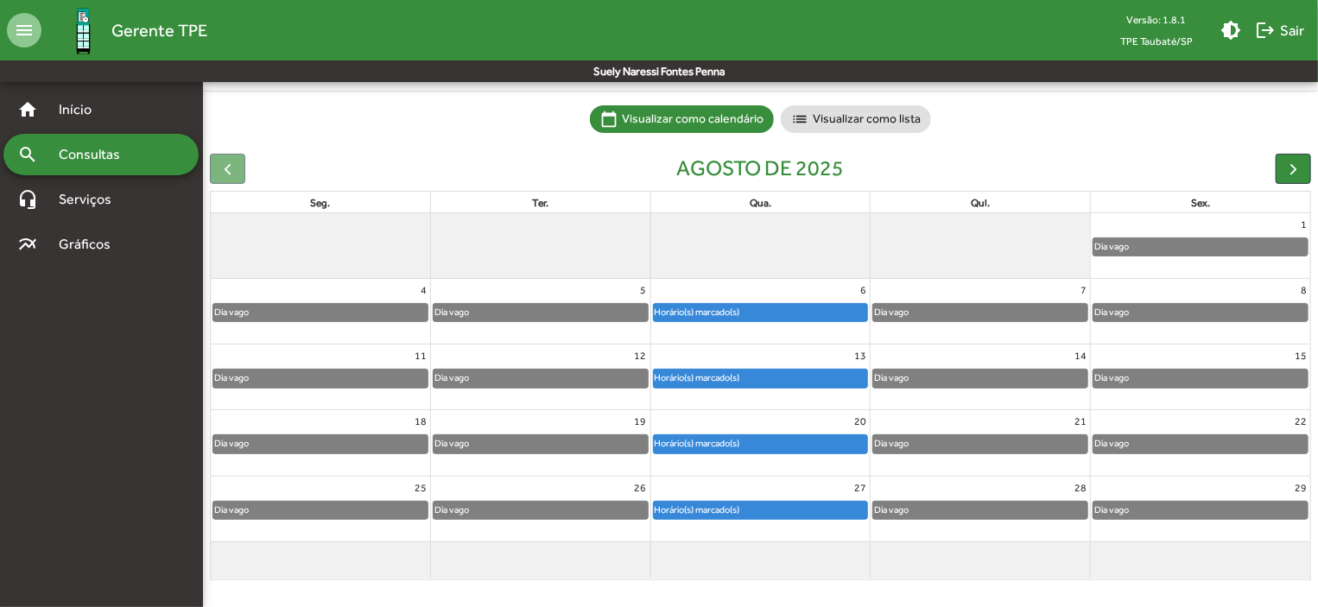
click at [726, 444] on div "Horário(s) marcado(s)" at bounding box center [697, 443] width 87 height 16
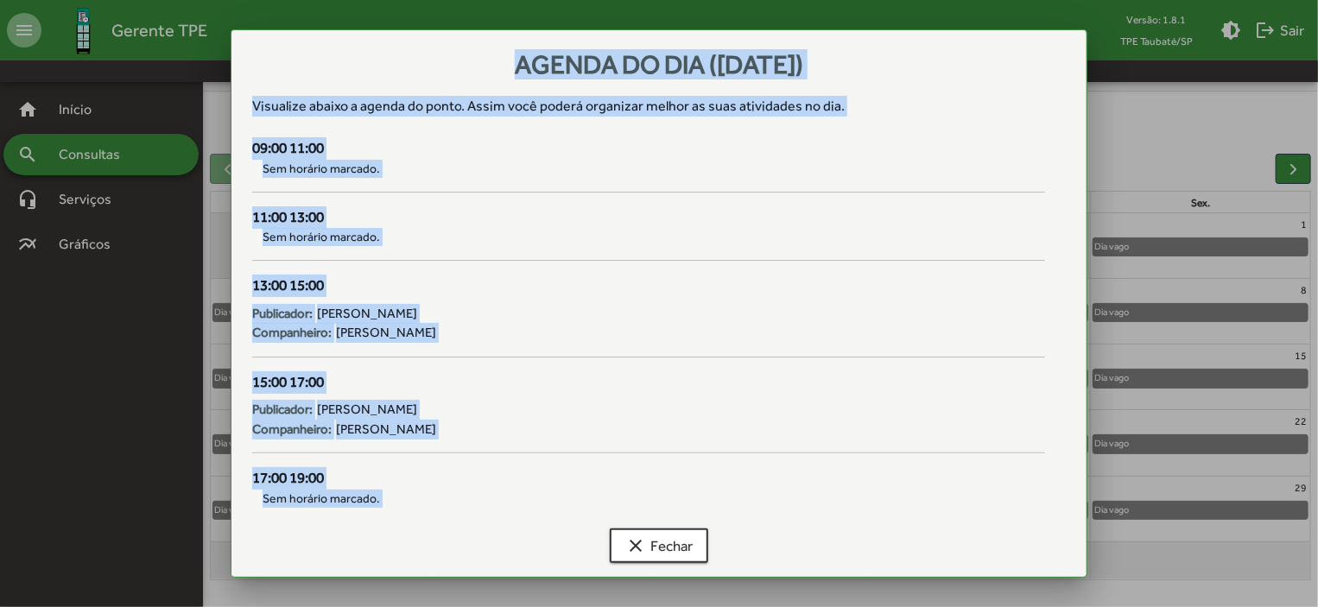
click at [771, 408] on div "Publicador: [PERSON_NAME]" at bounding box center [648, 410] width 793 height 20
click at [658, 542] on span "clear Fechar" at bounding box center [658, 545] width 67 height 31
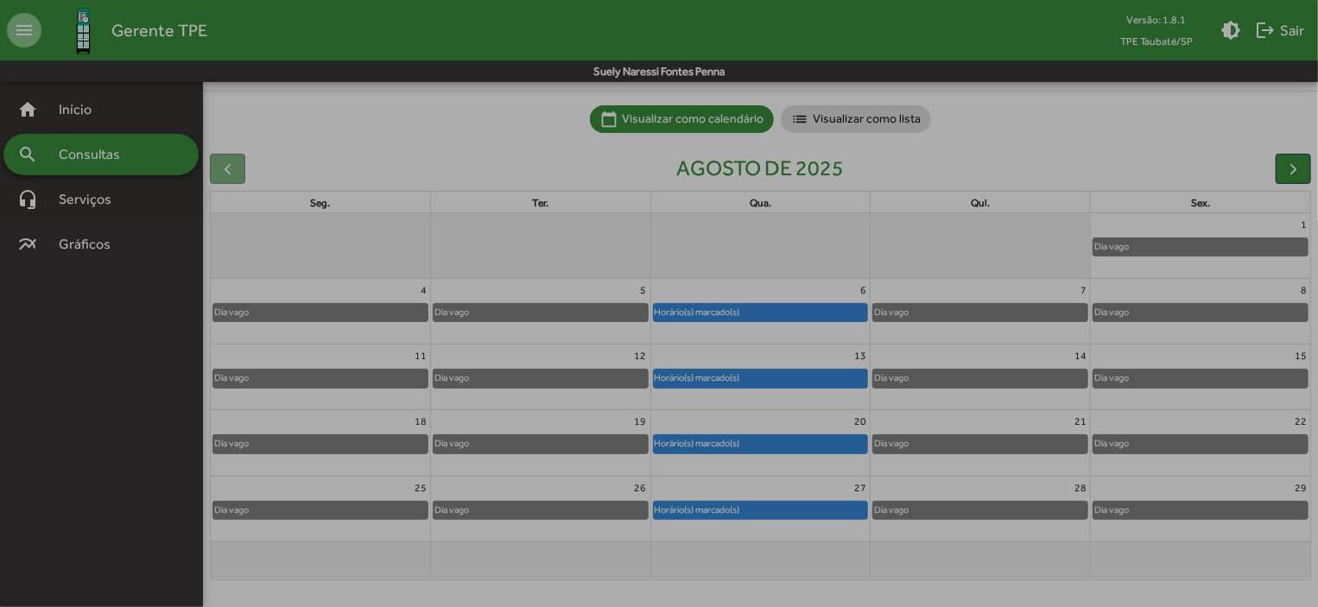
click at [658, 542] on span "clear Fechar" at bounding box center [658, 545] width 67 height 31
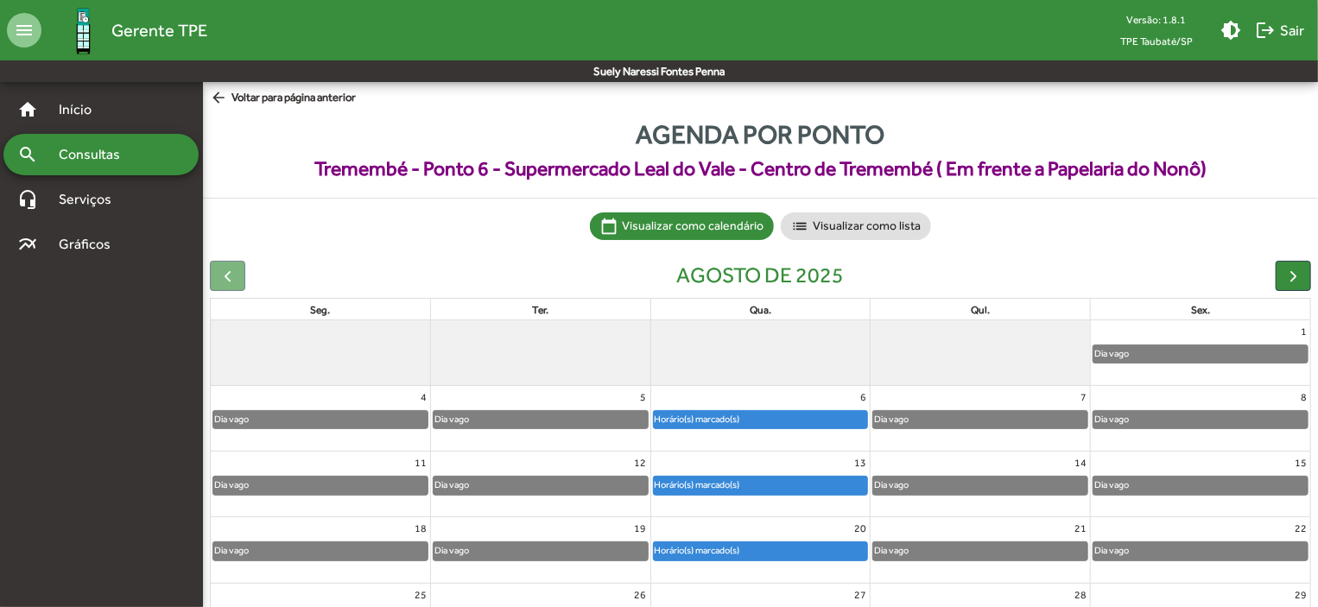
scroll to position [107, 0]
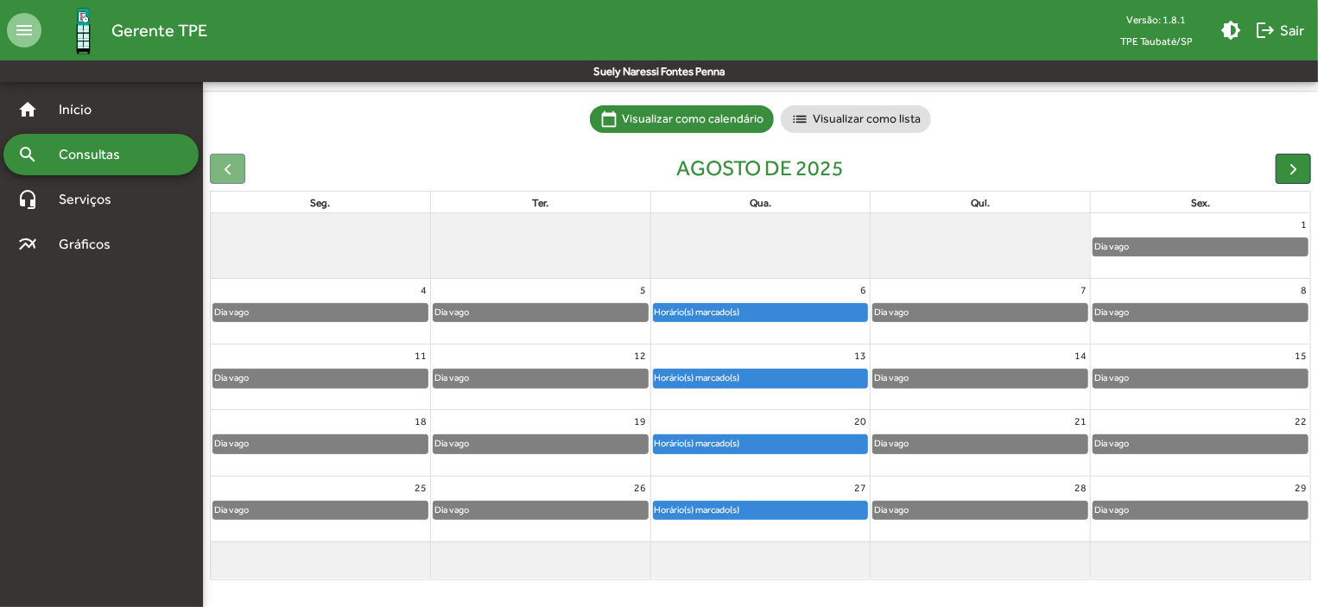
click at [721, 515] on div "Horário(s) marcado(s)" at bounding box center [697, 510] width 87 height 16
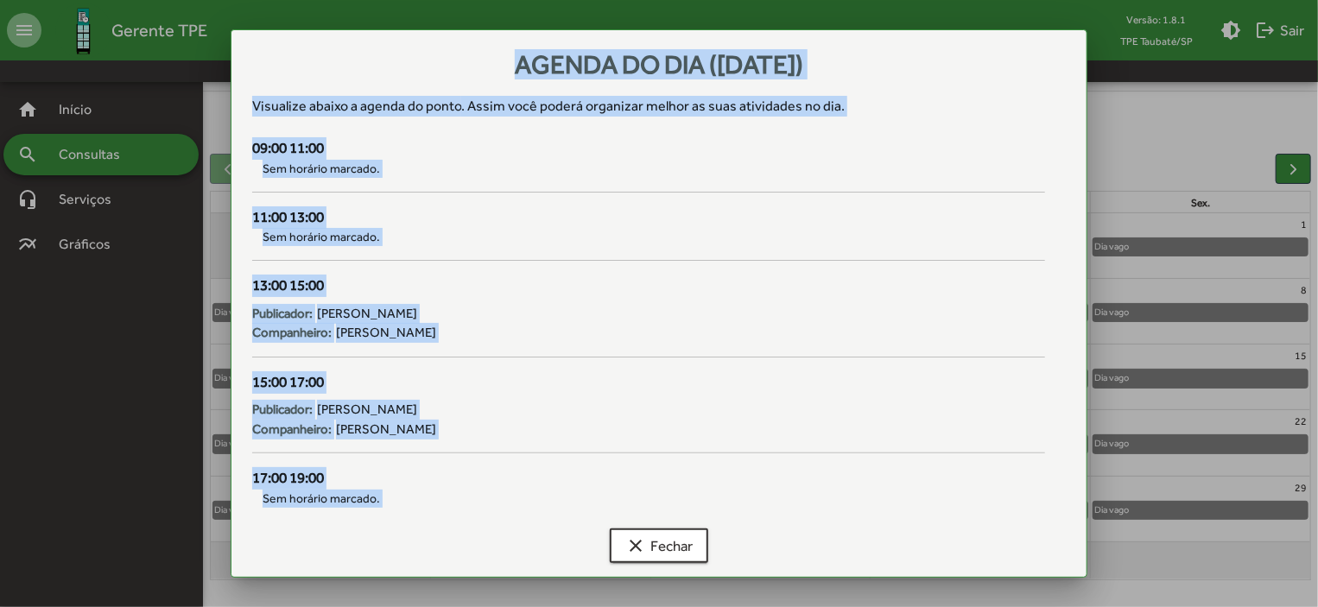
scroll to position [0, 0]
click at [694, 554] on button "clear Fechar" at bounding box center [659, 546] width 98 height 35
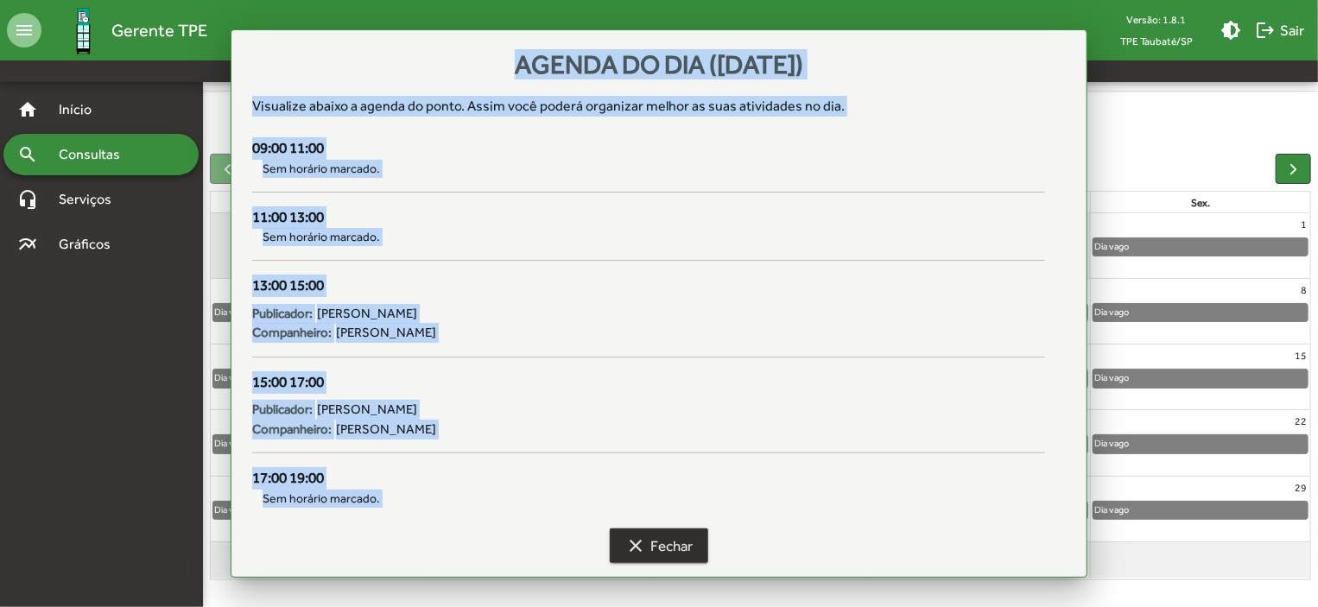
scroll to position [107, 0]
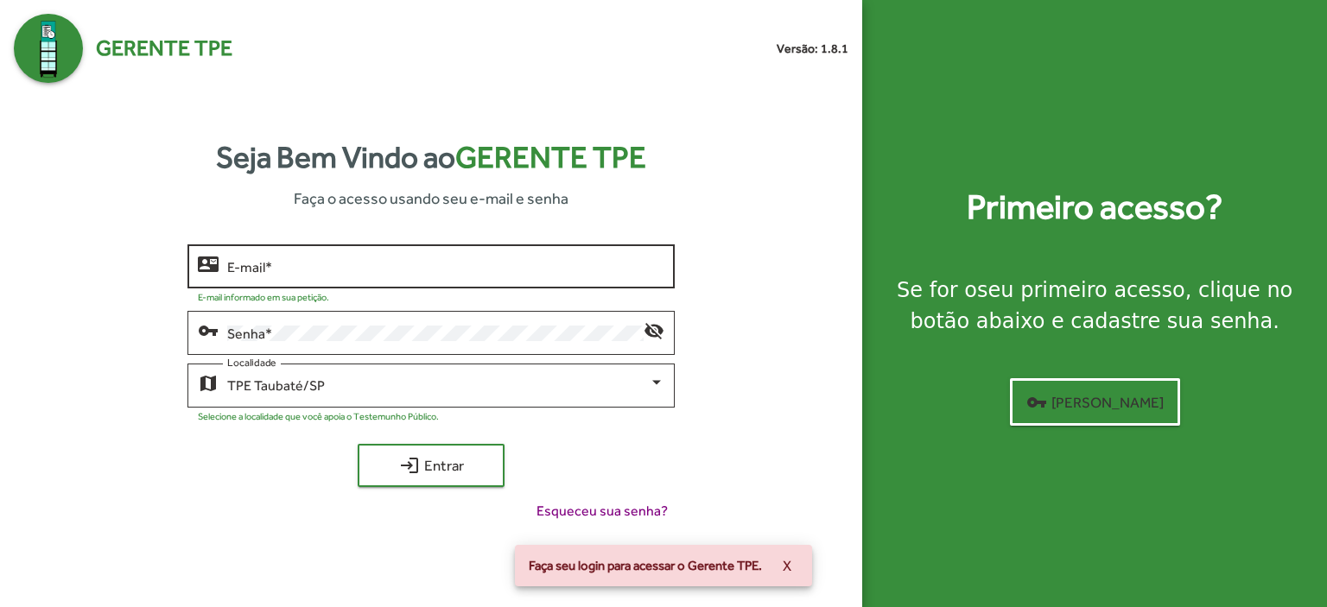
click at [285, 265] on input "E-mail *" at bounding box center [445, 267] width 437 height 16
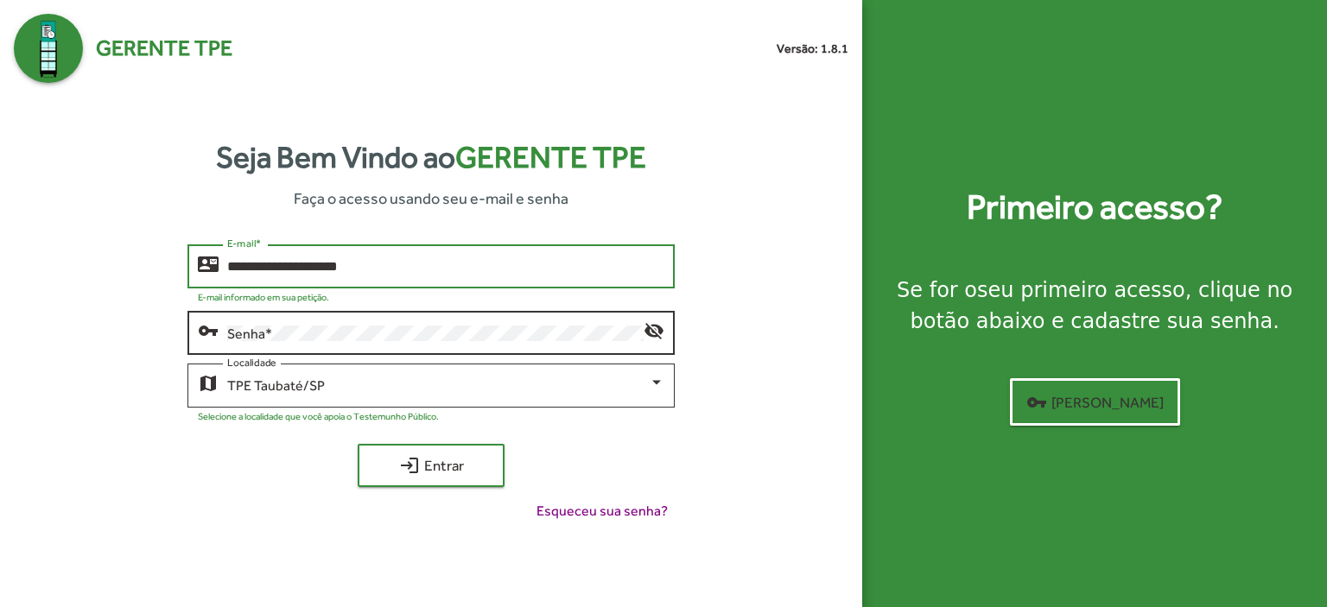
type input "**********"
click at [249, 323] on div "Senha *" at bounding box center [435, 331] width 416 height 48
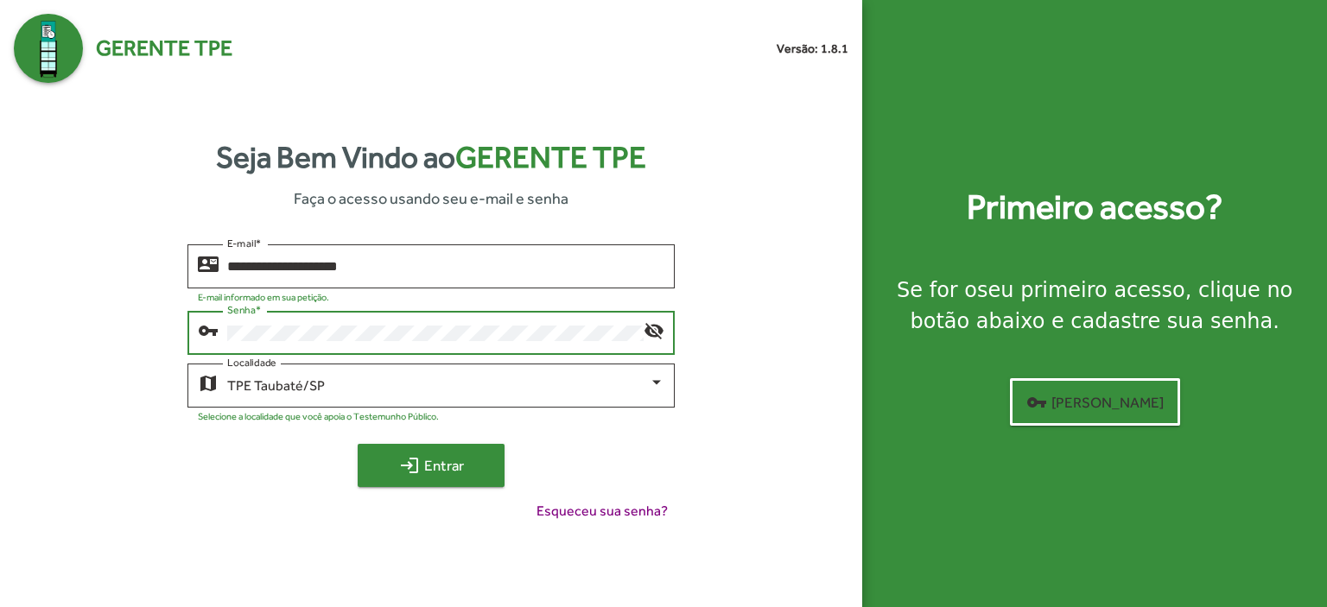
click at [442, 463] on span "login Entrar" at bounding box center [431, 465] width 116 height 31
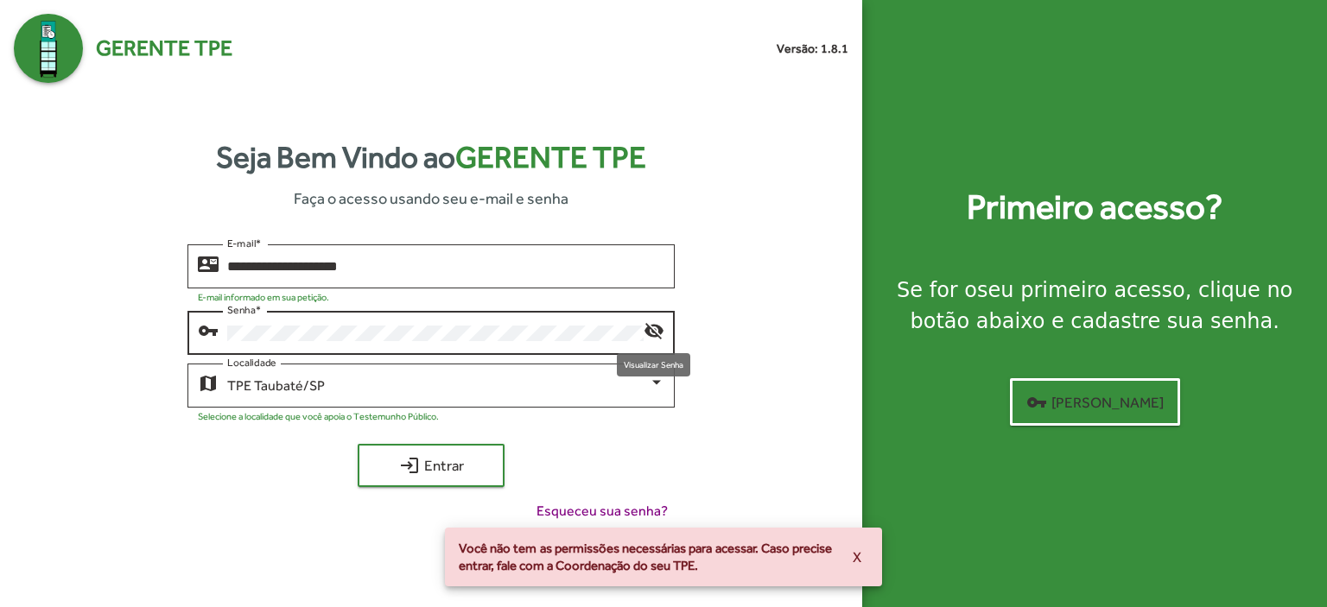
click at [648, 327] on mat-icon "visibility_off" at bounding box center [653, 330] width 21 height 21
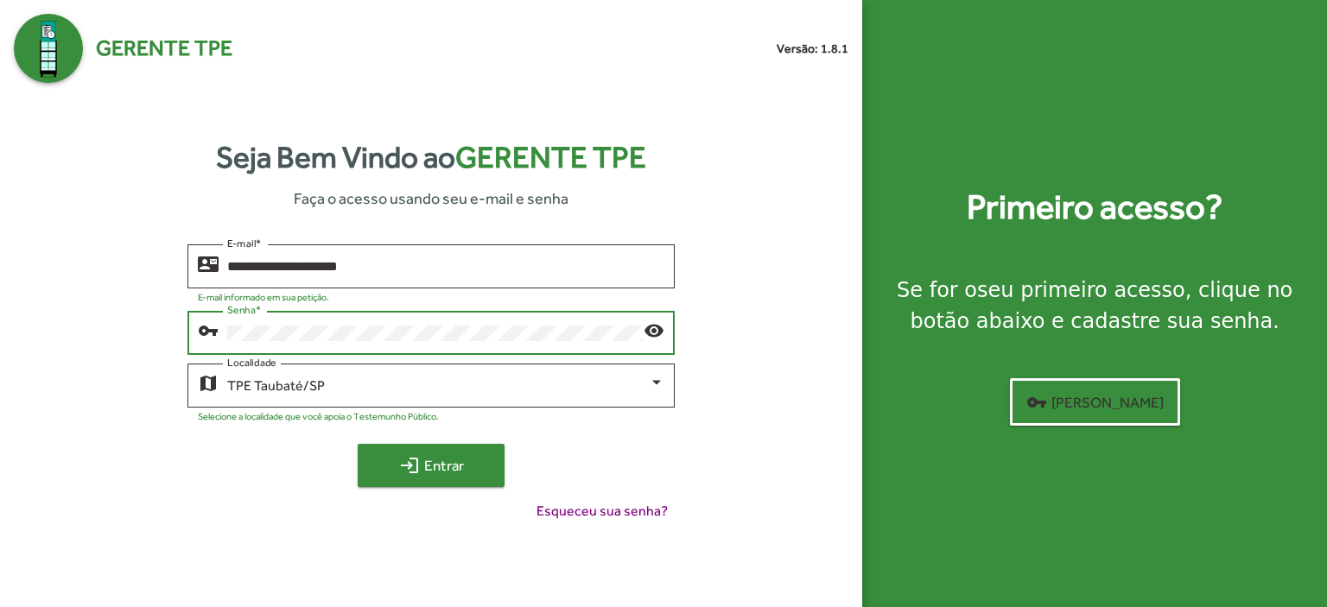
click at [455, 462] on span "login Entrar" at bounding box center [431, 465] width 116 height 31
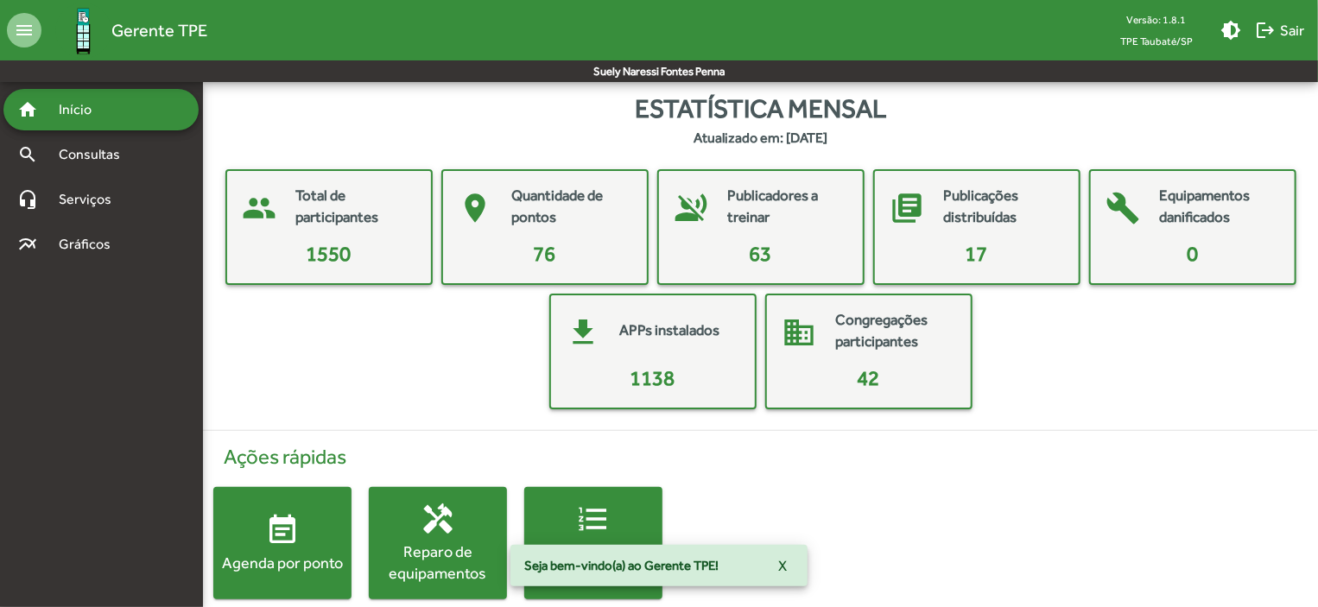
click at [333, 561] on div "Agenda por ponto" at bounding box center [282, 563] width 138 height 22
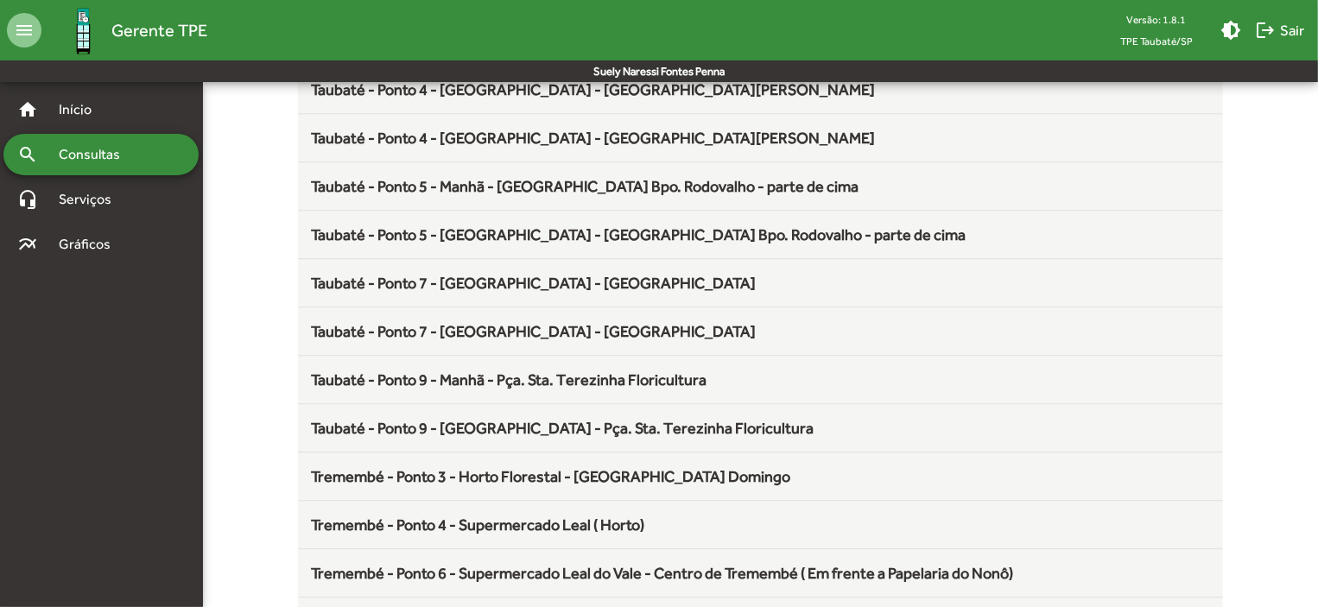
scroll to position [2277, 0]
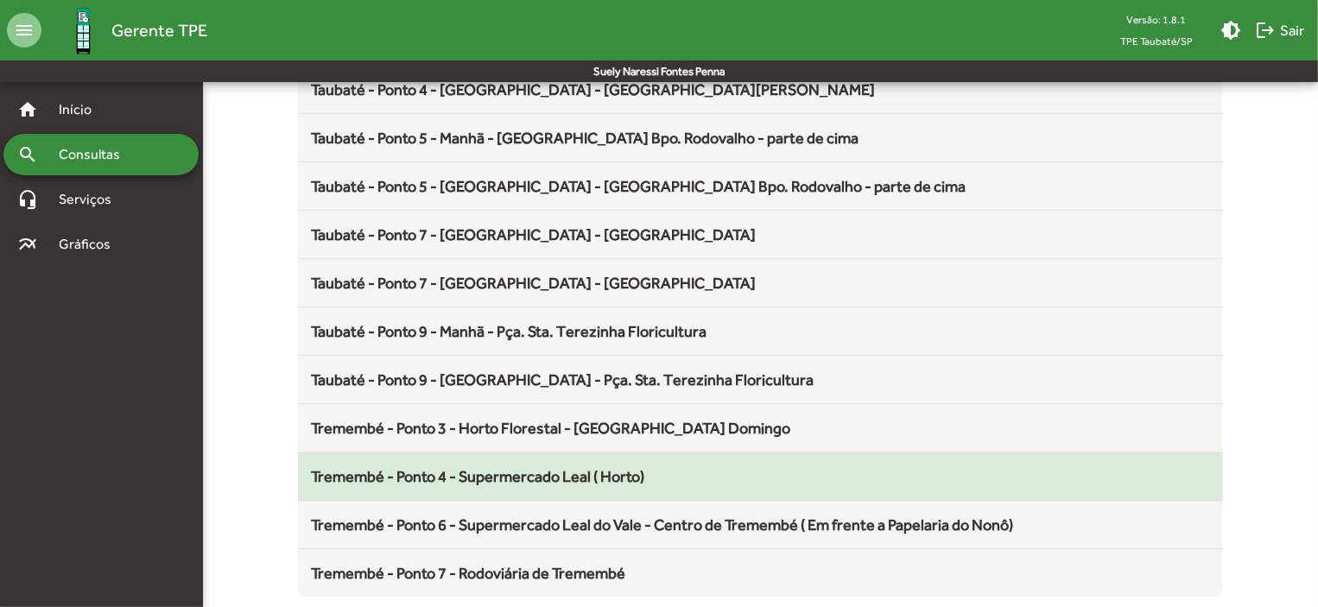
click at [530, 467] on span "Tremembé - Ponto 4 - Supermercado Leal ( Horto)" at bounding box center [478, 476] width 333 height 18
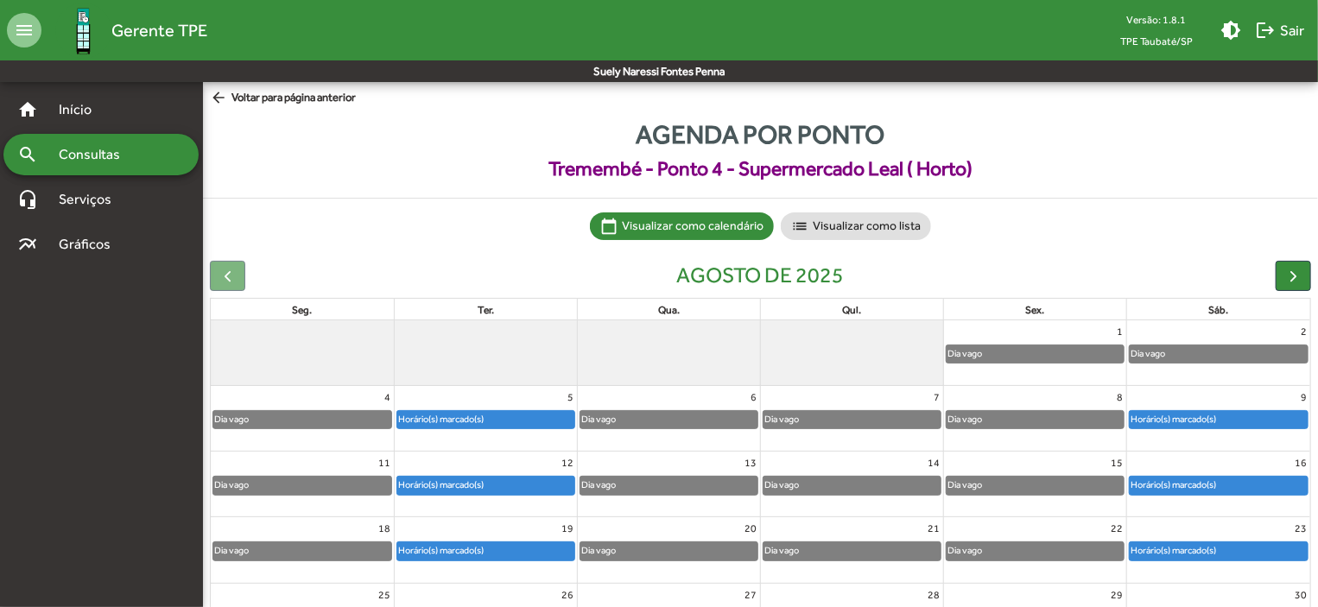
click at [1188, 411] on div "Horário(s) marcado(s)" at bounding box center [1173, 419] width 87 height 16
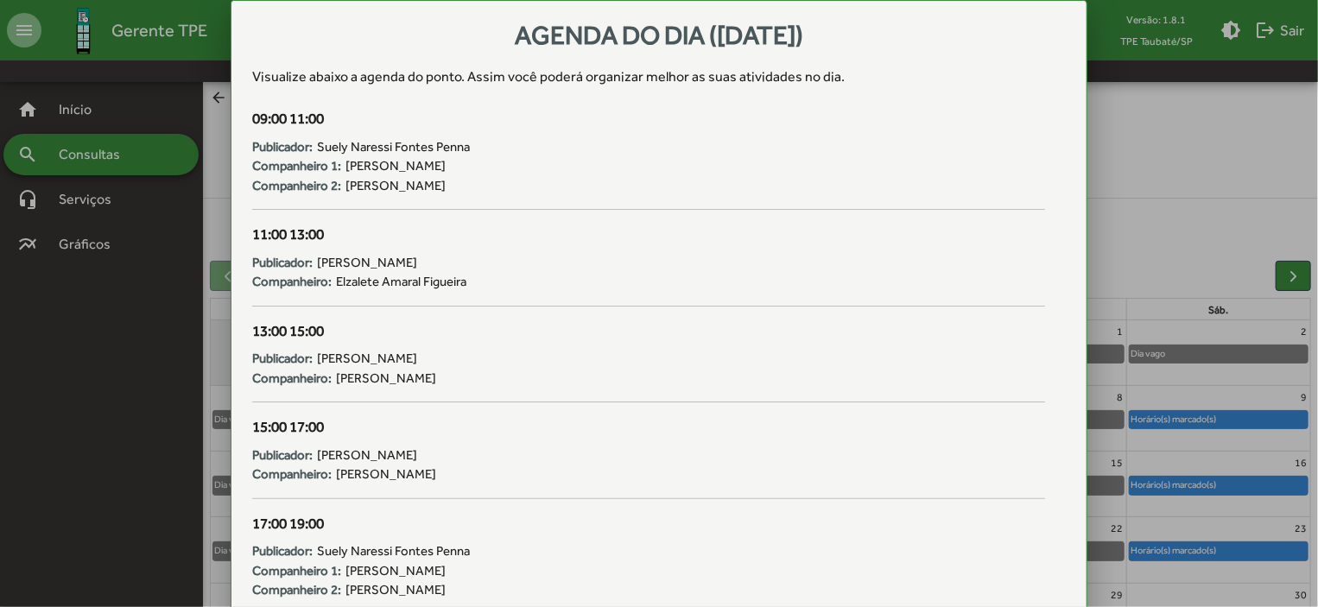
click at [1233, 484] on div at bounding box center [659, 303] width 1318 height 607
click at [1233, 484] on div "Horário(s) marcado(s)" at bounding box center [1219, 485] width 178 height 17
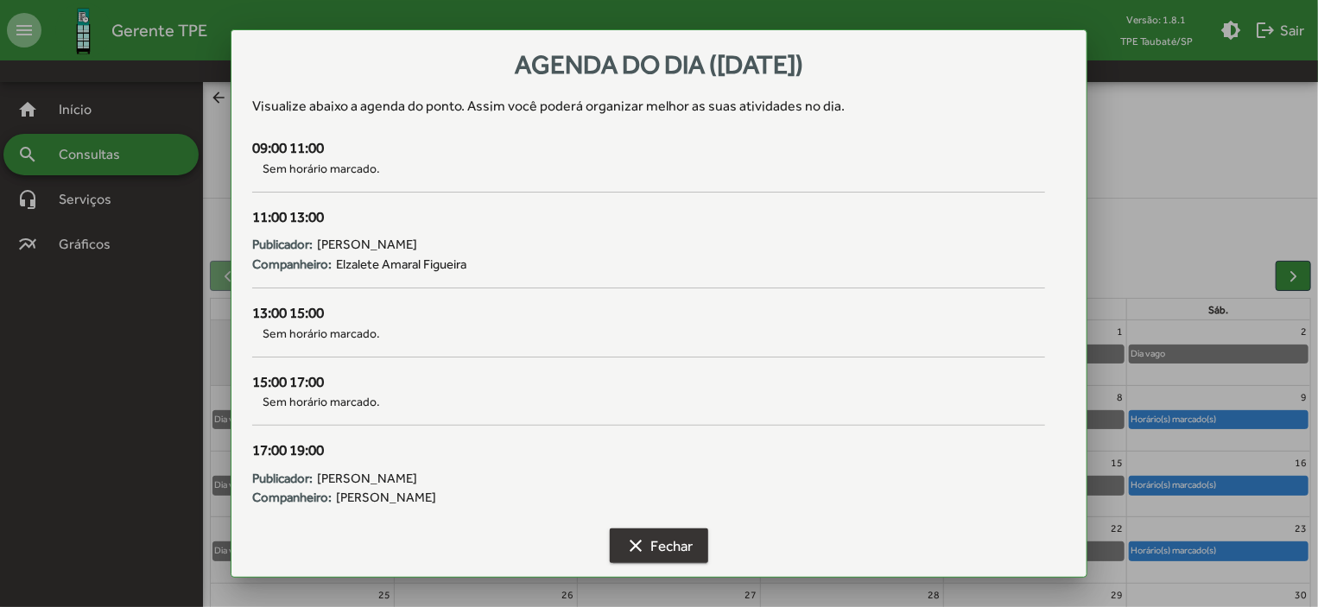
click at [662, 553] on span "clear Fechar" at bounding box center [658, 545] width 67 height 31
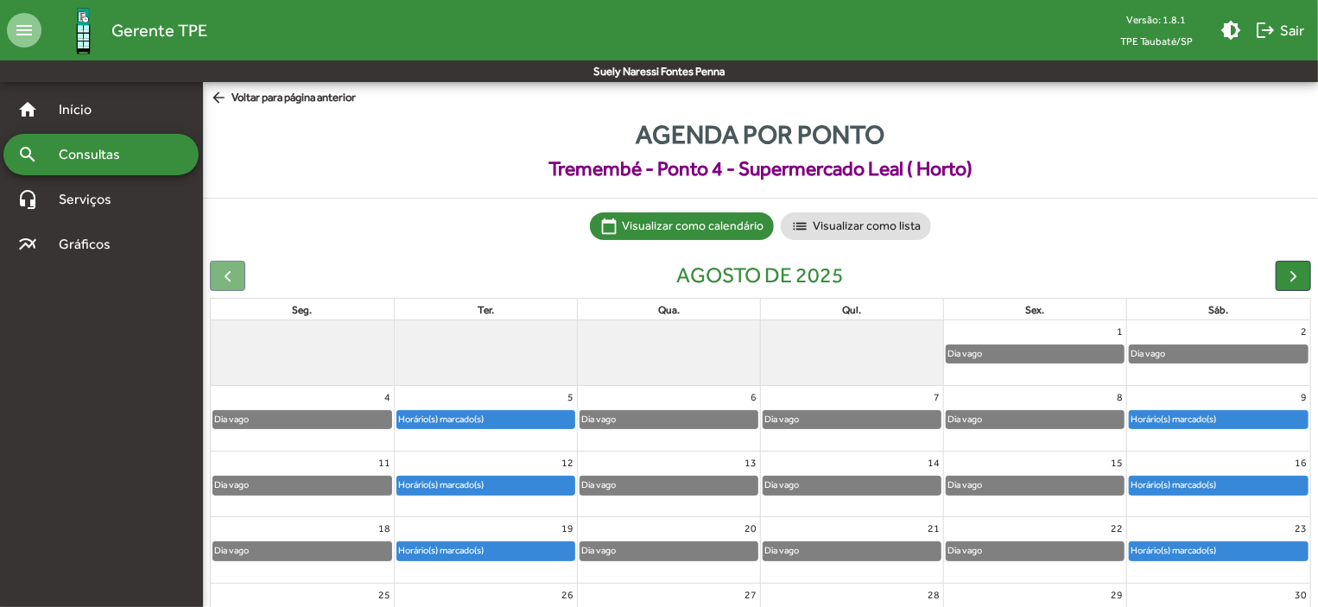
click at [1216, 555] on div "Horário(s) marcado(s)" at bounding box center [1173, 550] width 87 height 16
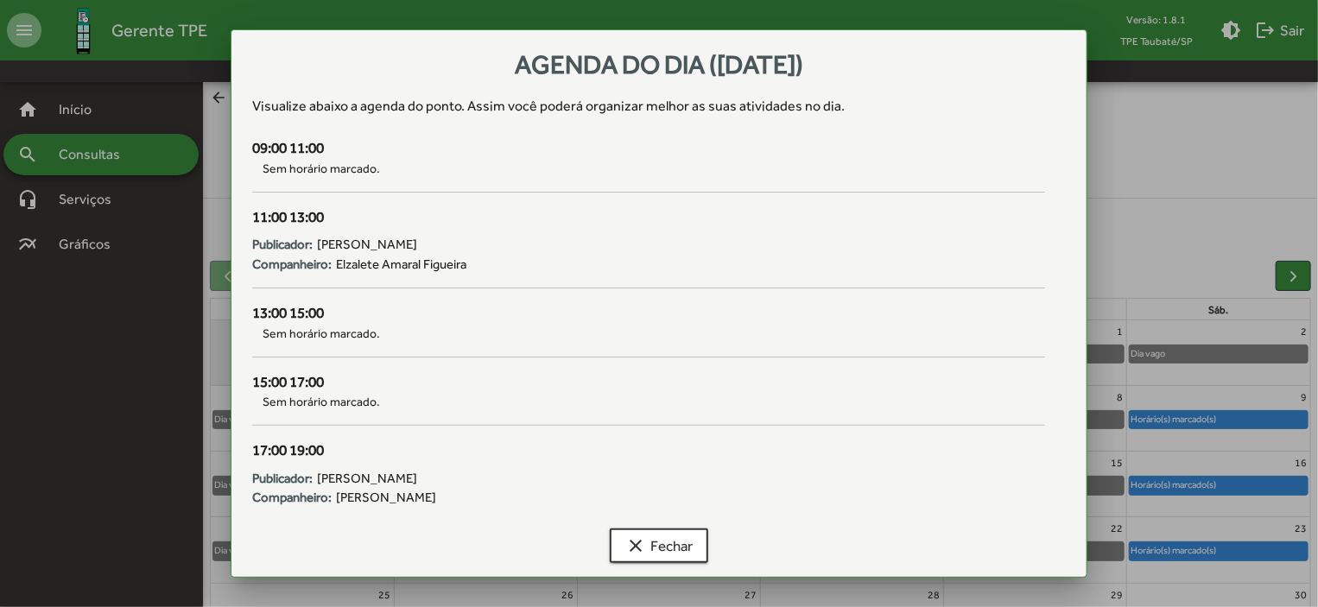
click at [1216, 555] on div at bounding box center [659, 303] width 1318 height 607
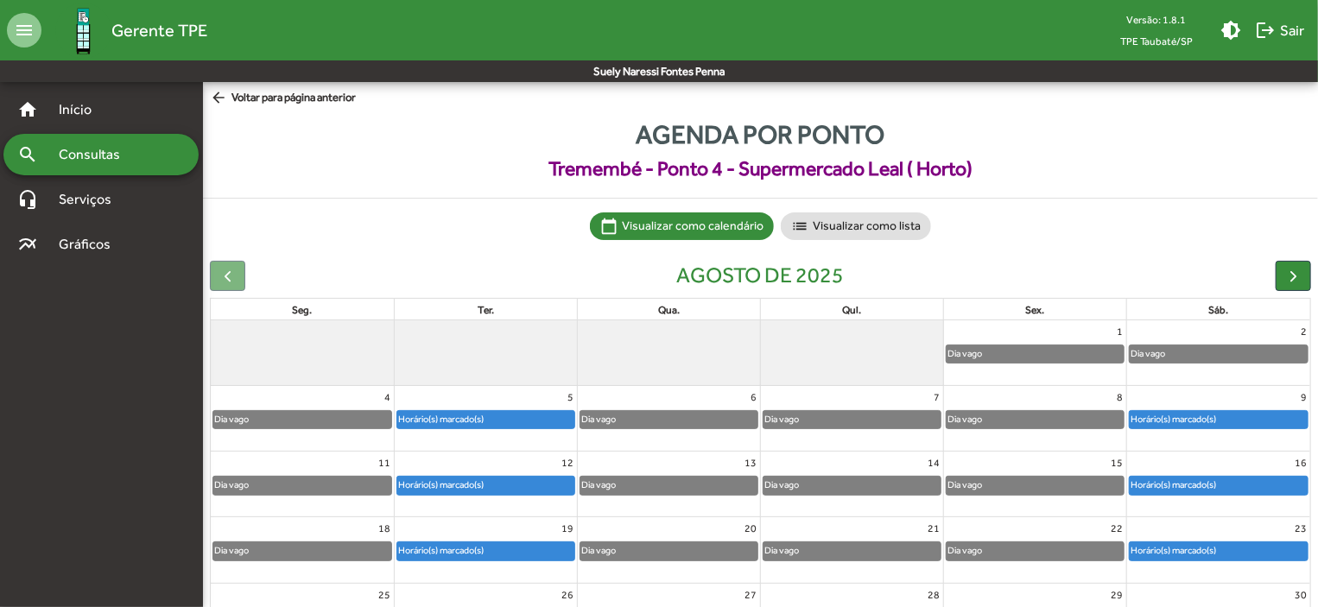
click at [1216, 555] on div "Horário(s) marcado(s)" at bounding box center [1173, 550] width 87 height 16
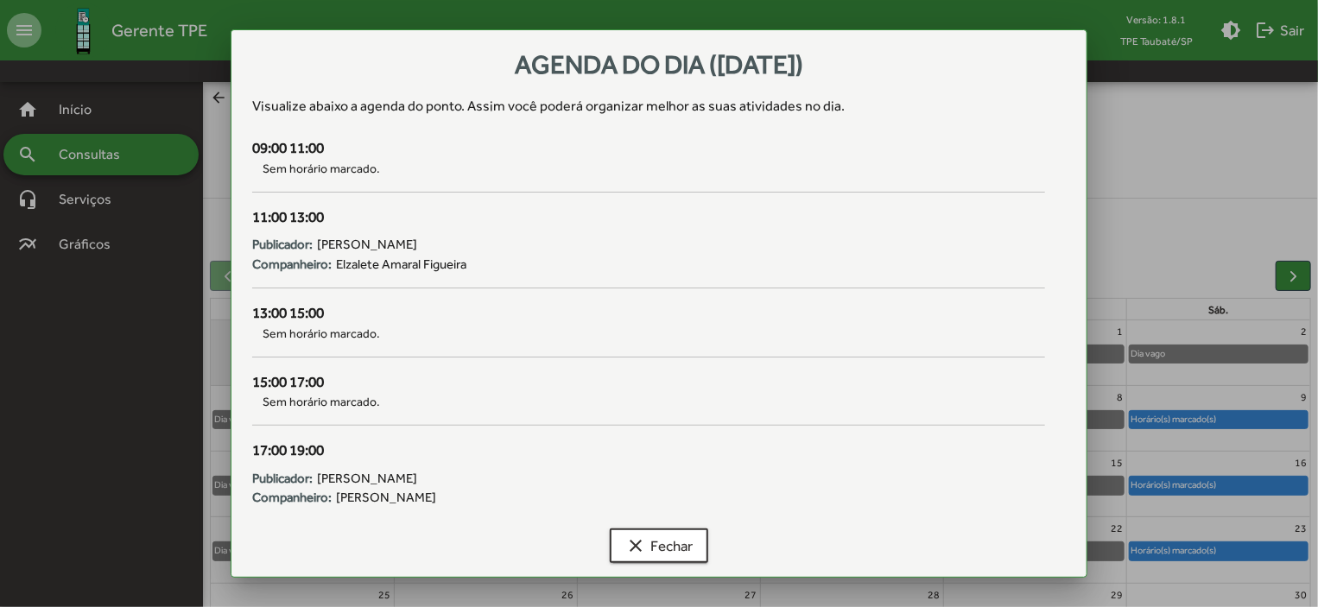
click at [1216, 555] on div at bounding box center [659, 303] width 1318 height 607
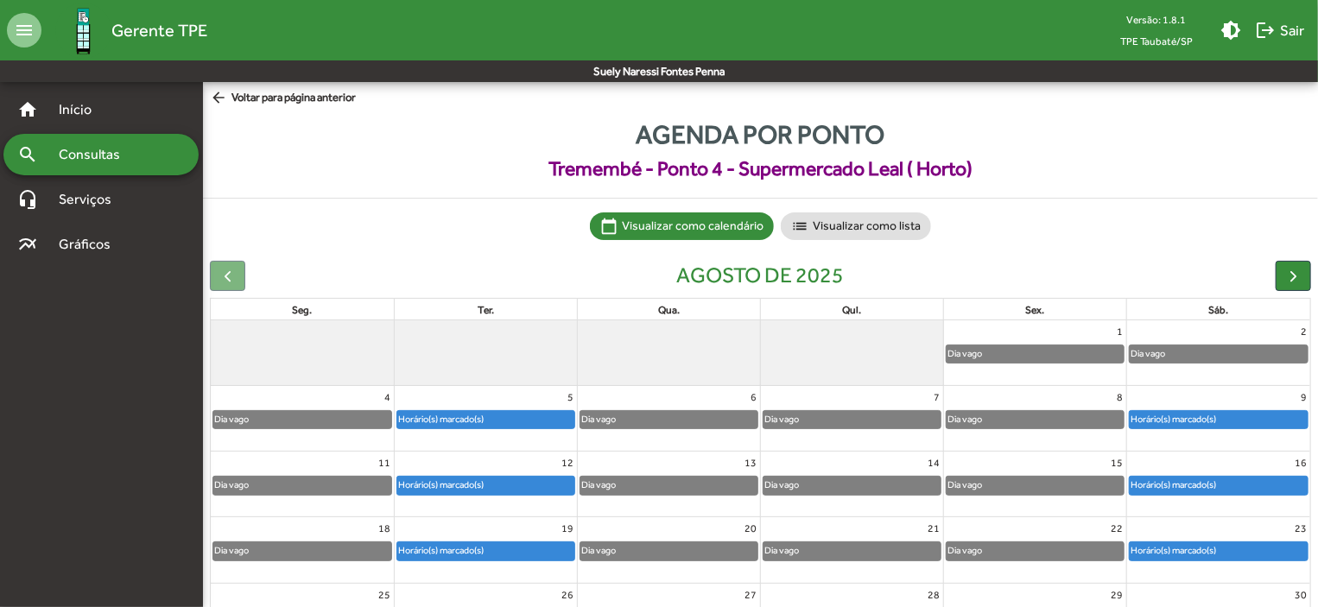
click at [1216, 555] on div "Horário(s) marcado(s)" at bounding box center [1173, 550] width 87 height 16
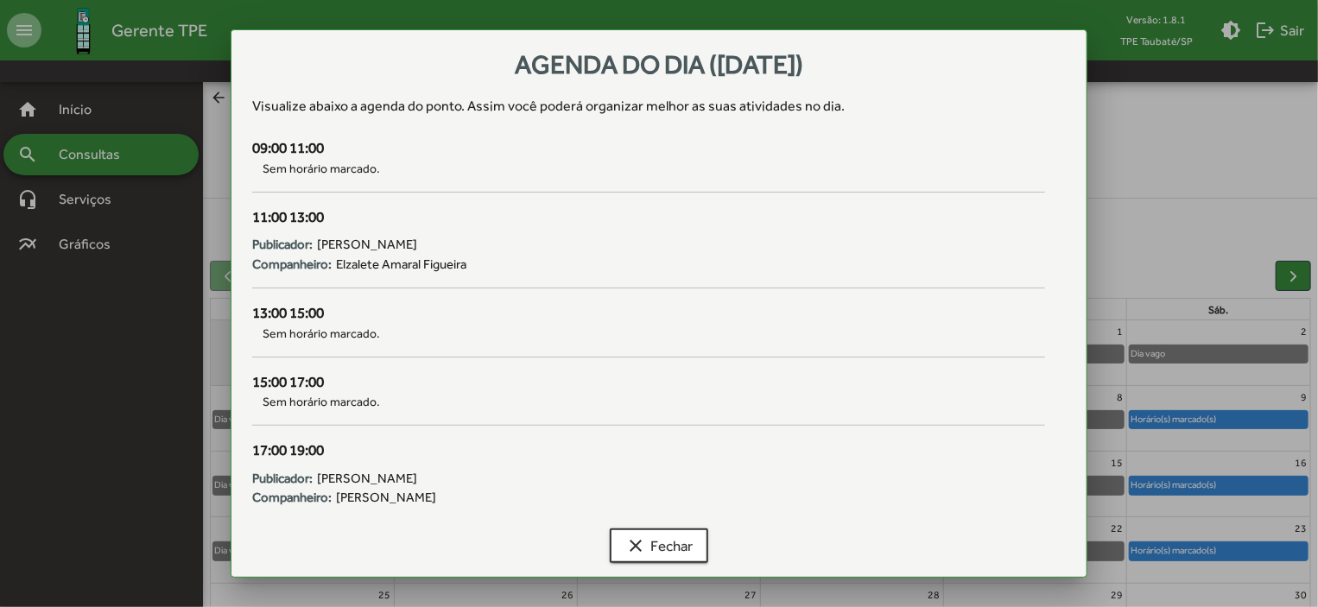
click at [1216, 555] on div at bounding box center [659, 303] width 1318 height 607
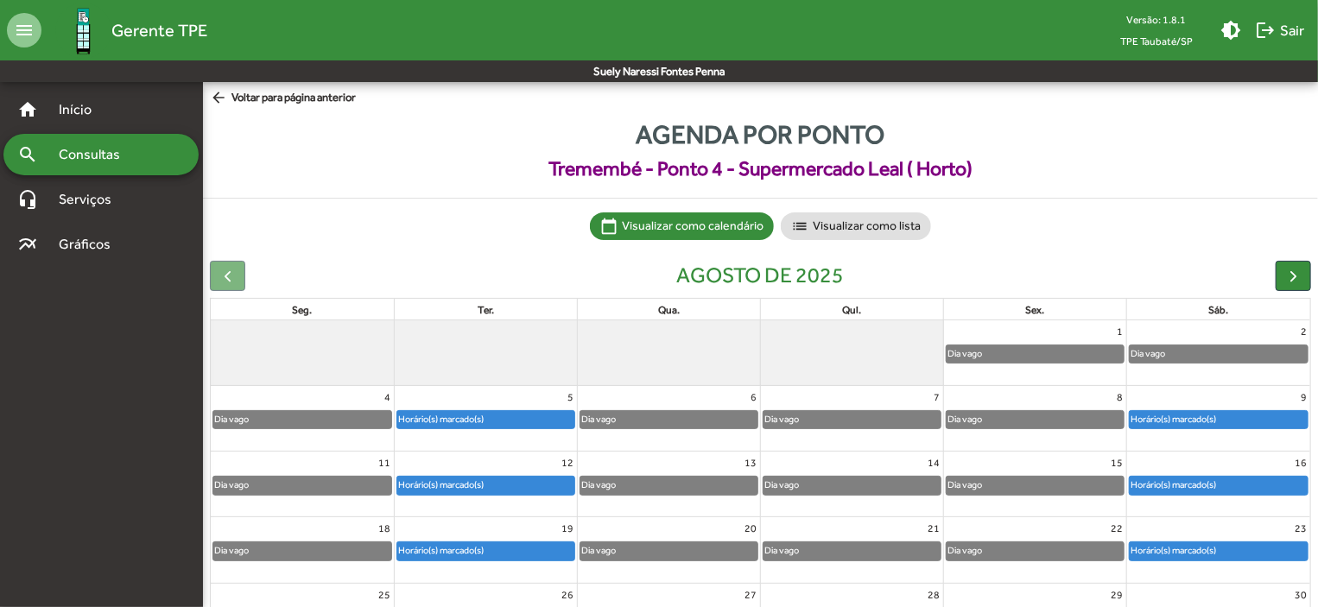
click at [1216, 555] on div "Horário(s) marcado(s)" at bounding box center [1173, 550] width 87 height 16
